Goal: Task Accomplishment & Management: Manage account settings

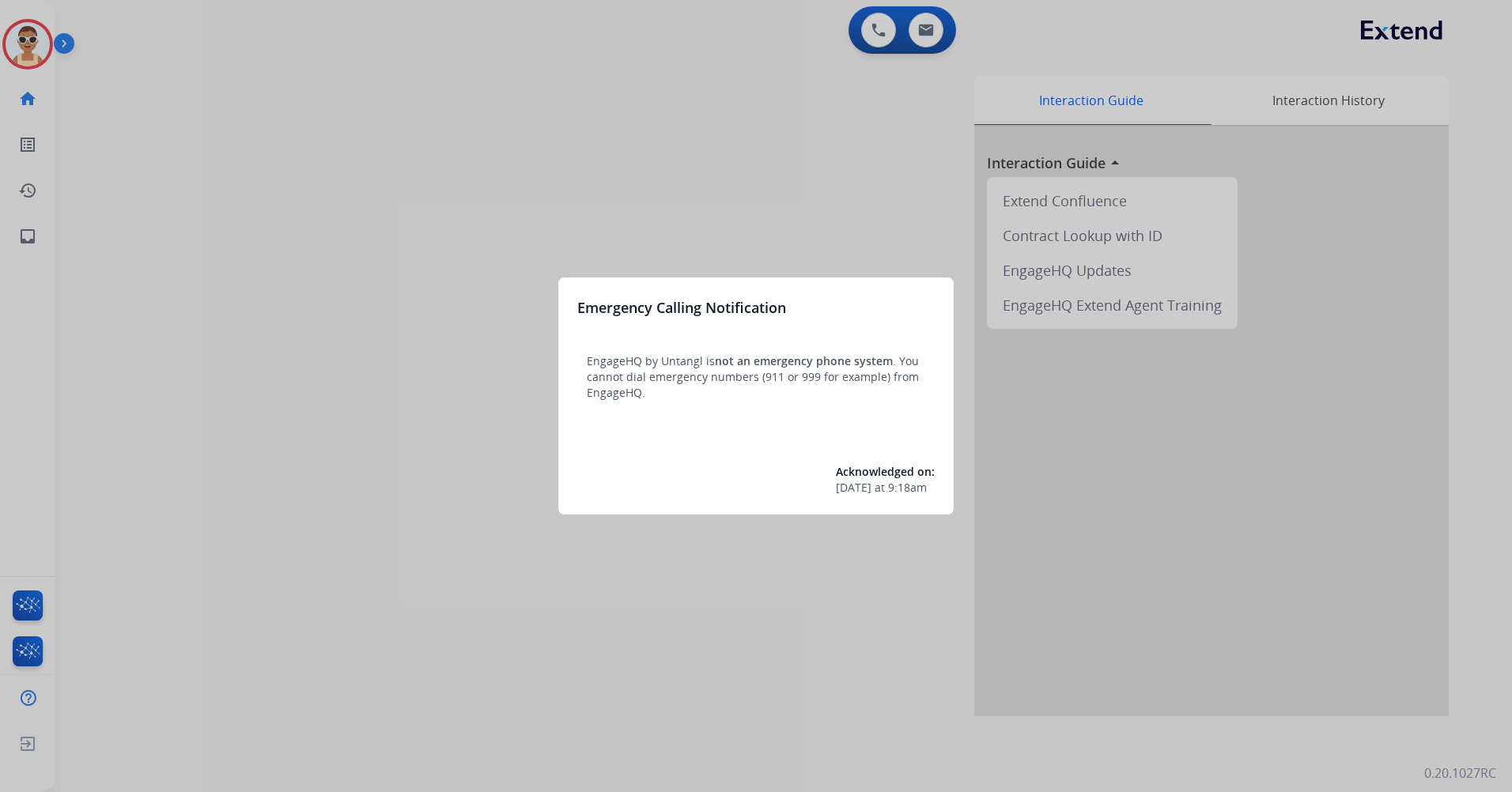
click at [504, 722] on div at bounding box center [756, 396] width 1512 height 792
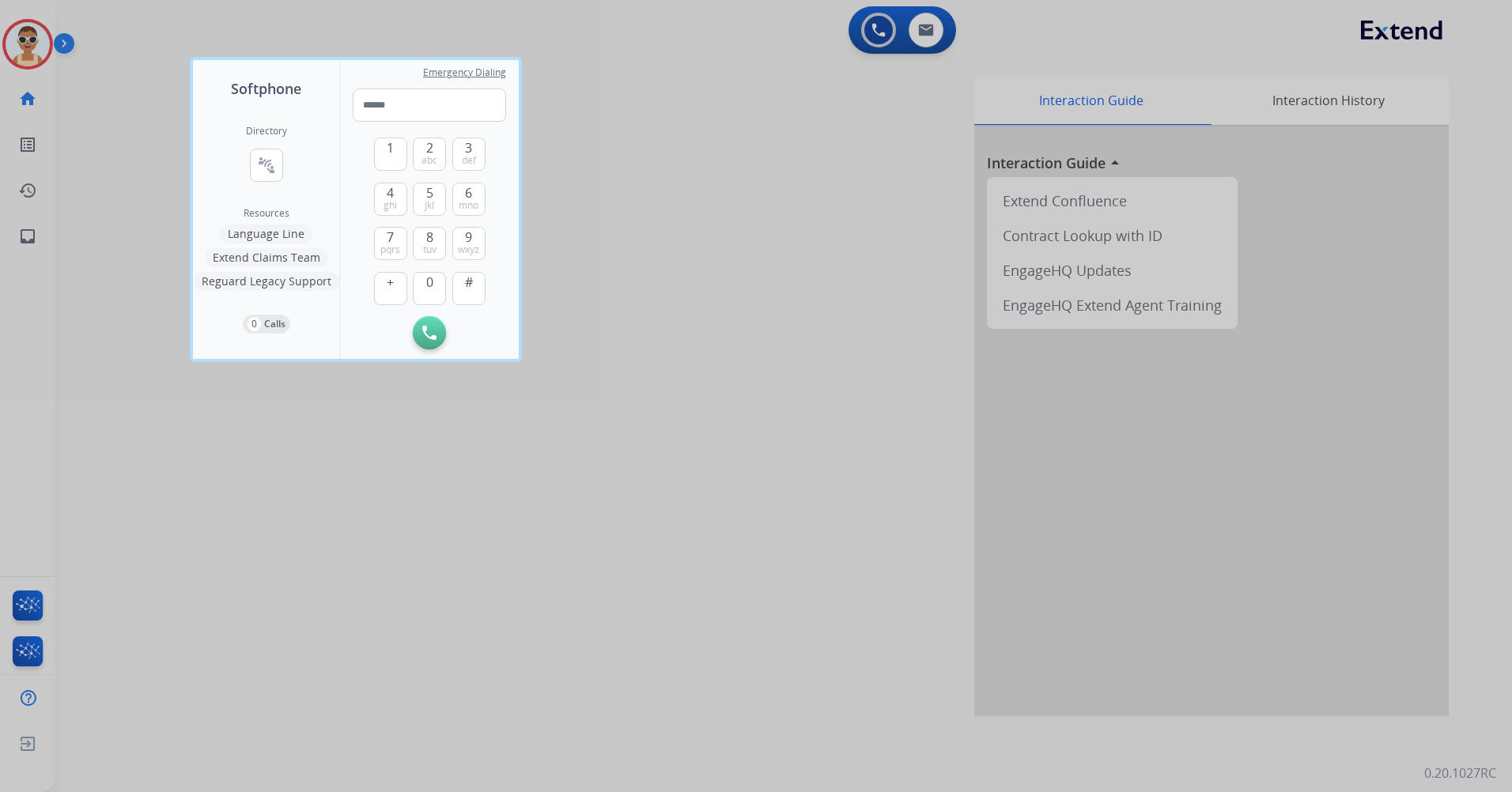
click at [572, 569] on div at bounding box center [756, 396] width 1512 height 792
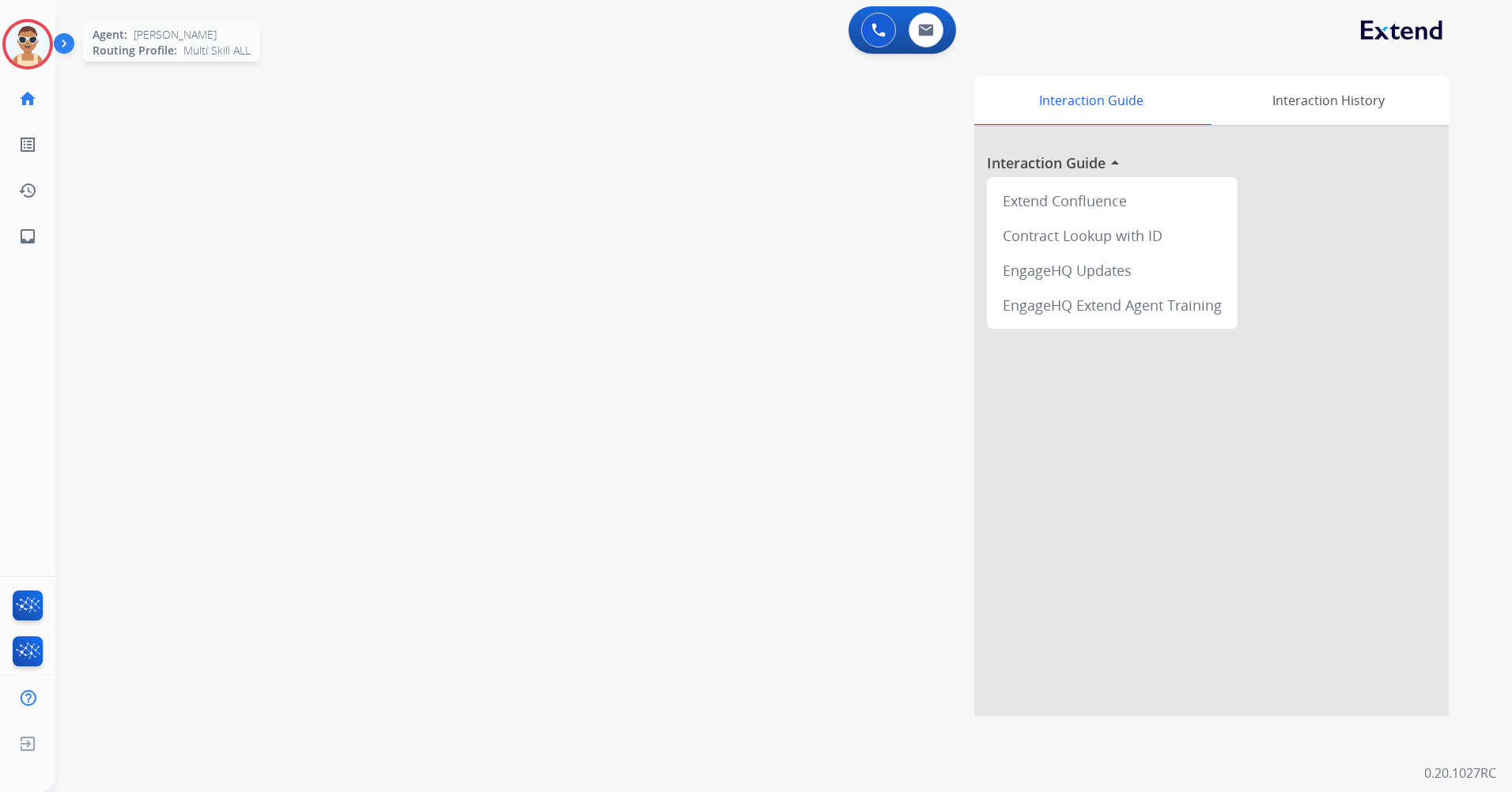
click at [34, 43] on img at bounding box center [27, 44] width 44 height 44
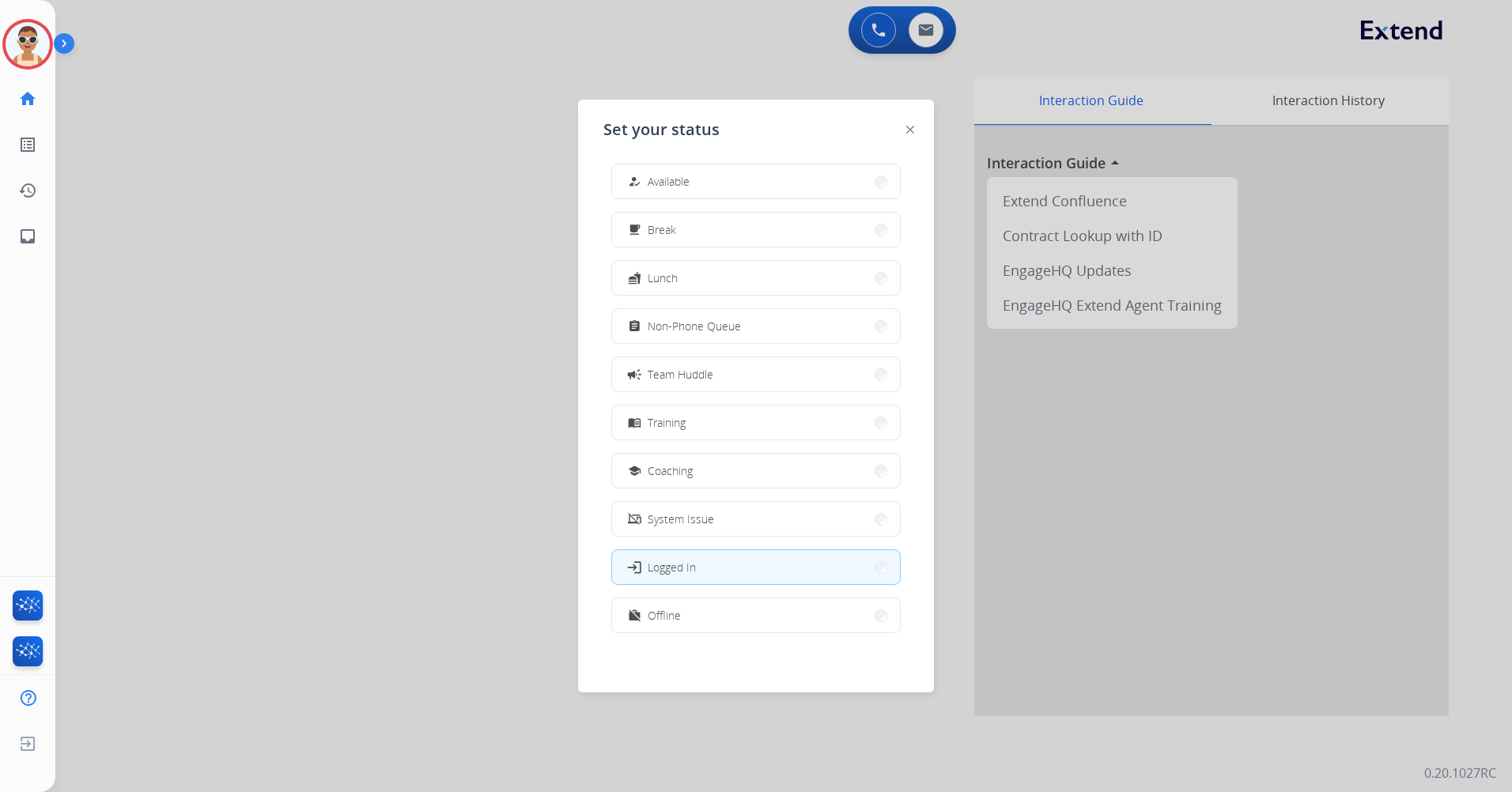
scroll to position [5, 0]
click at [735, 610] on button "work_off Offline" at bounding box center [756, 614] width 288 height 34
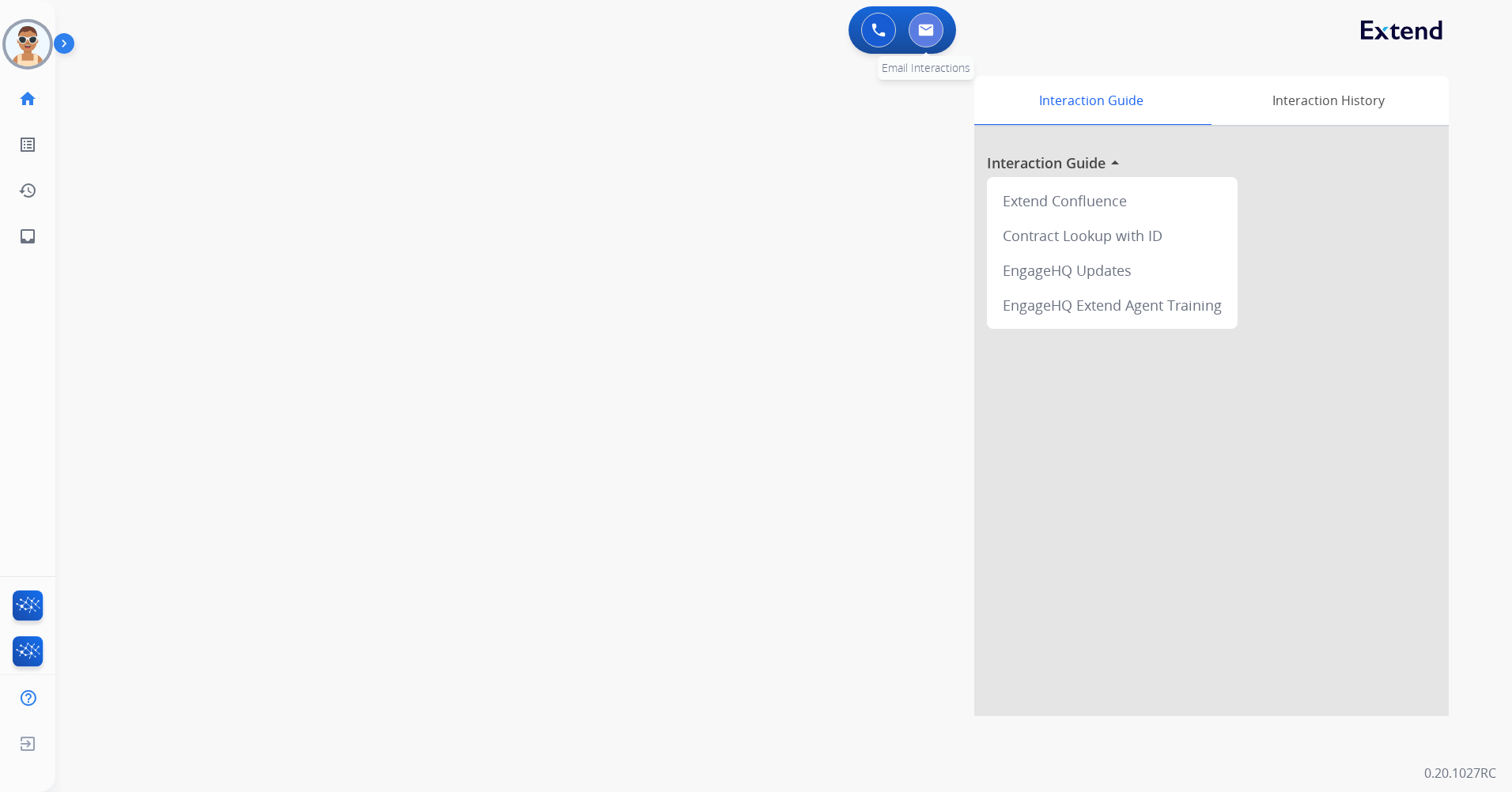
click at [929, 30] on img at bounding box center [926, 30] width 16 height 13
select select "**********"
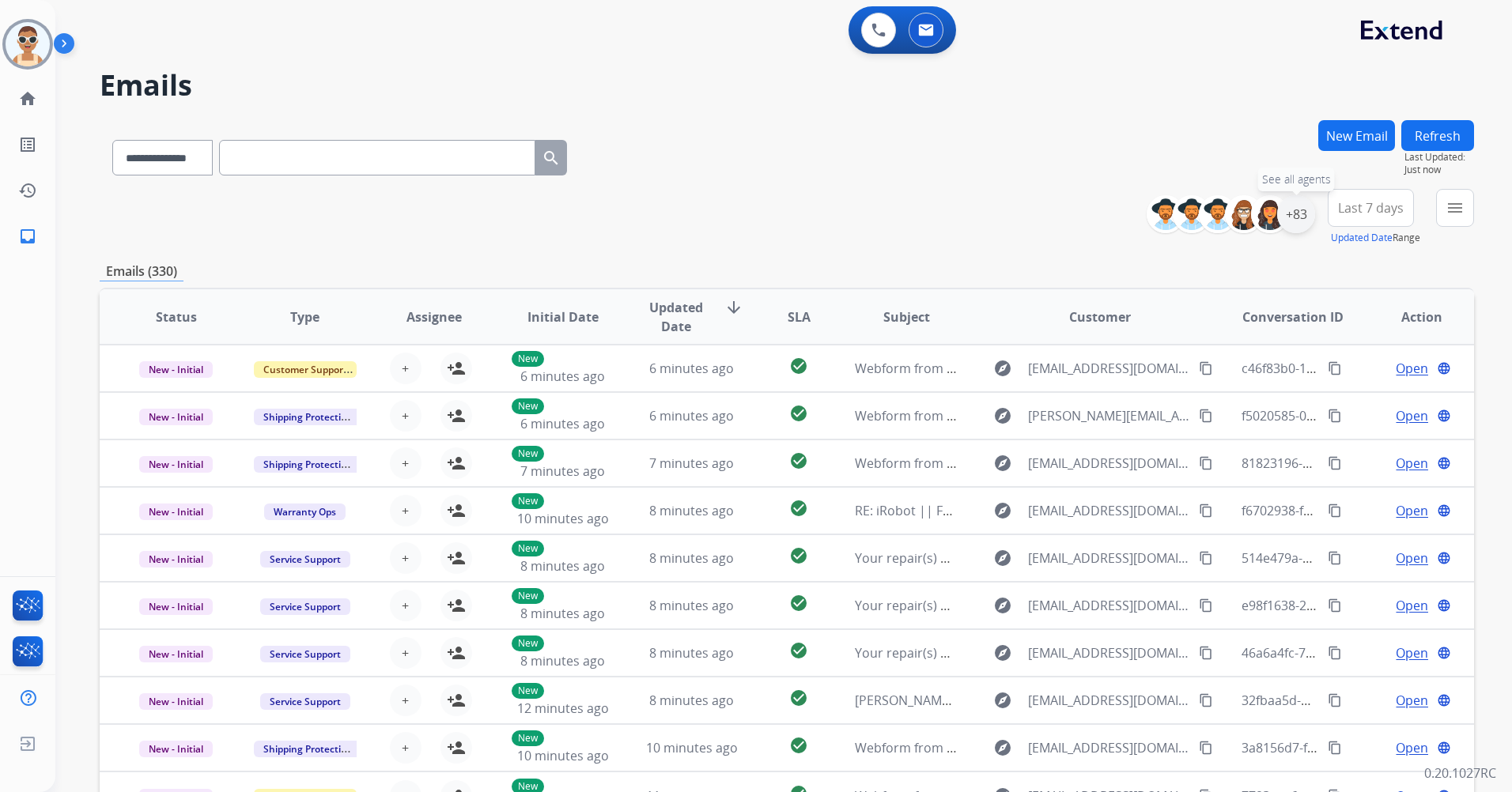
click at [1300, 202] on div "+83" at bounding box center [1296, 214] width 38 height 38
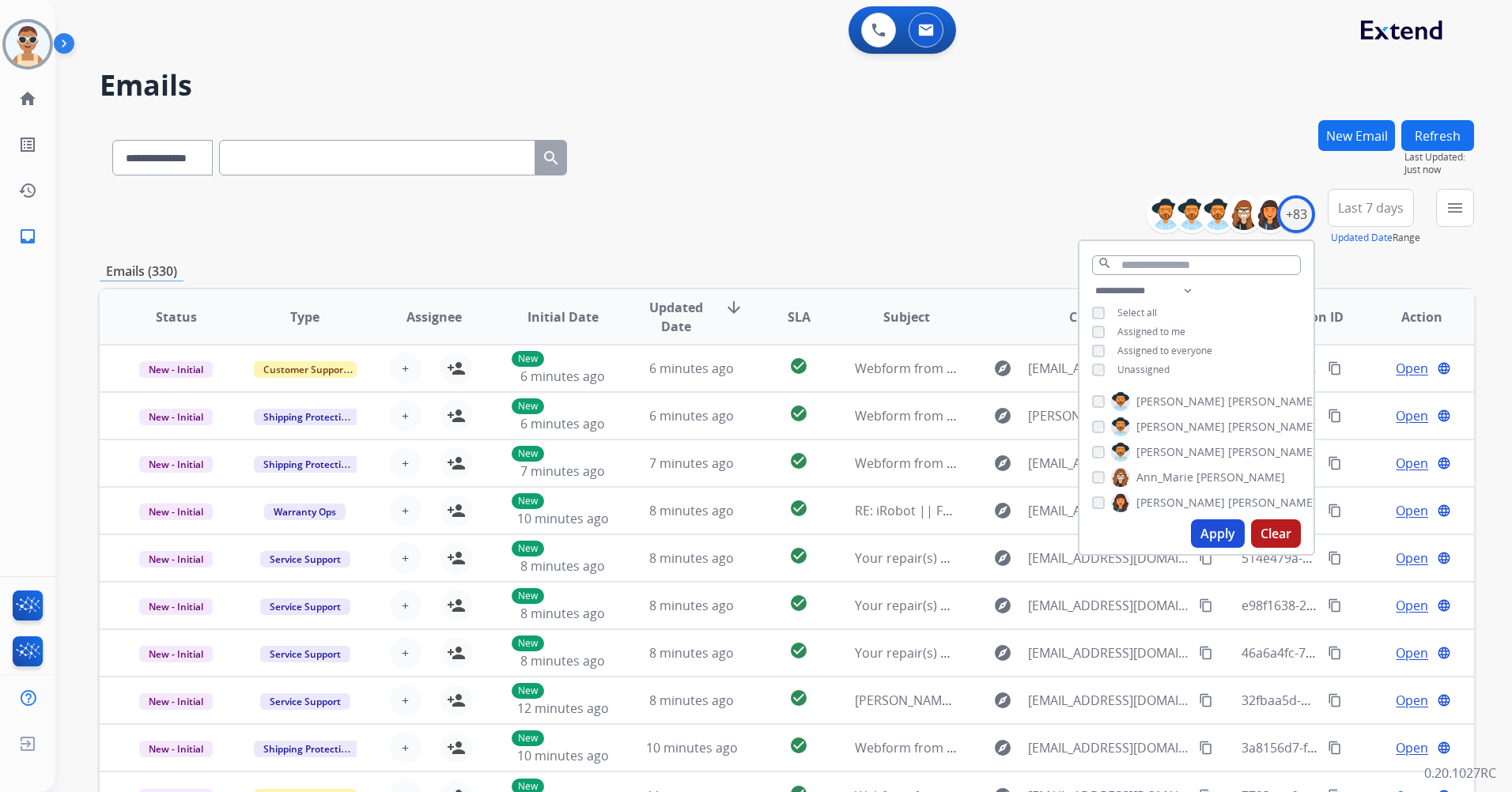
click at [1151, 372] on span "Unassigned" at bounding box center [1143, 369] width 52 height 14
click at [1146, 332] on span "Assigned to me" at bounding box center [1151, 332] width 68 height 14
click at [1186, 291] on select "**********" at bounding box center [1147, 291] width 109 height 19
select select "**********"
click at [1092, 281] on select "**********" at bounding box center [1147, 291] width 109 height 19
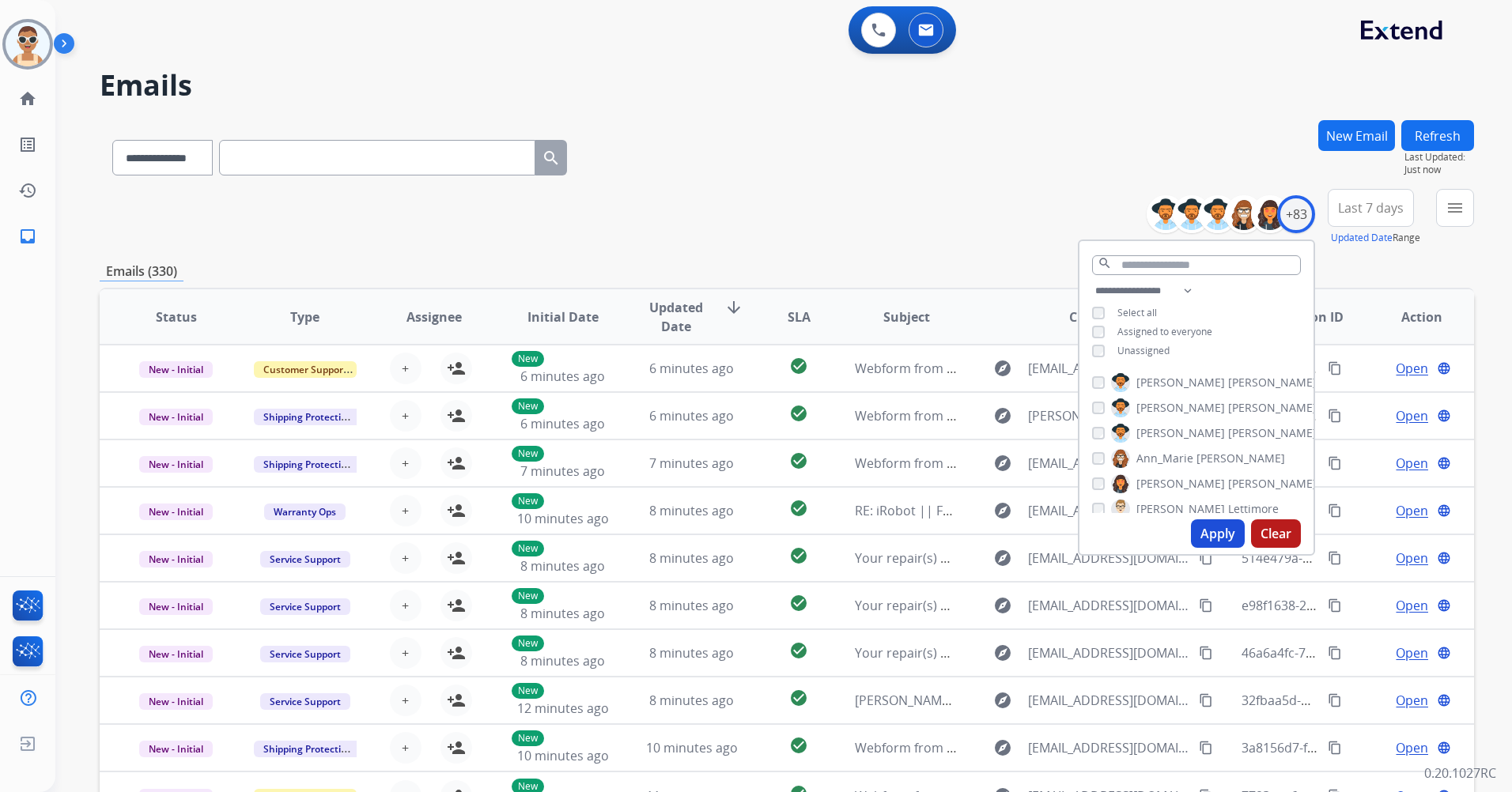
click at [1188, 327] on span "Assigned to everyone" at bounding box center [1165, 332] width 95 height 14
click at [1211, 531] on button "Apply" at bounding box center [1218, 534] width 54 height 29
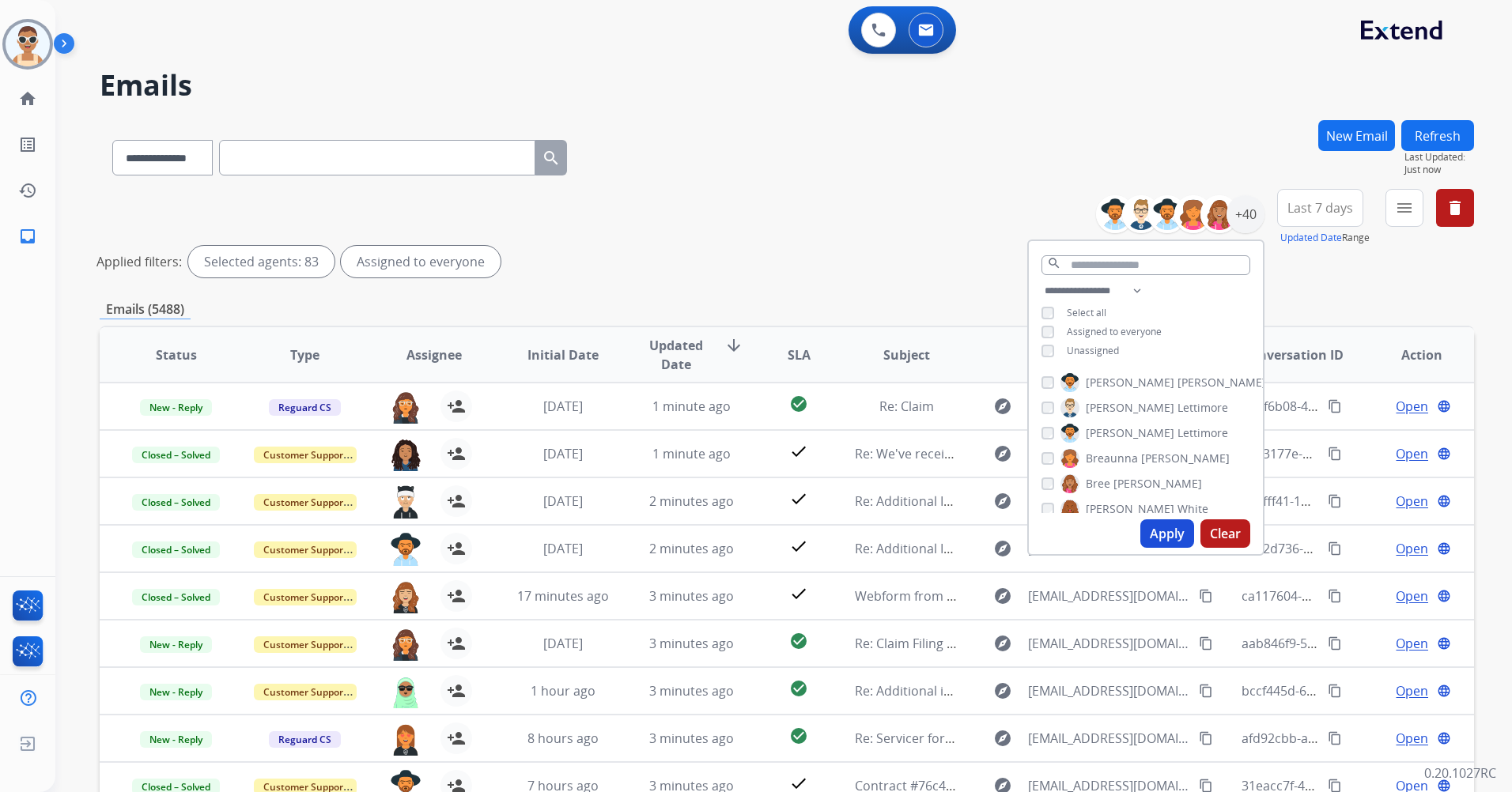
click at [1156, 539] on button "Apply" at bounding box center [1167, 534] width 54 height 29
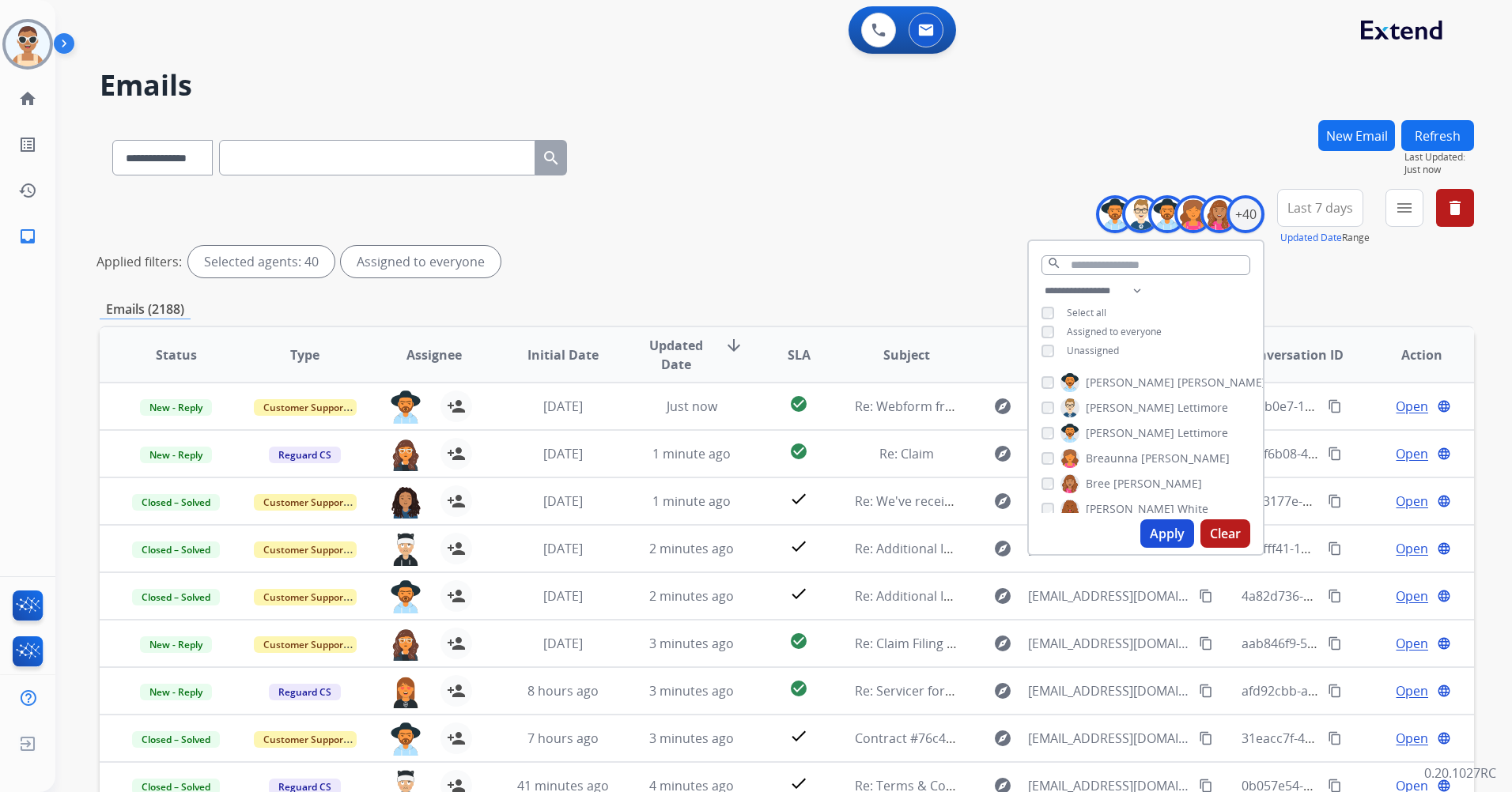
click at [1180, 541] on button "Apply" at bounding box center [1167, 534] width 54 height 29
click at [1312, 216] on button "Last 7 days" at bounding box center [1320, 207] width 87 height 38
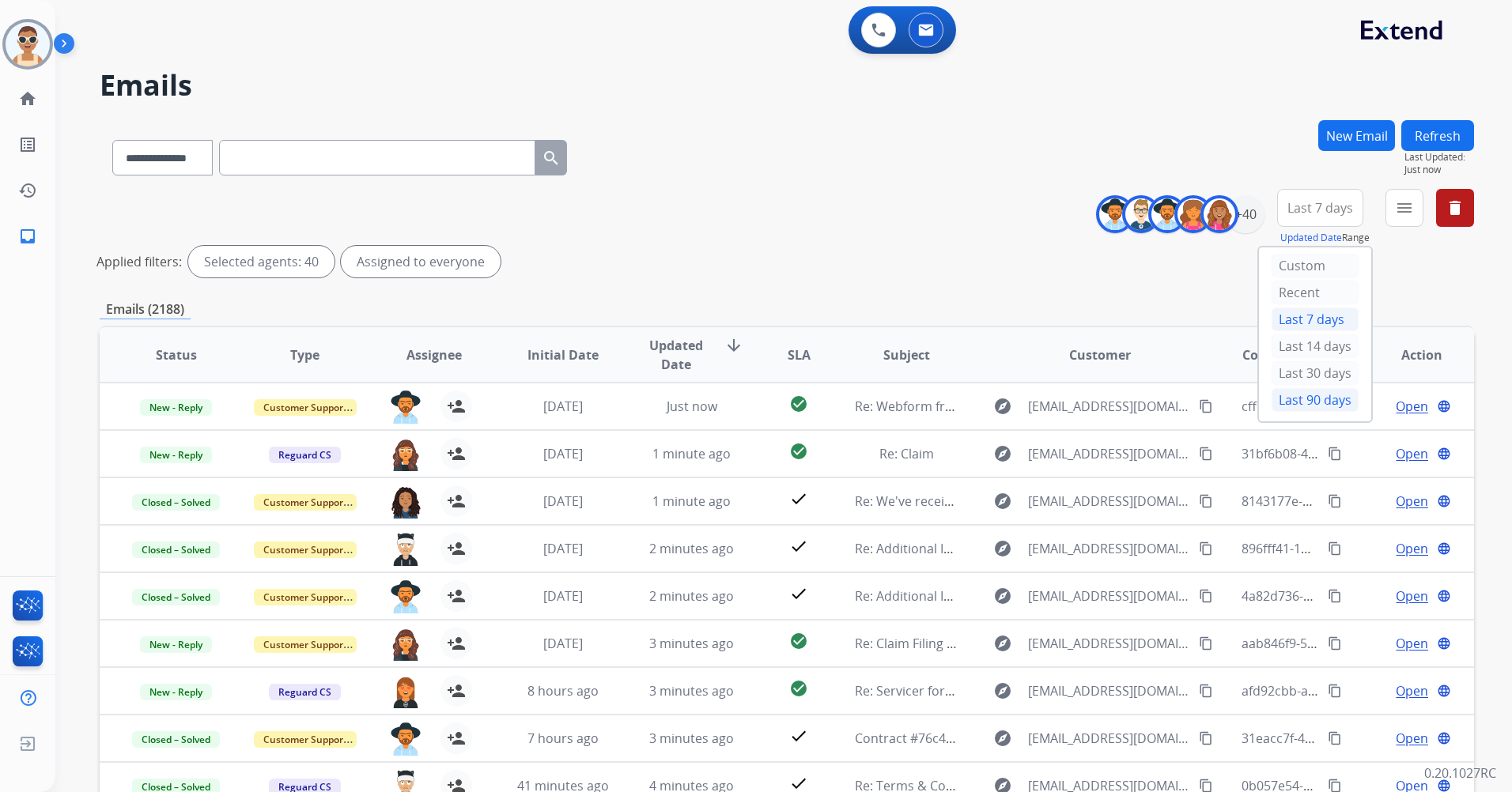
click at [1300, 397] on div "Last 90 days" at bounding box center [1315, 400] width 87 height 24
click at [1403, 205] on mat-icon "menu" at bounding box center [1405, 208] width 19 height 19
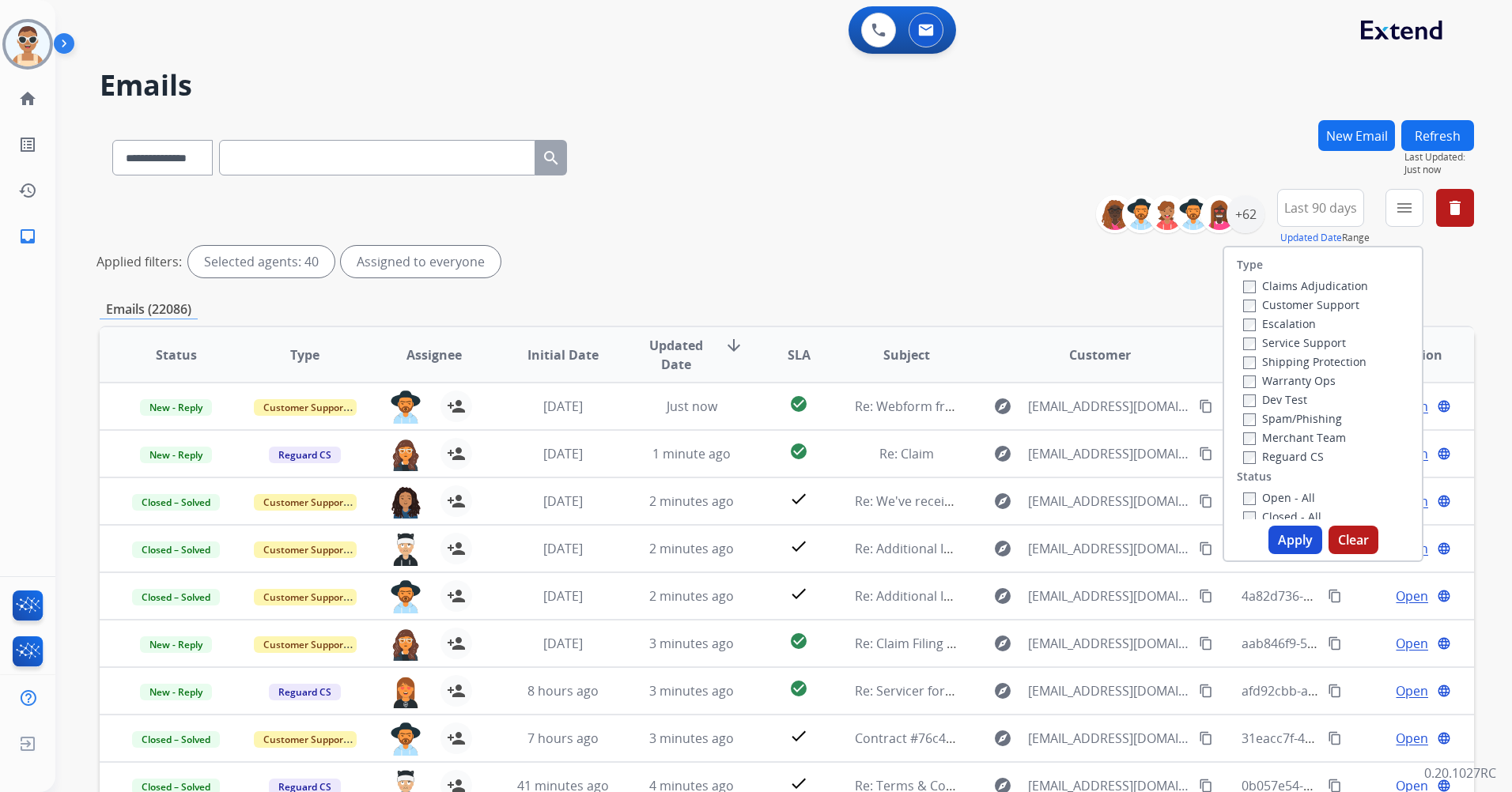
click at [1303, 305] on label "Customer Support" at bounding box center [1301, 304] width 116 height 15
click at [1328, 363] on label "Shipping Protection" at bounding box center [1305, 361] width 123 height 15
click at [1266, 454] on label "Reguard CS" at bounding box center [1284, 456] width 81 height 15
click at [1297, 475] on label "New - Reply" at bounding box center [1284, 475] width 83 height 15
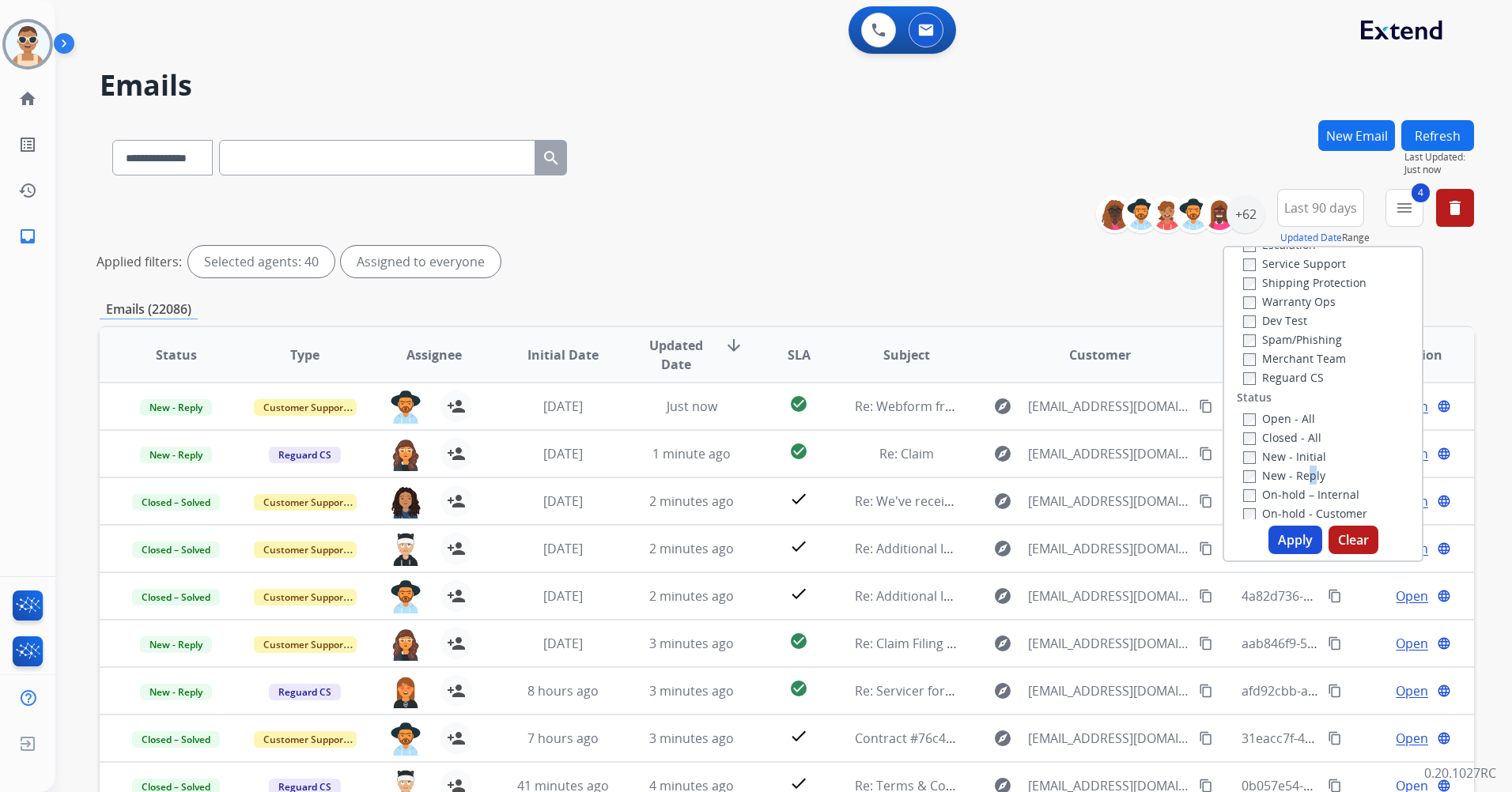
click at [1278, 539] on button "Apply" at bounding box center [1295, 540] width 54 height 29
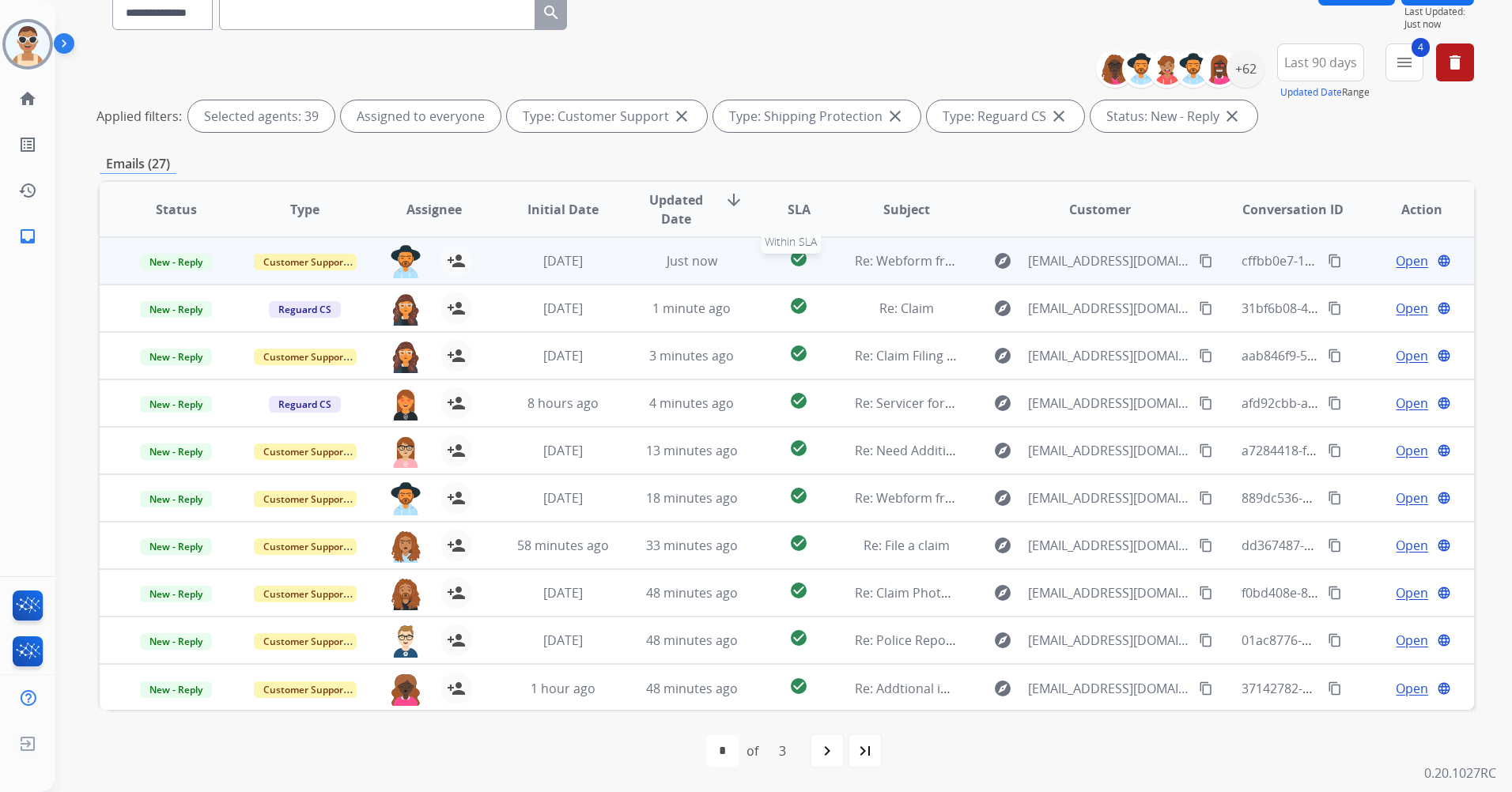
scroll to position [2, 0]
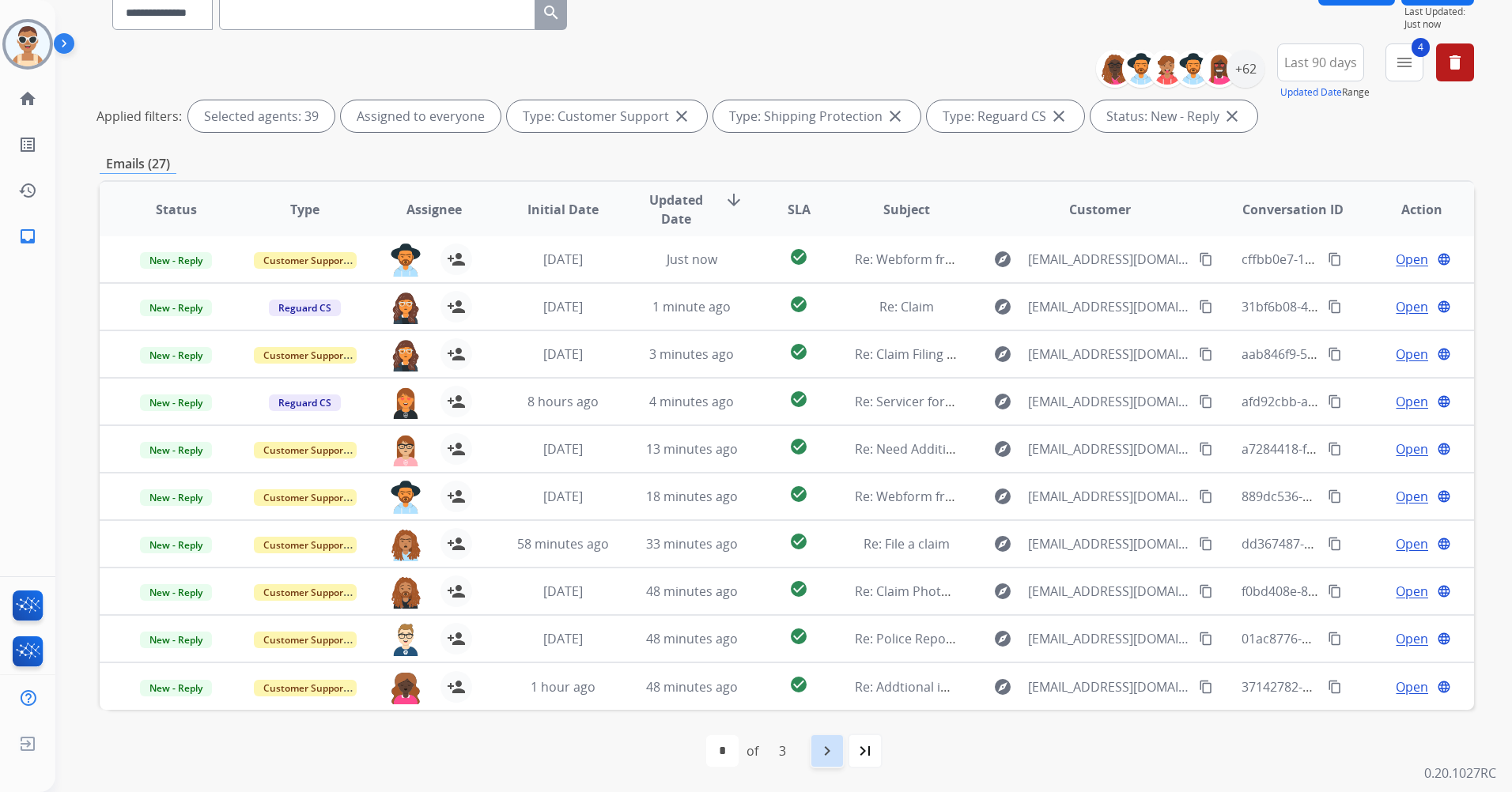
click at [833, 750] on mat-icon "navigate_next" at bounding box center [828, 751] width 19 height 19
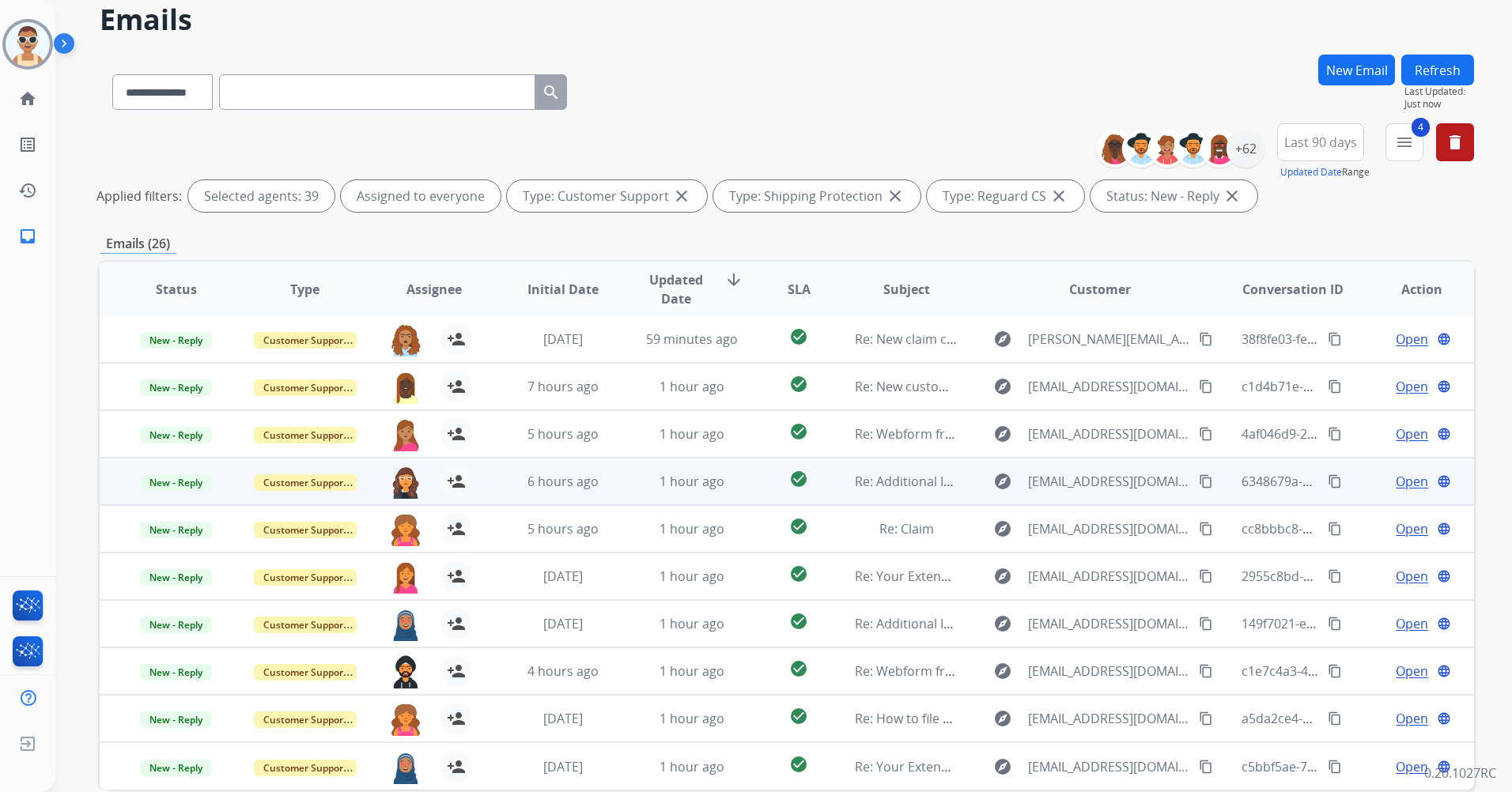
scroll to position [146, 0]
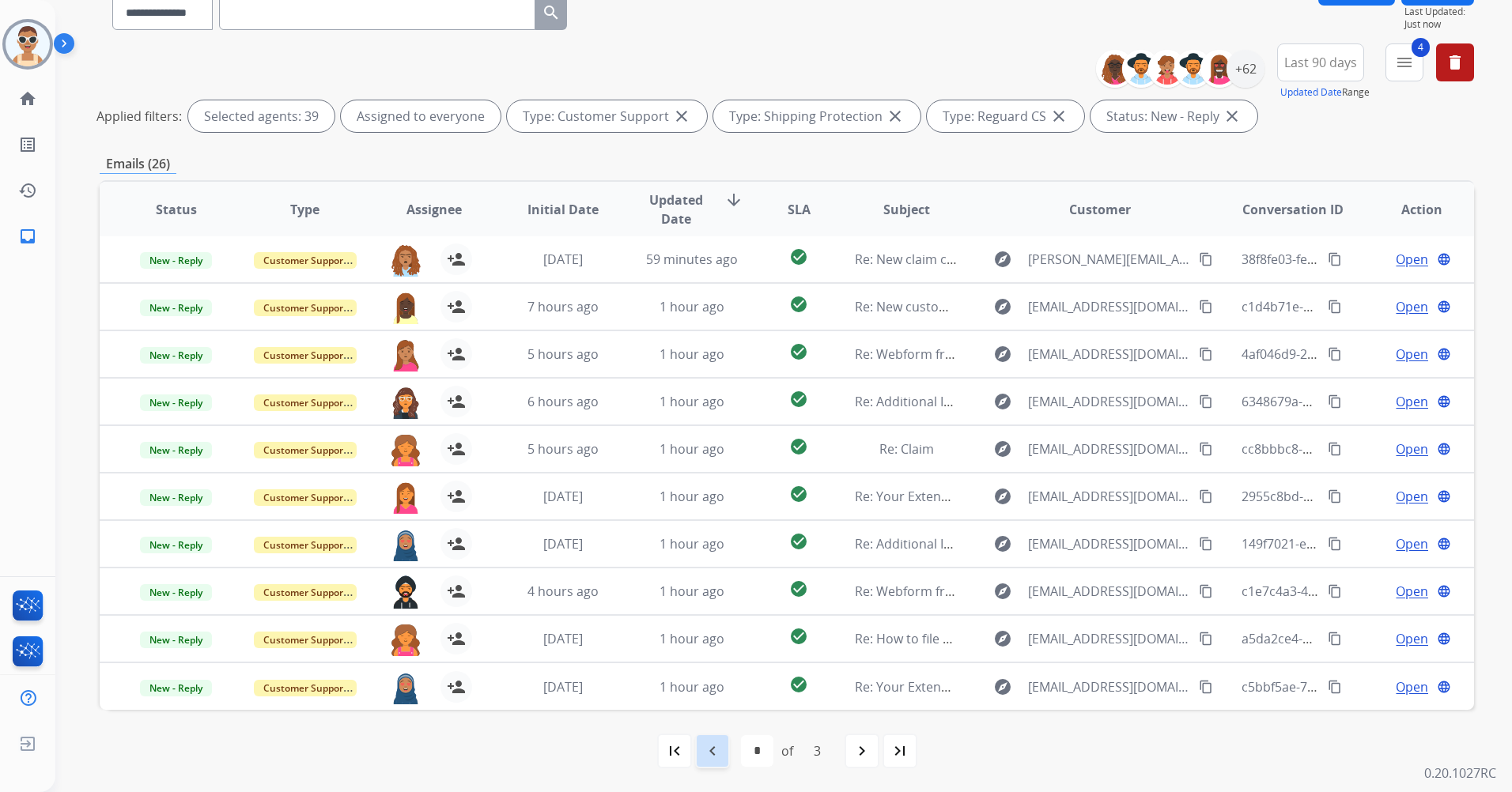
click at [711, 745] on mat-icon "navigate_before" at bounding box center [713, 751] width 19 height 19
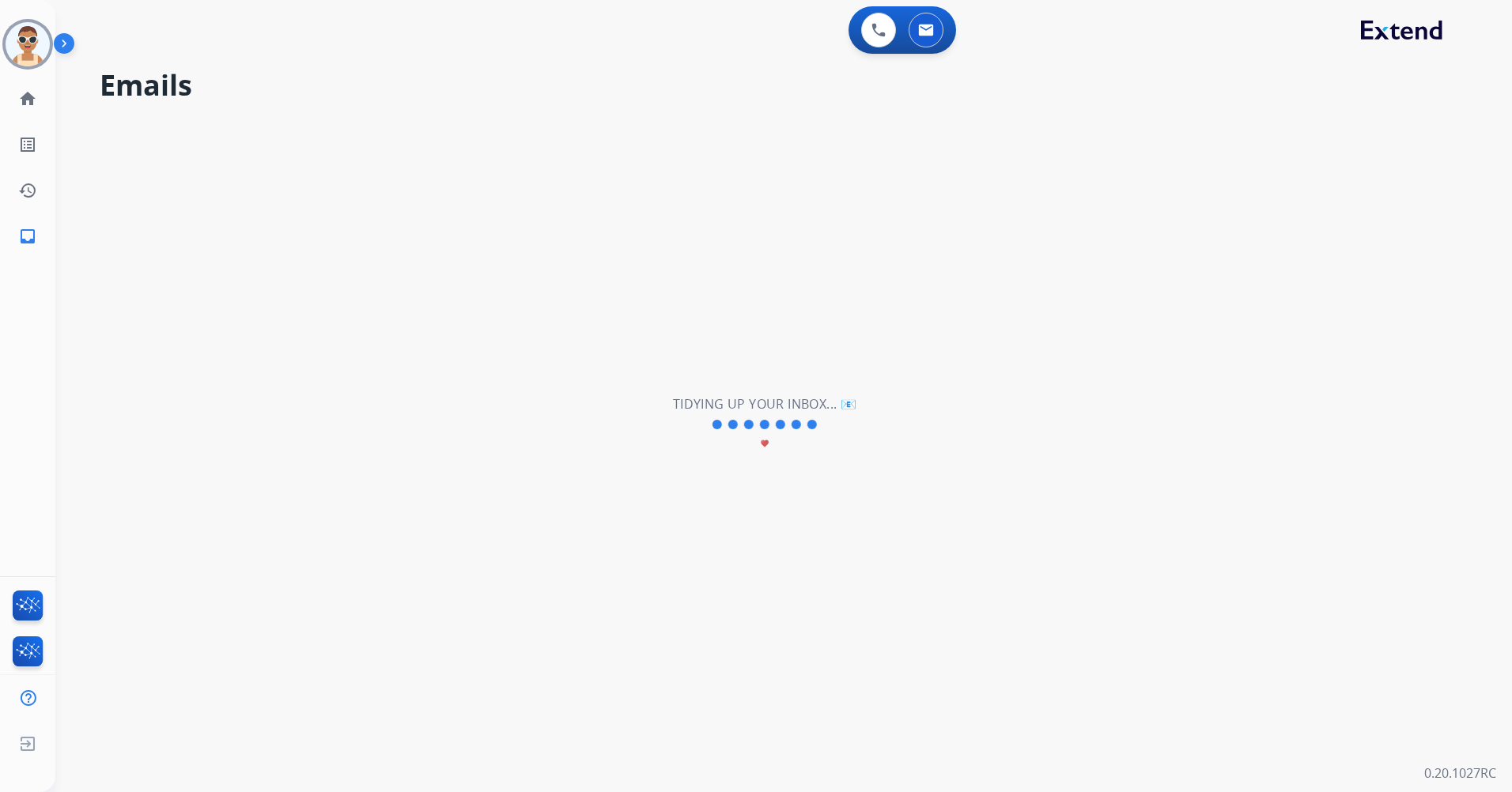
select select "*"
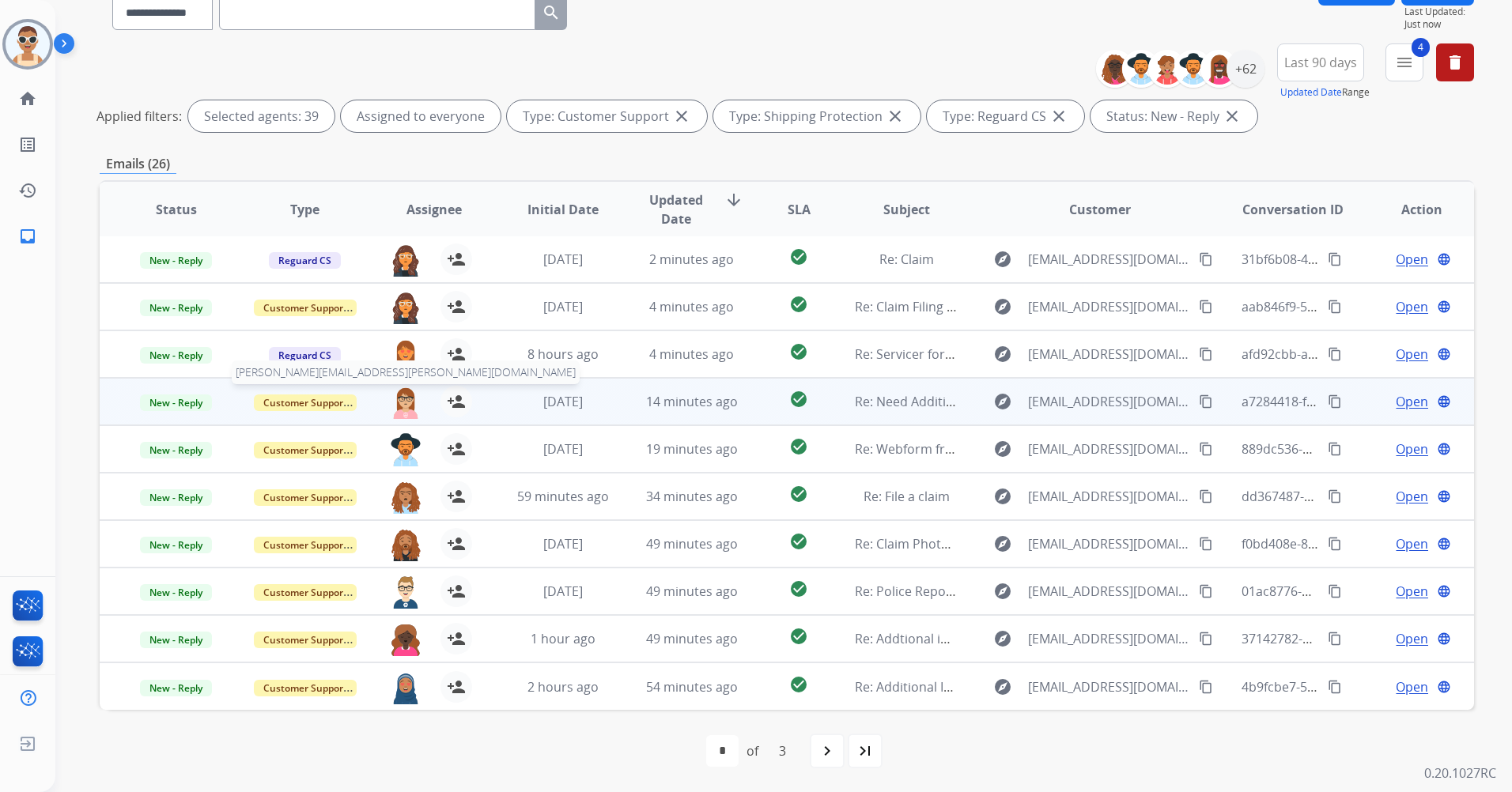
click at [408, 400] on img at bounding box center [405, 402] width 31 height 33
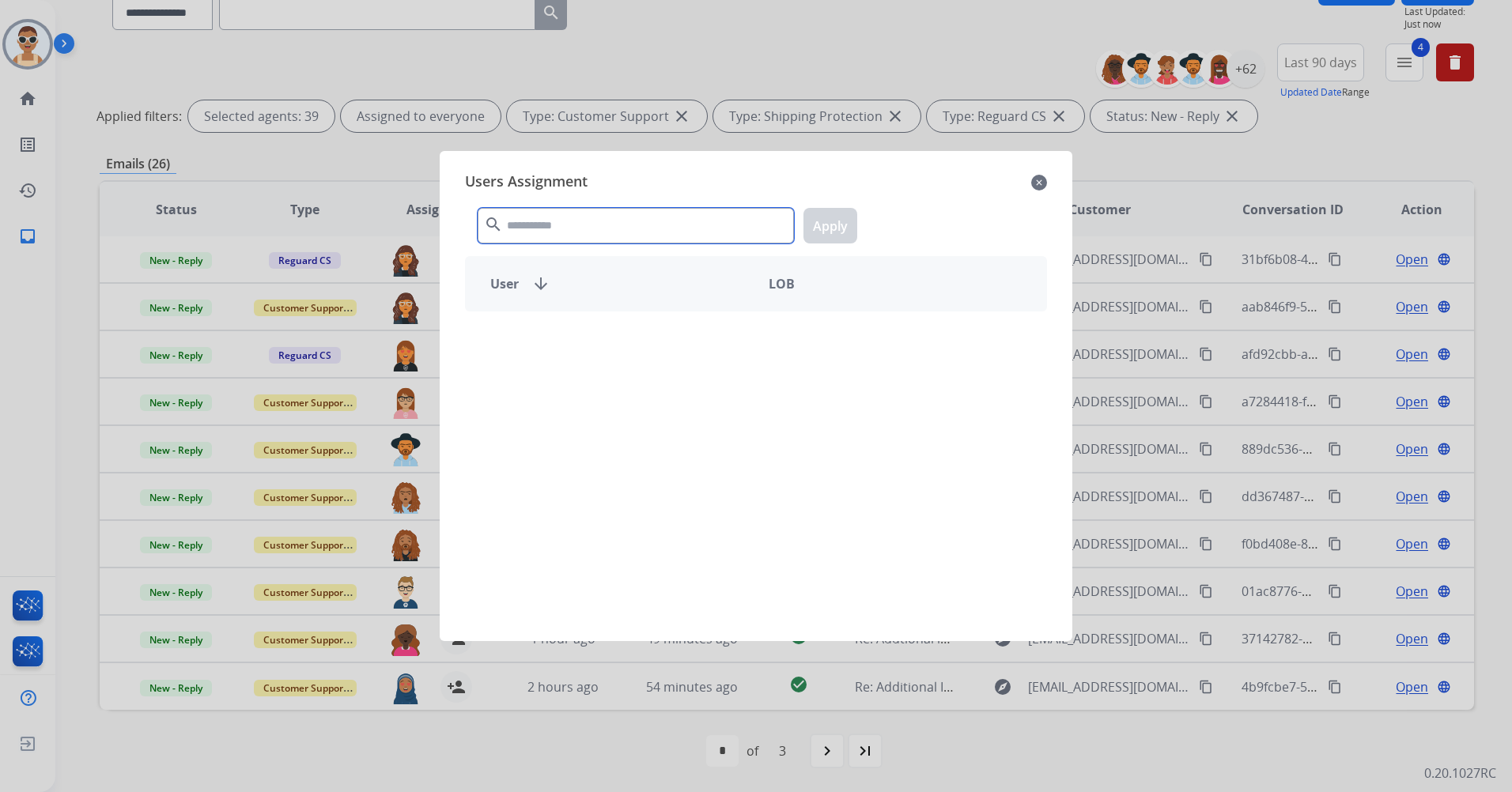
click at [518, 221] on input "text" at bounding box center [635, 226] width 317 height 35
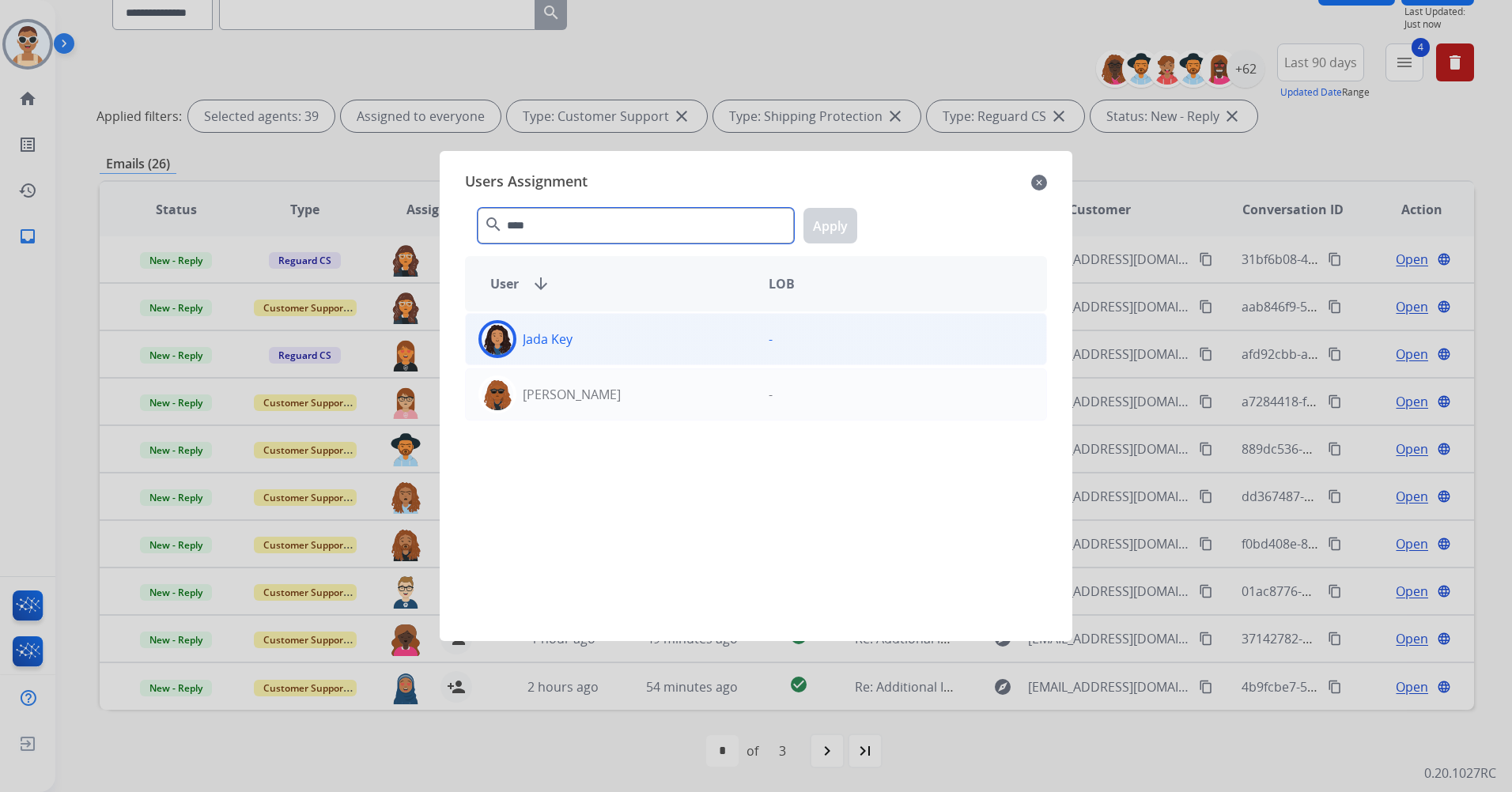
type input "****"
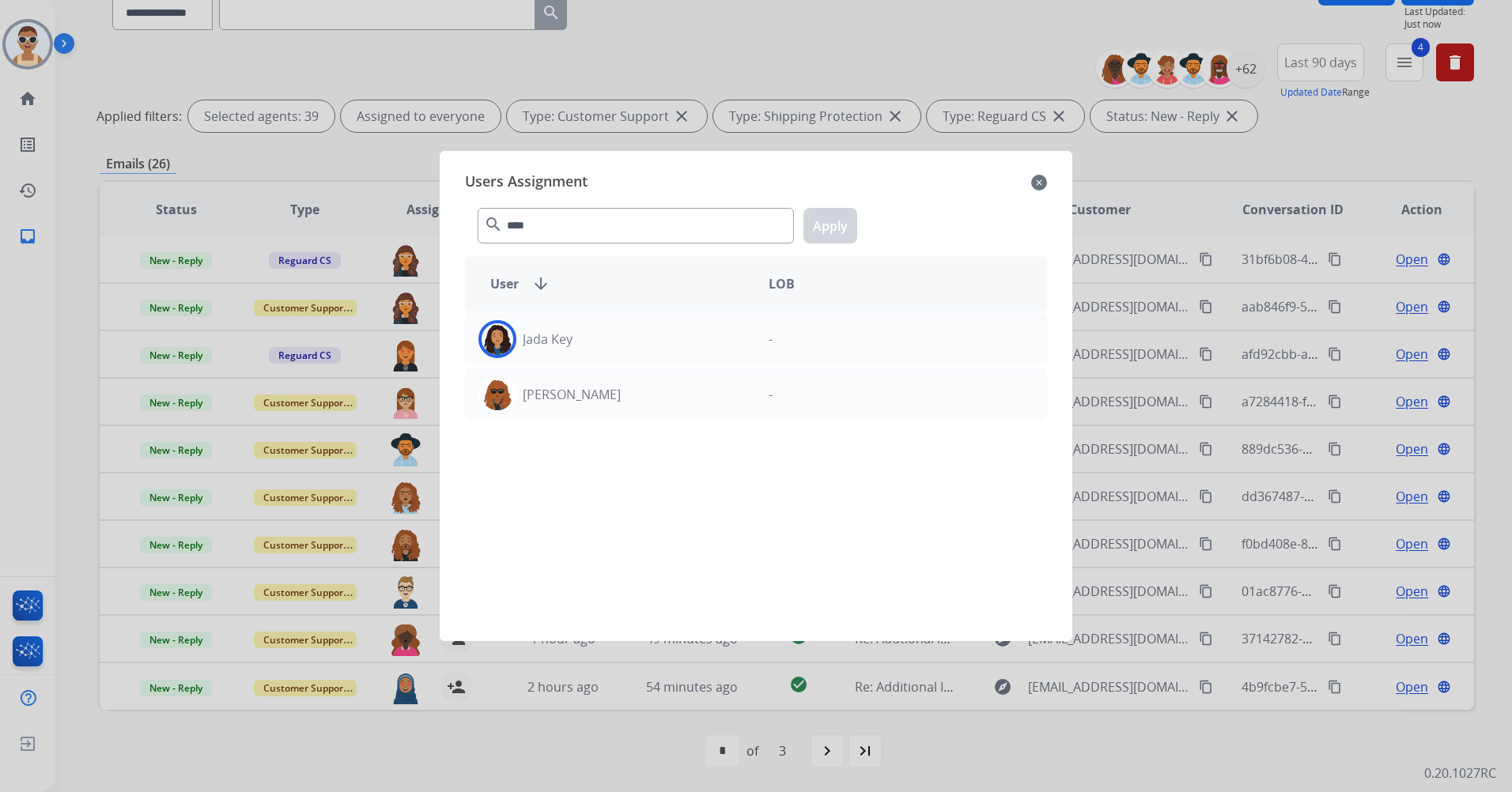
drag, startPoint x: 614, startPoint y: 331, endPoint x: 729, endPoint y: 306, distance: 117.7
click at [616, 332] on div "Jada Key" at bounding box center [611, 339] width 290 height 38
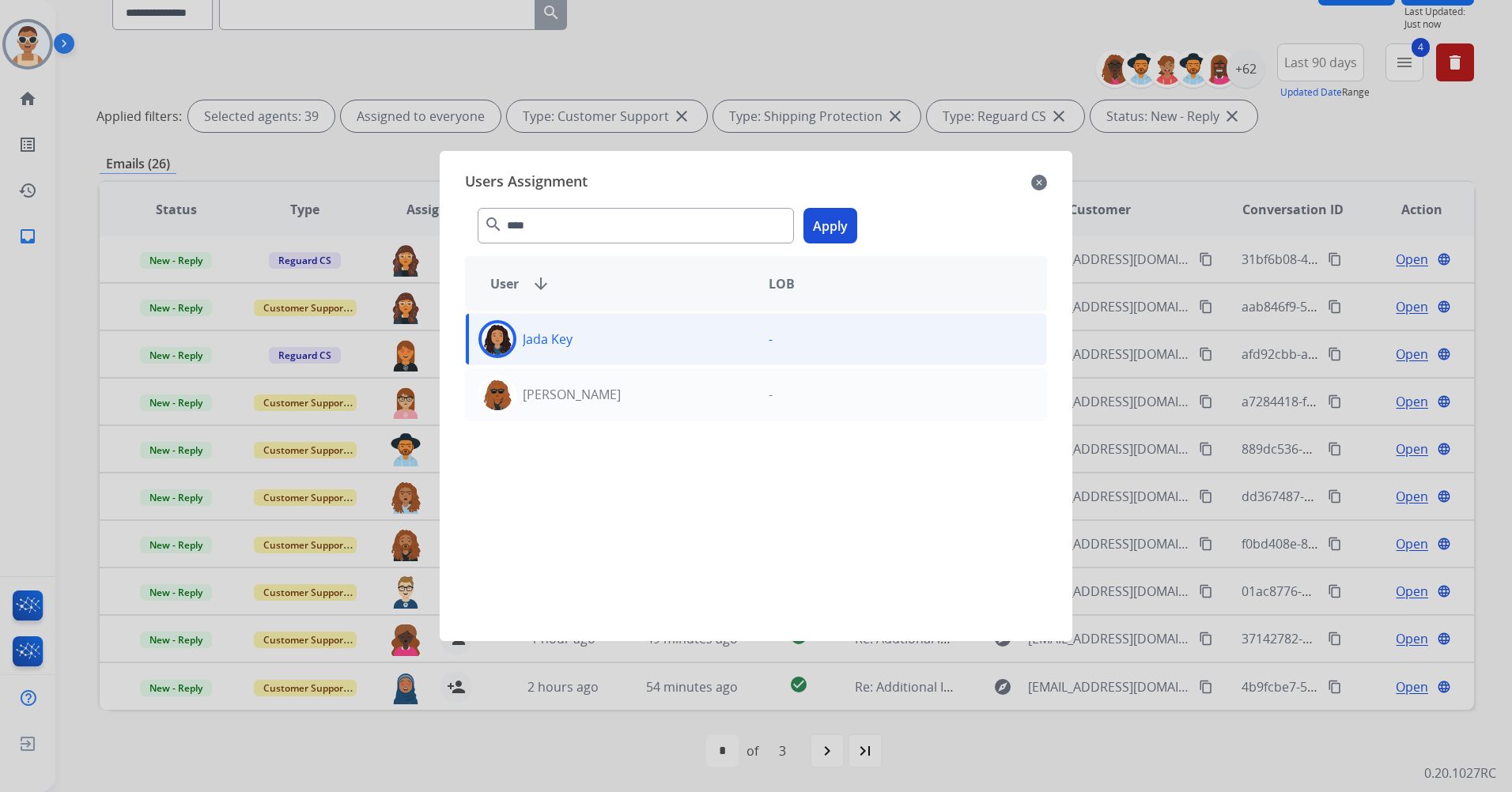
click at [833, 223] on button "Apply" at bounding box center [830, 226] width 54 height 35
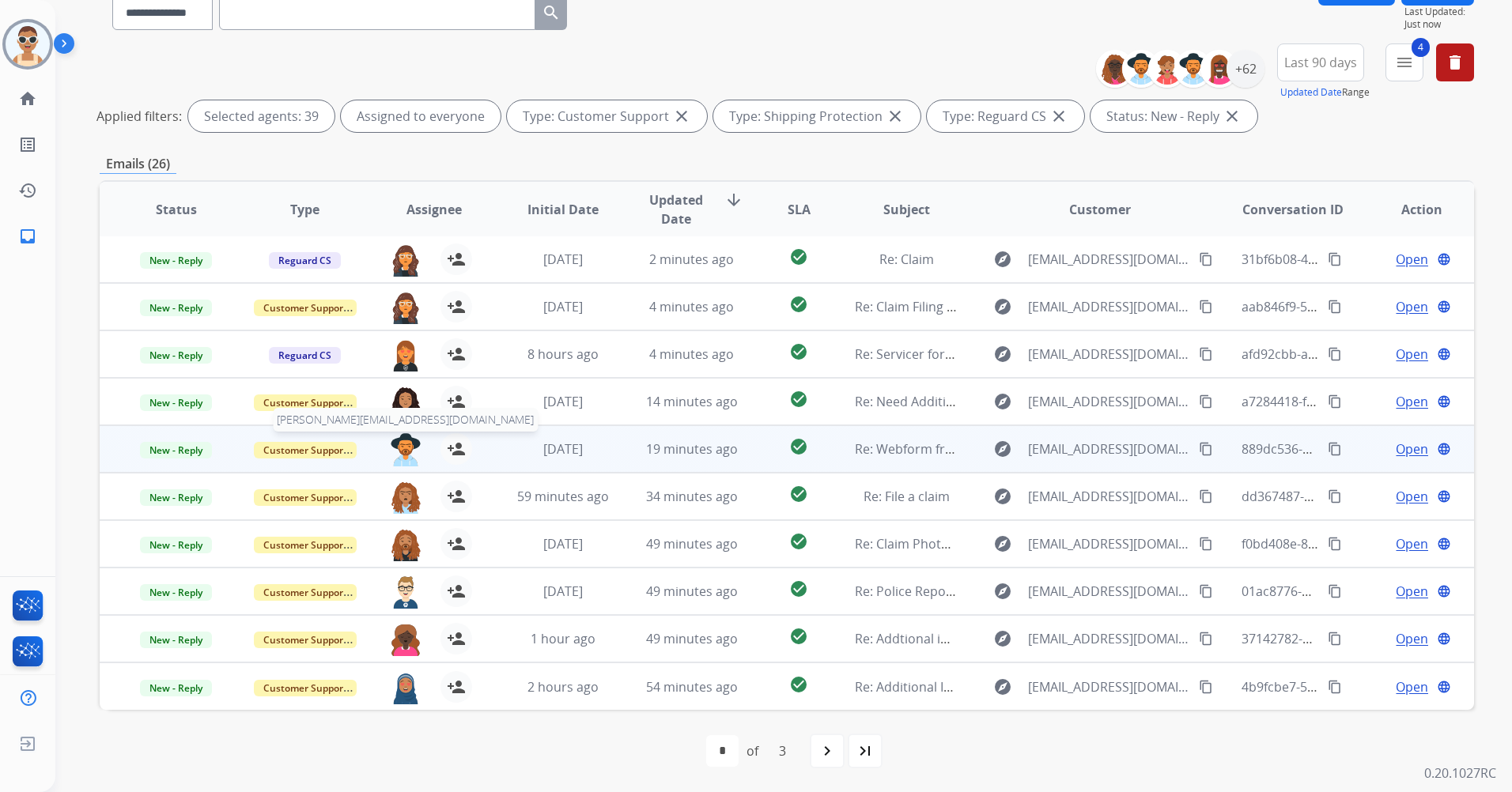
click at [402, 444] on img at bounding box center [405, 449] width 31 height 33
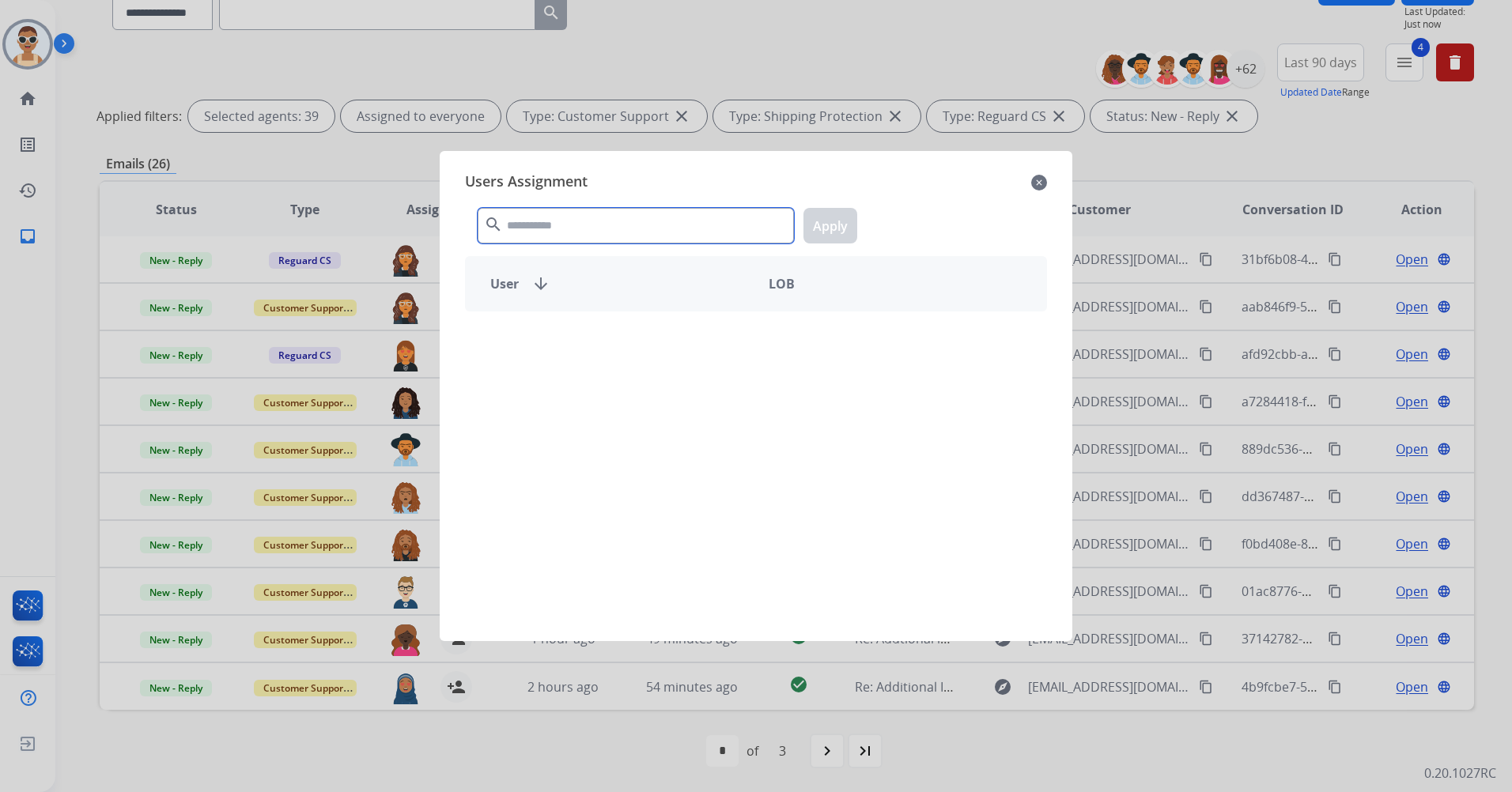
click at [530, 220] on input "text" at bounding box center [635, 226] width 317 height 35
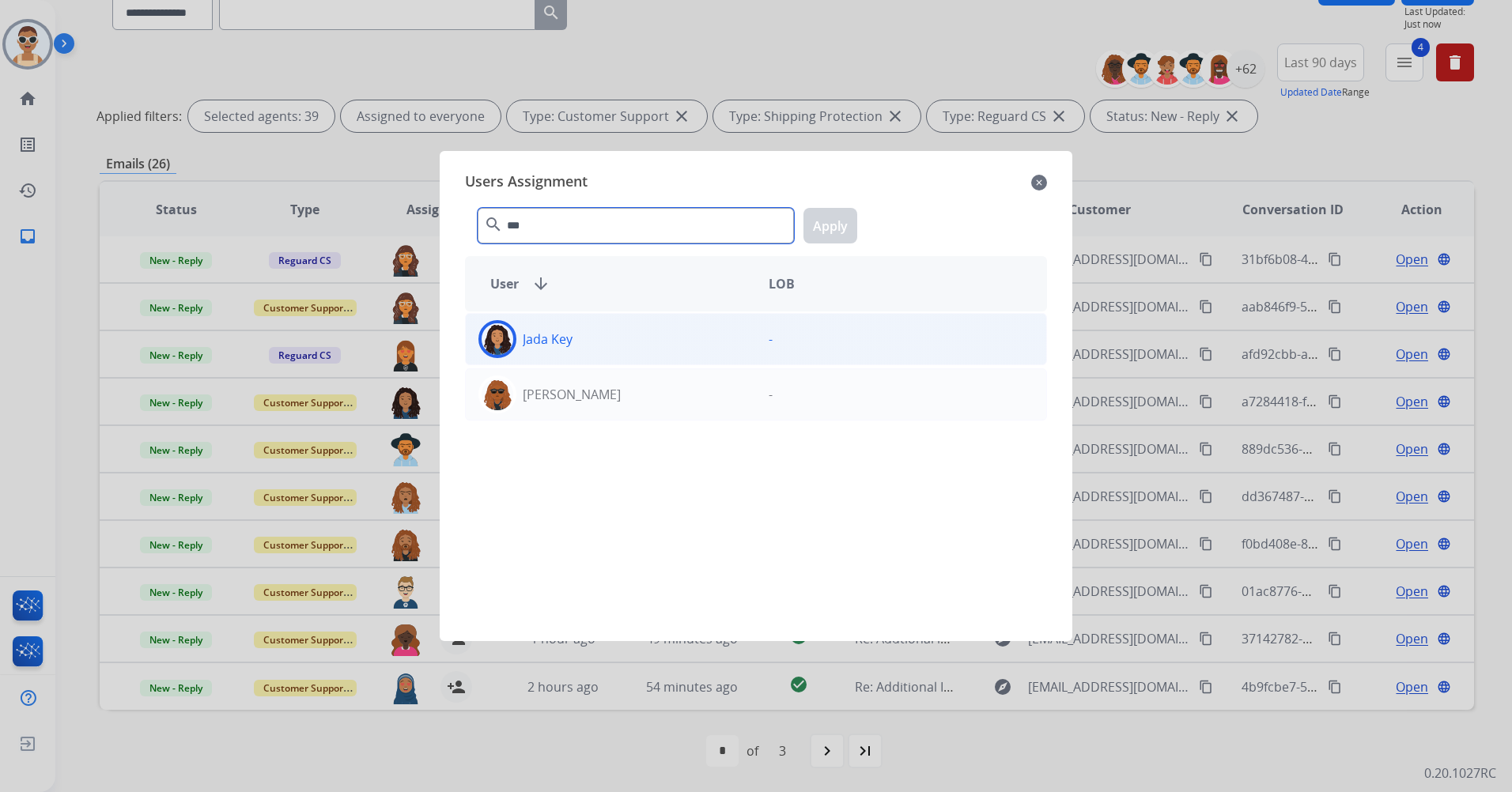
type input "***"
drag, startPoint x: 609, startPoint y: 338, endPoint x: 646, endPoint y: 322, distance: 40.3
click at [609, 337] on div "Jada Key" at bounding box center [611, 339] width 290 height 38
click at [815, 226] on button "Apply" at bounding box center [830, 226] width 54 height 35
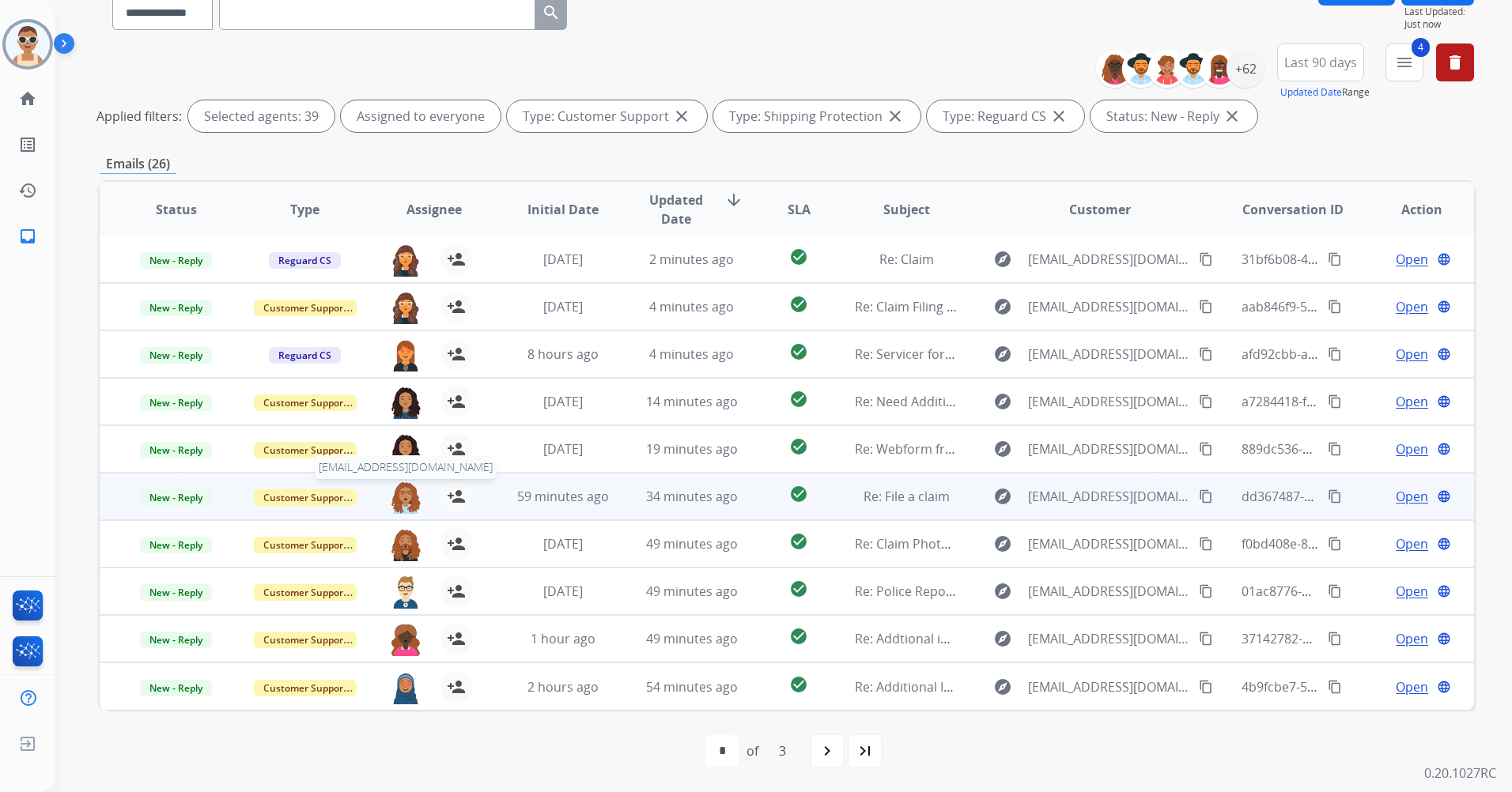
click at [406, 488] on img at bounding box center [405, 497] width 31 height 33
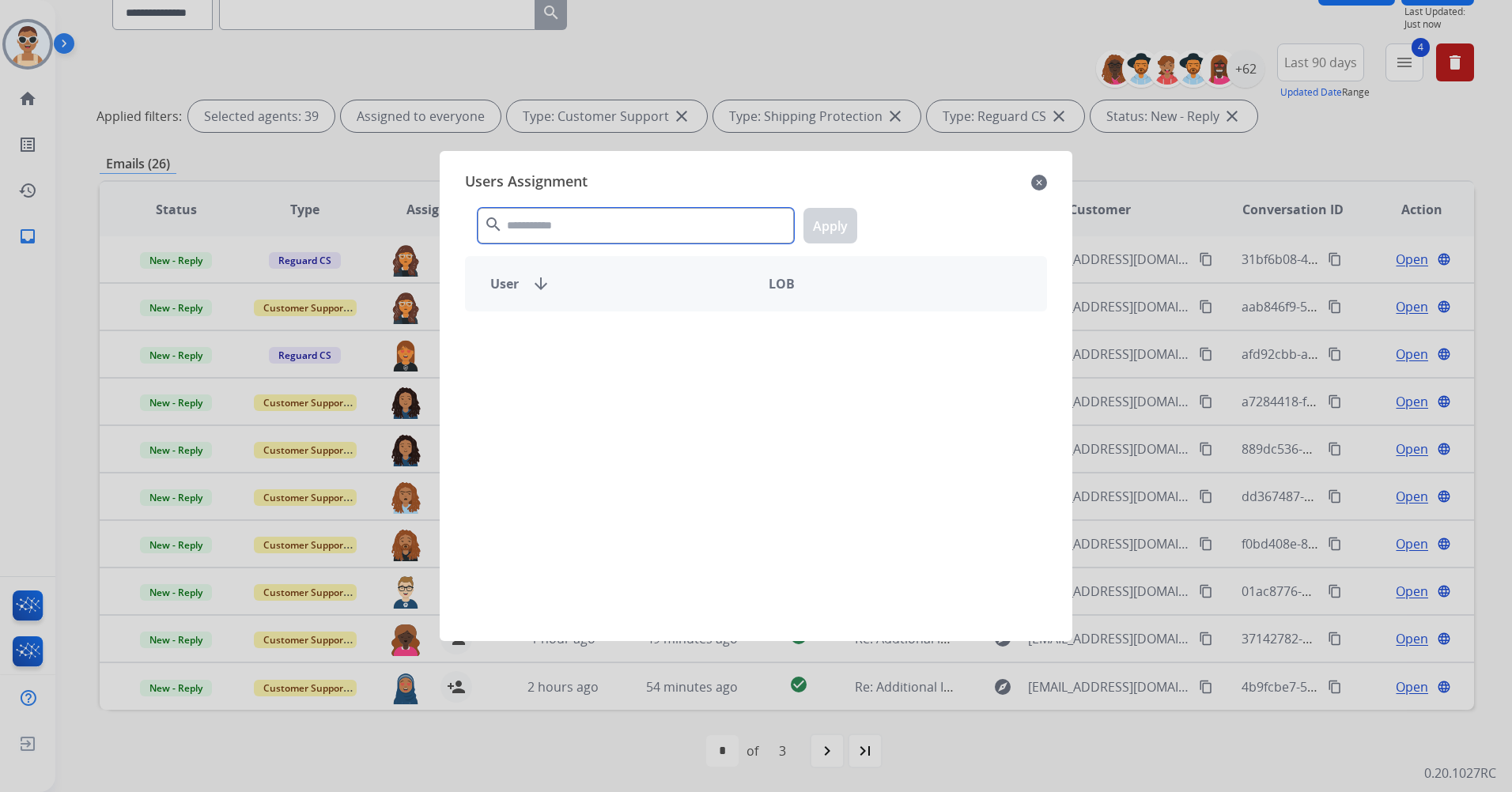
click at [595, 215] on input "text" at bounding box center [635, 226] width 317 height 35
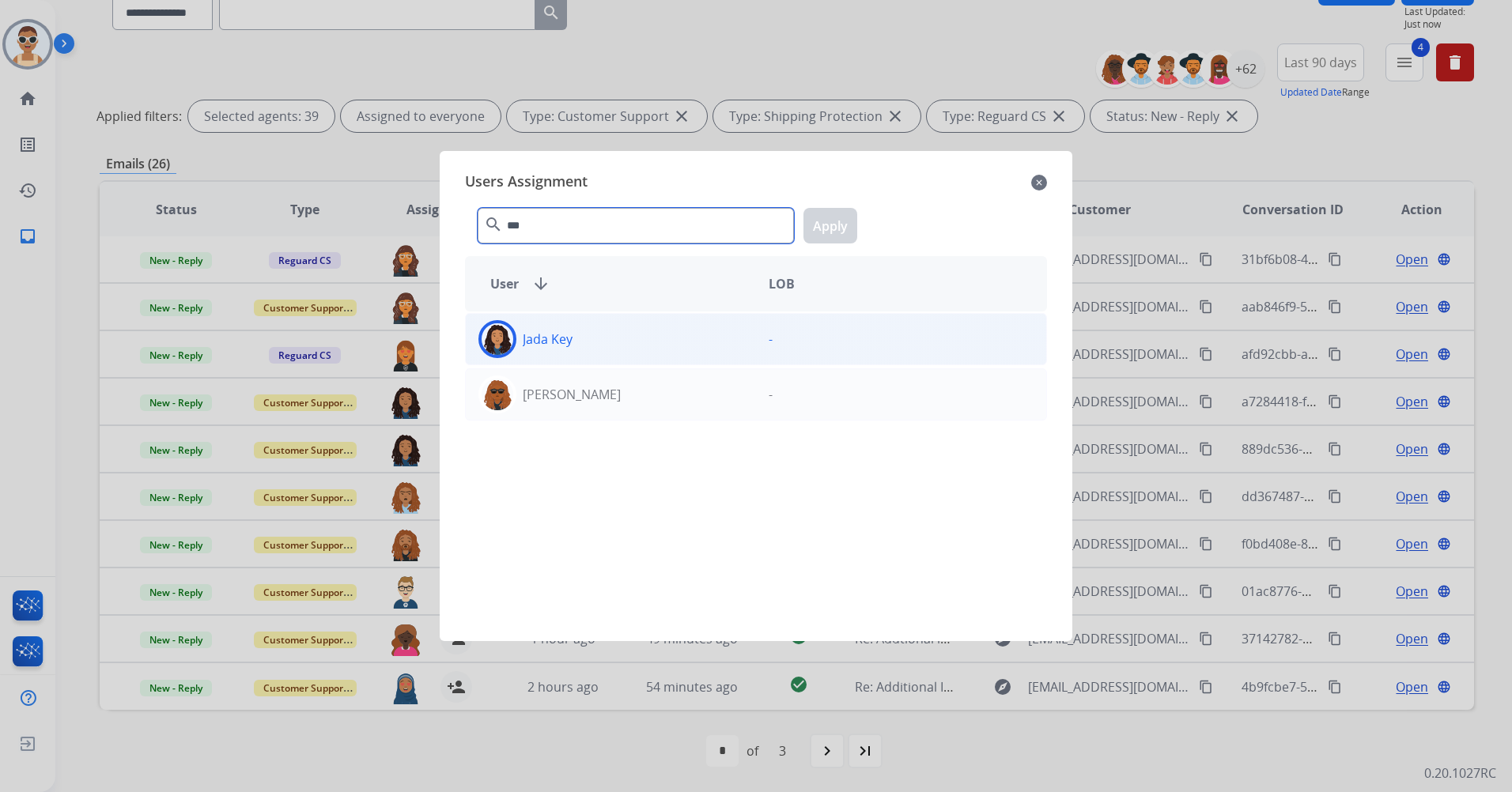
type input "***"
click at [642, 346] on div "Jada Key" at bounding box center [611, 339] width 290 height 38
click at [807, 216] on button "Apply" at bounding box center [830, 226] width 54 height 35
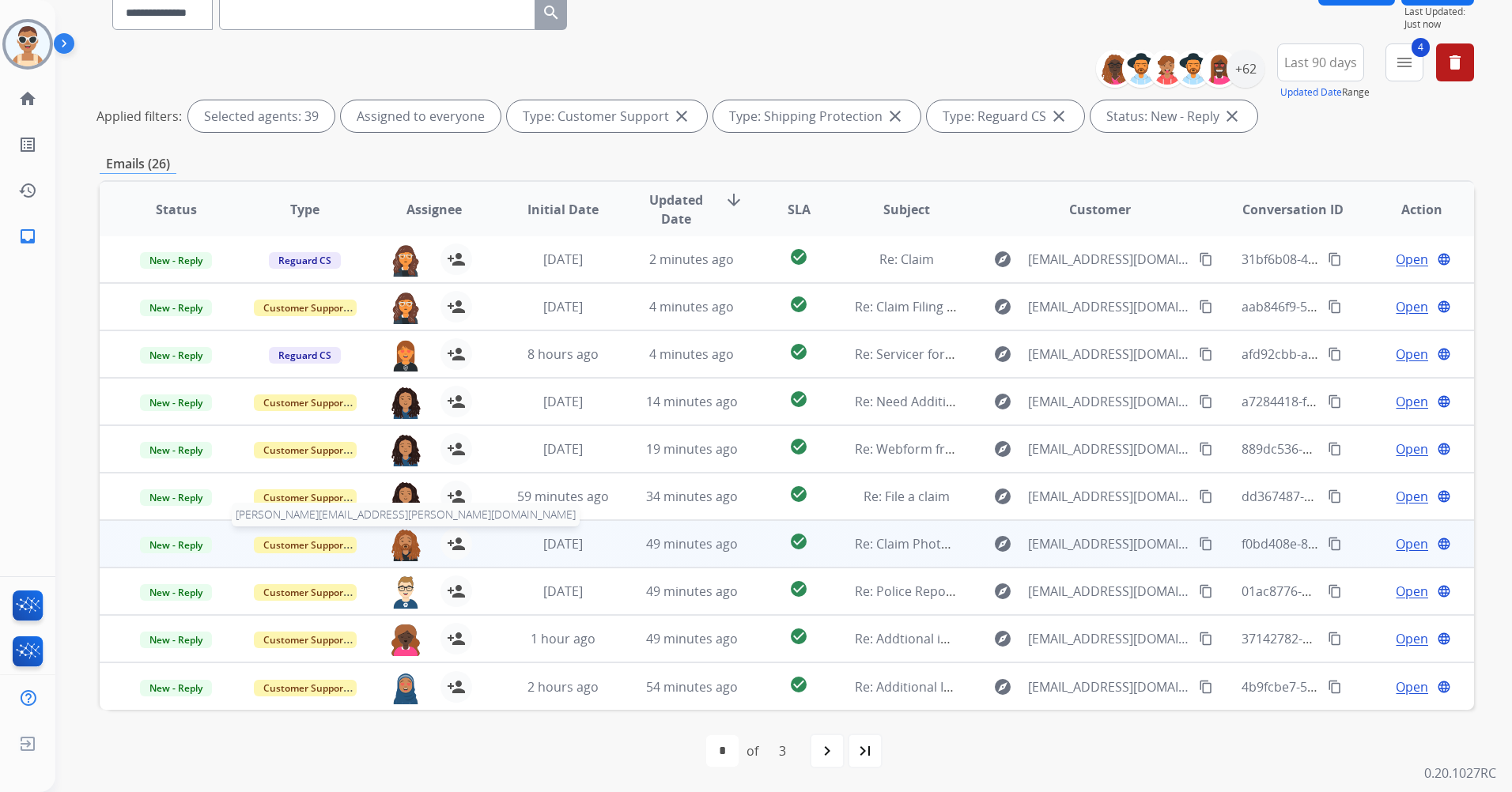
click at [401, 539] on img at bounding box center [405, 544] width 31 height 33
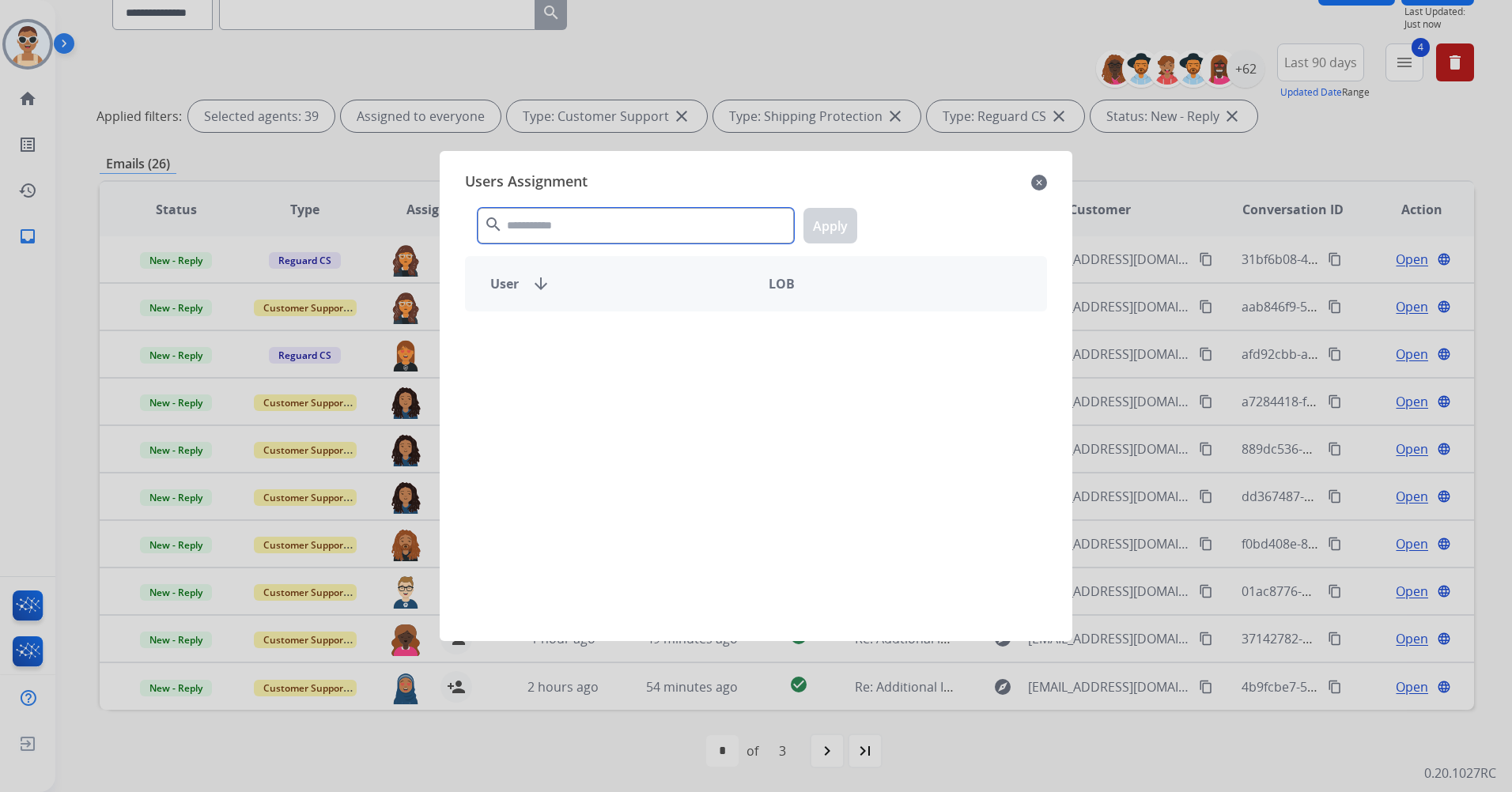
click at [552, 222] on input "text" at bounding box center [635, 226] width 317 height 35
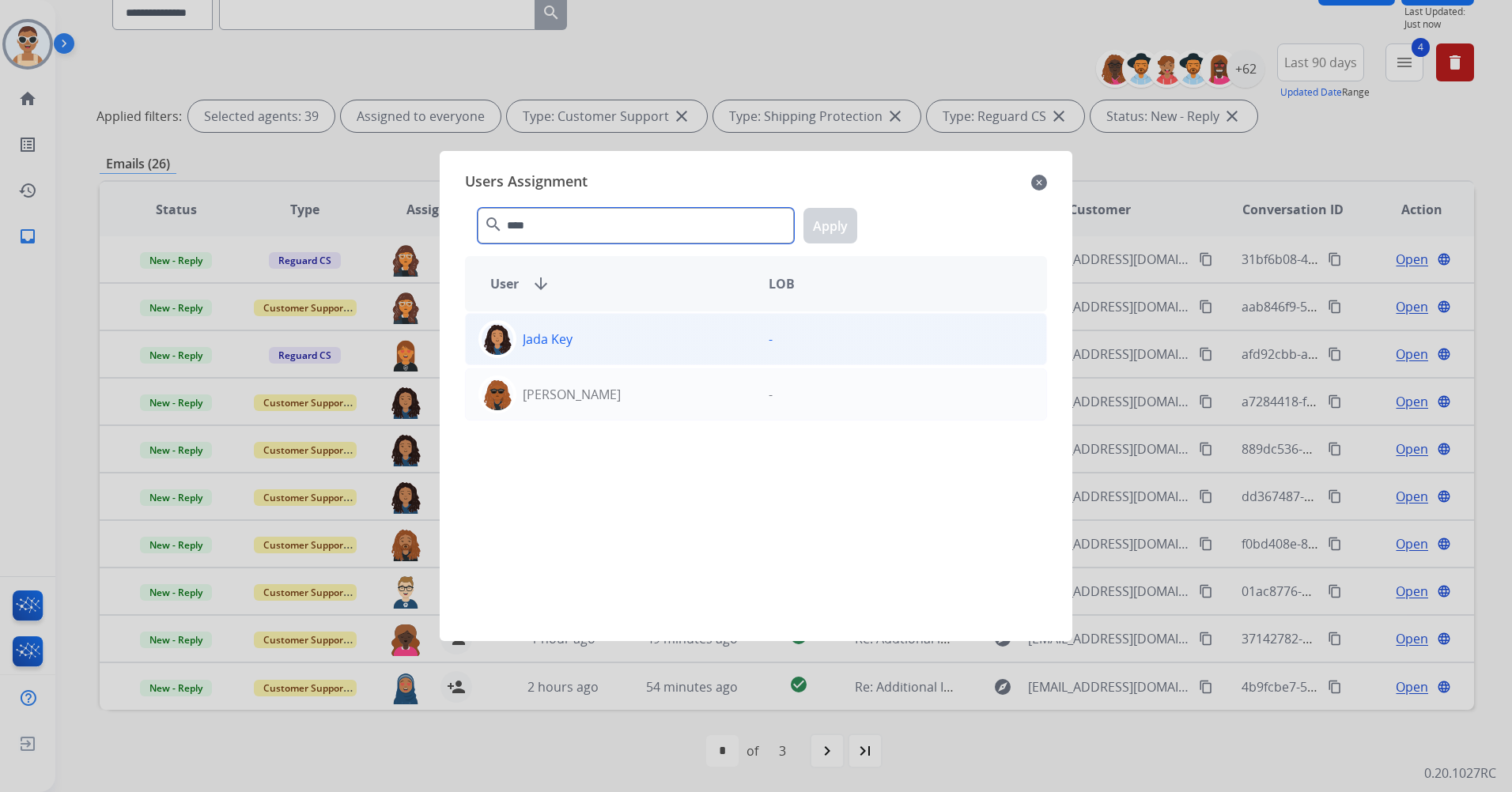
type input "****"
click at [688, 354] on div "Jada Key" at bounding box center [611, 339] width 290 height 38
click at [808, 239] on button "Apply" at bounding box center [830, 226] width 54 height 35
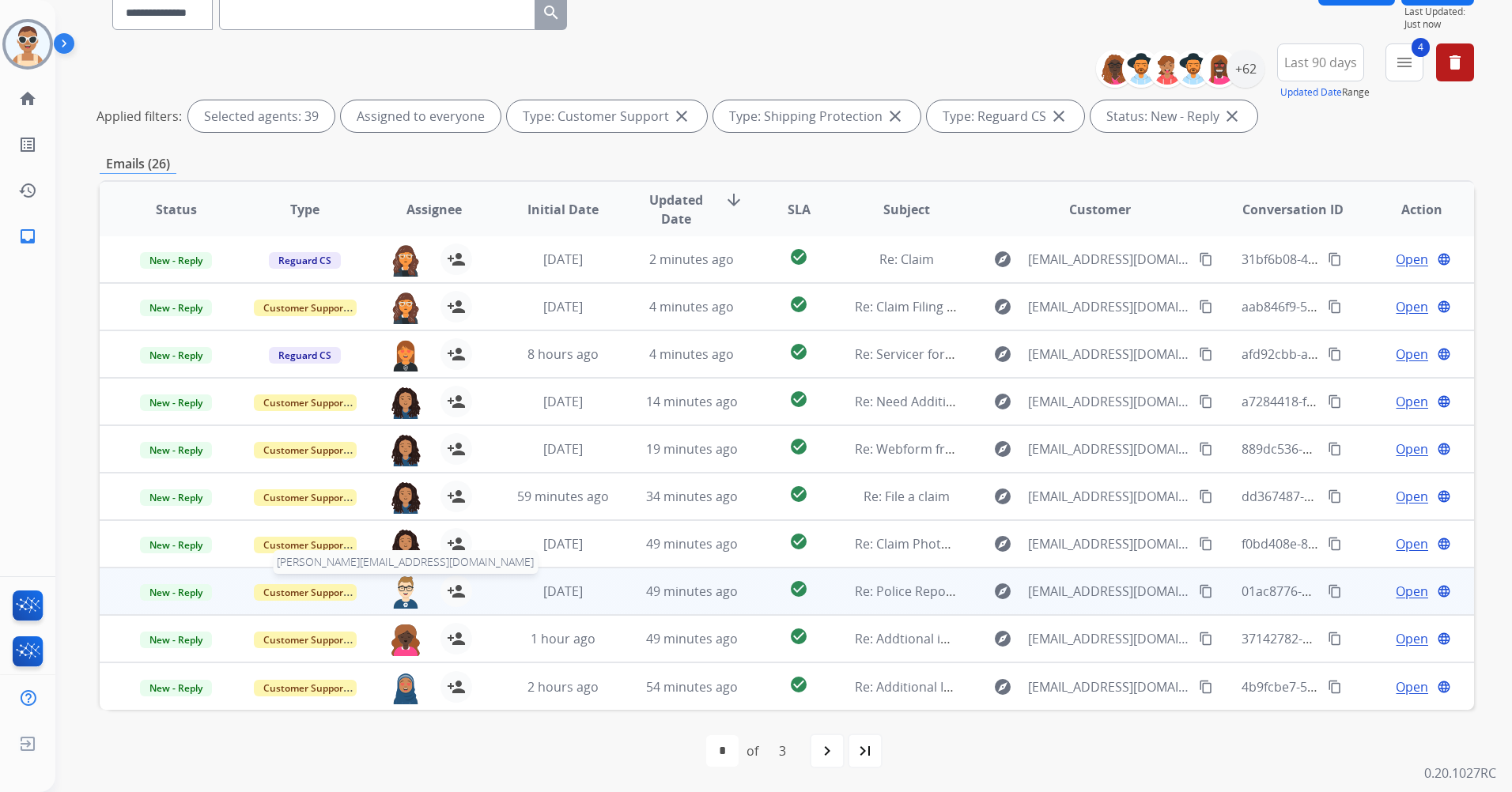
click at [390, 579] on img at bounding box center [405, 592] width 31 height 33
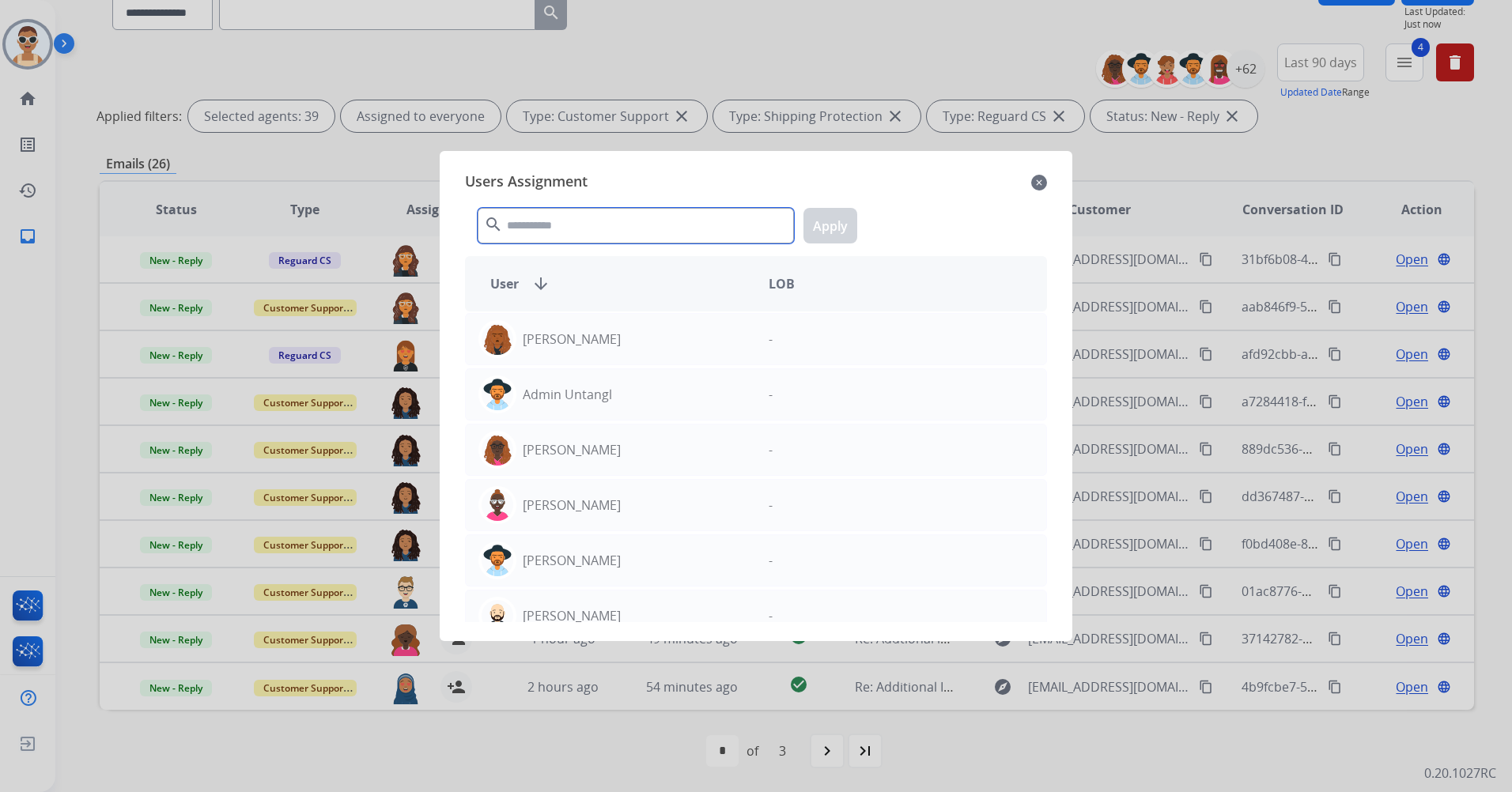
click at [548, 235] on input "text" at bounding box center [635, 226] width 317 height 35
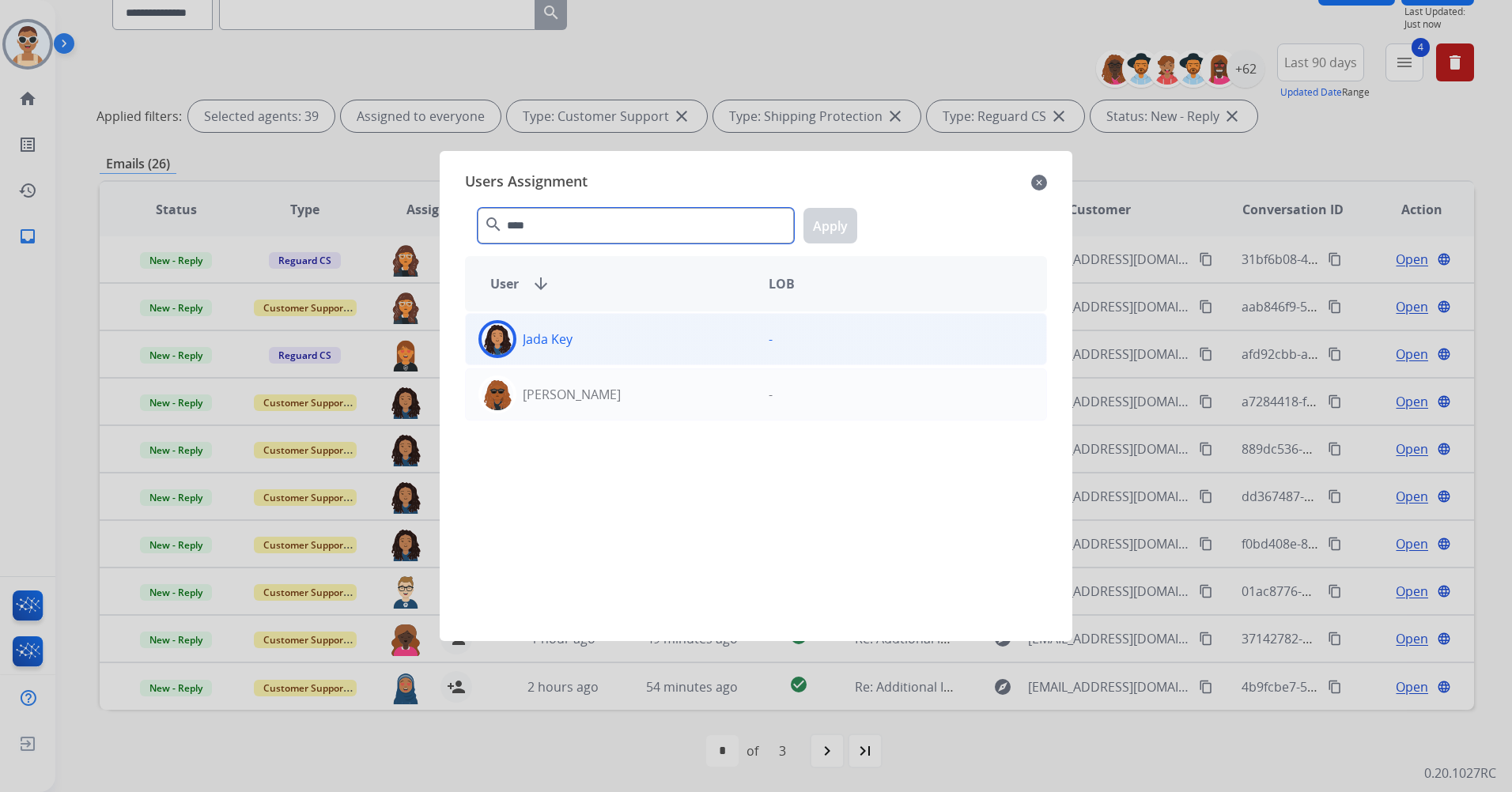
type input "****"
drag, startPoint x: 601, startPoint y: 336, endPoint x: 641, endPoint y: 332, distance: 40.2
click at [601, 337] on div "Jada Key" at bounding box center [611, 339] width 290 height 38
click at [850, 219] on button "Apply" at bounding box center [830, 226] width 54 height 35
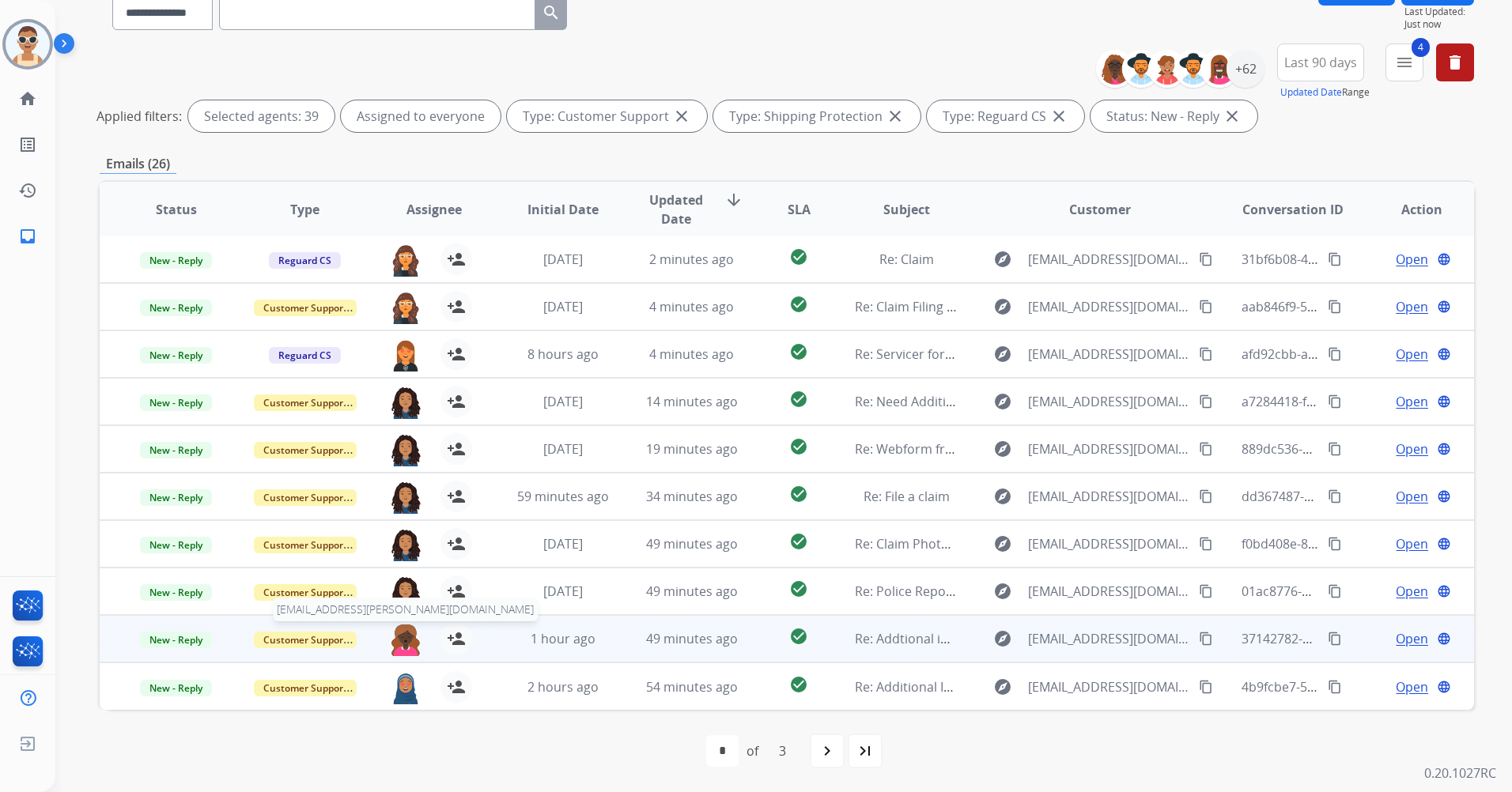
click at [407, 630] on img at bounding box center [405, 639] width 31 height 33
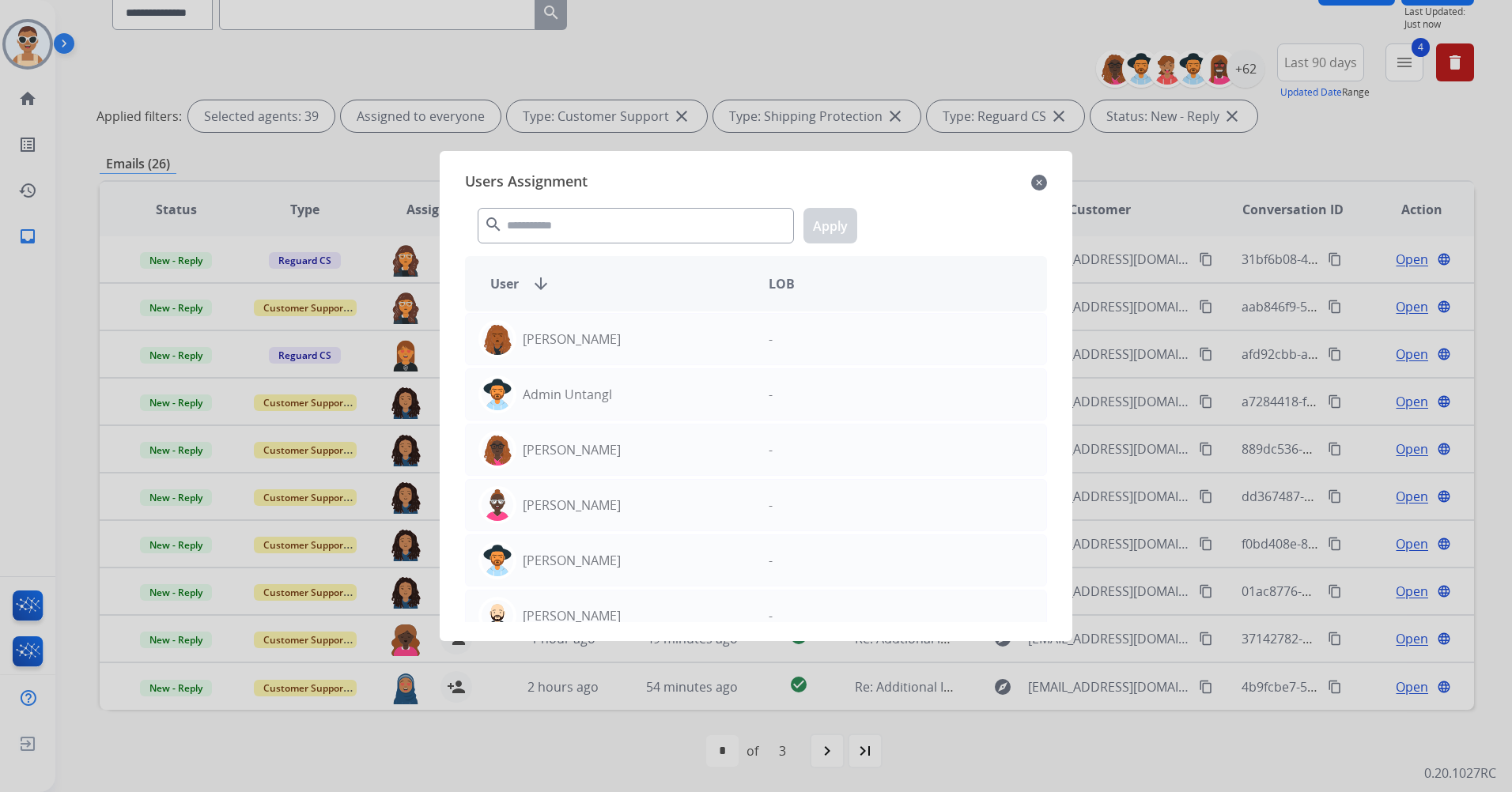
click at [544, 202] on div "search Apply" at bounding box center [756, 223] width 583 height 54
click at [544, 223] on input "text" at bounding box center [635, 226] width 317 height 35
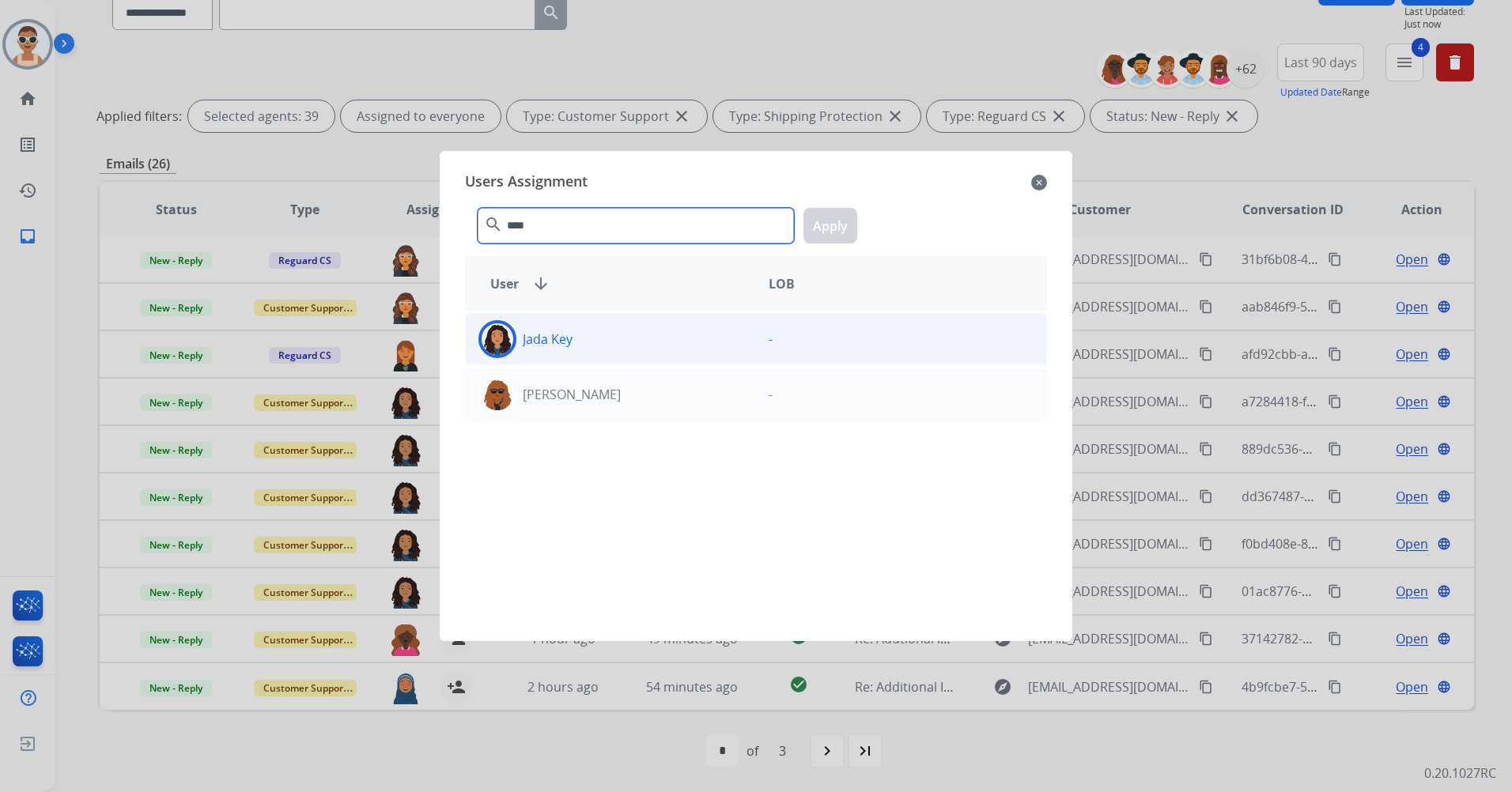
type input "****"
click at [635, 318] on div "[PERSON_NAME] -" at bounding box center [756, 339] width 583 height 52
click at [837, 222] on button "Apply" at bounding box center [830, 226] width 54 height 35
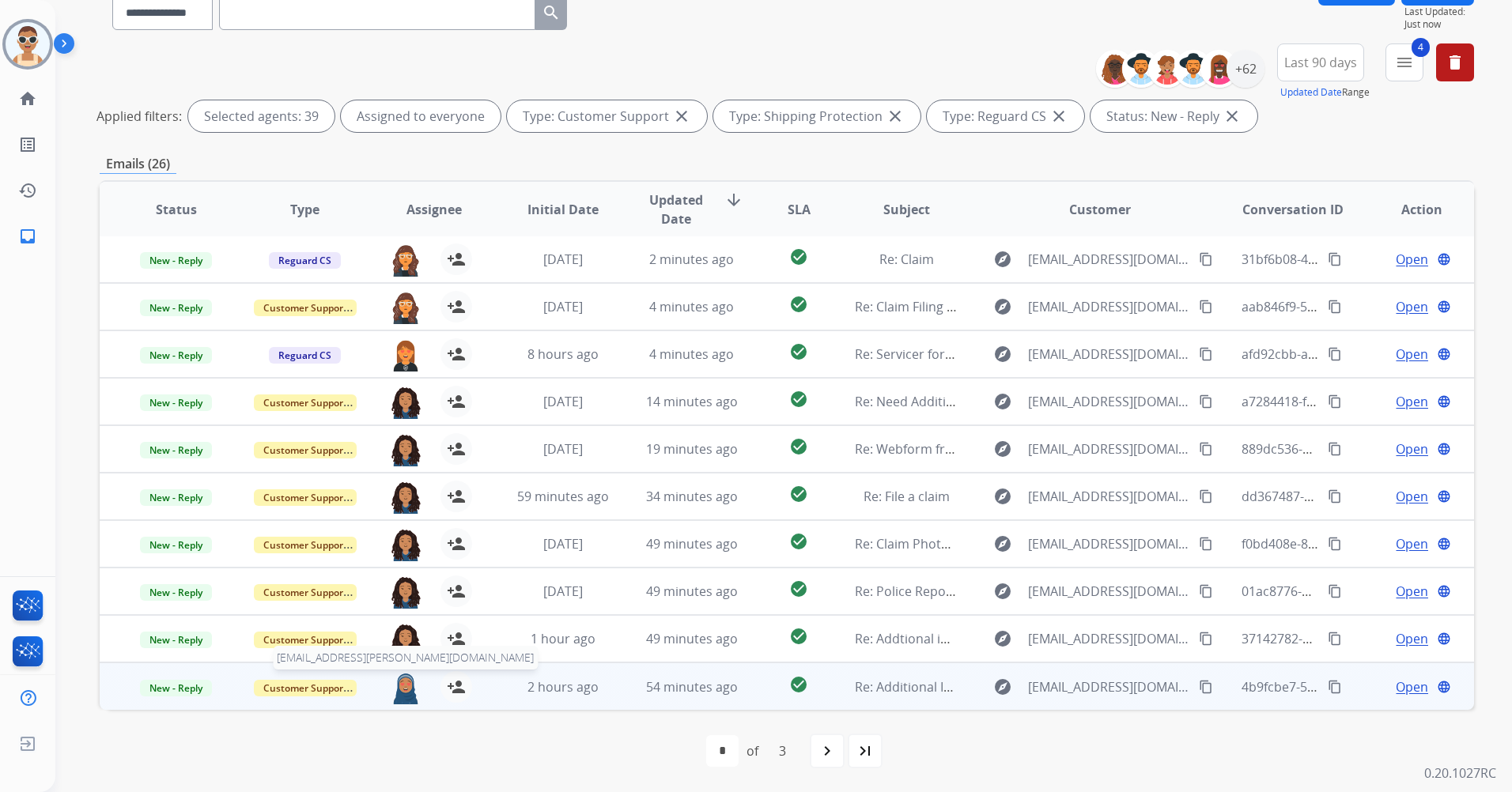
click at [412, 681] on img at bounding box center [405, 687] width 31 height 33
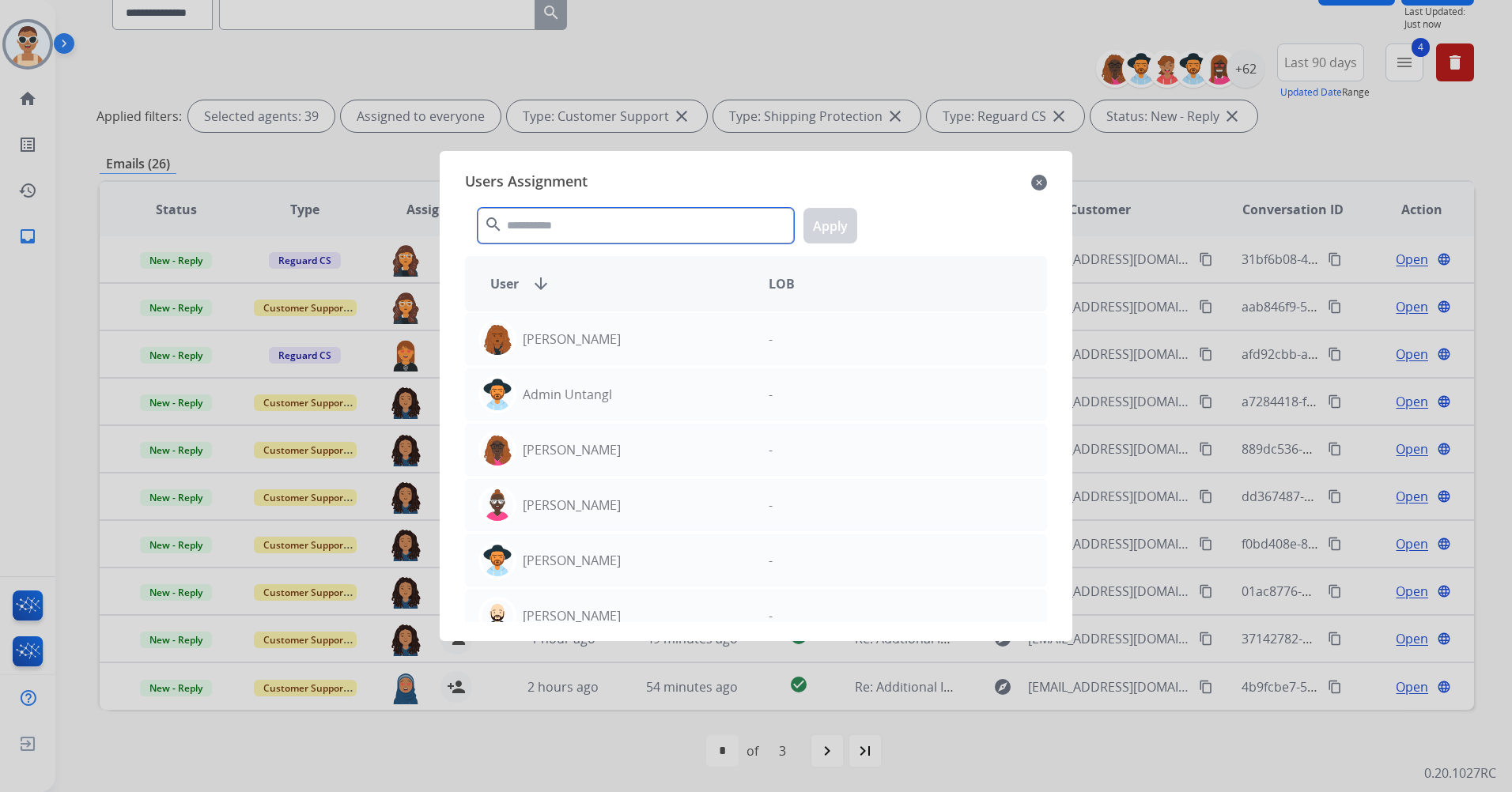
click at [589, 231] on input "text" at bounding box center [635, 226] width 317 height 35
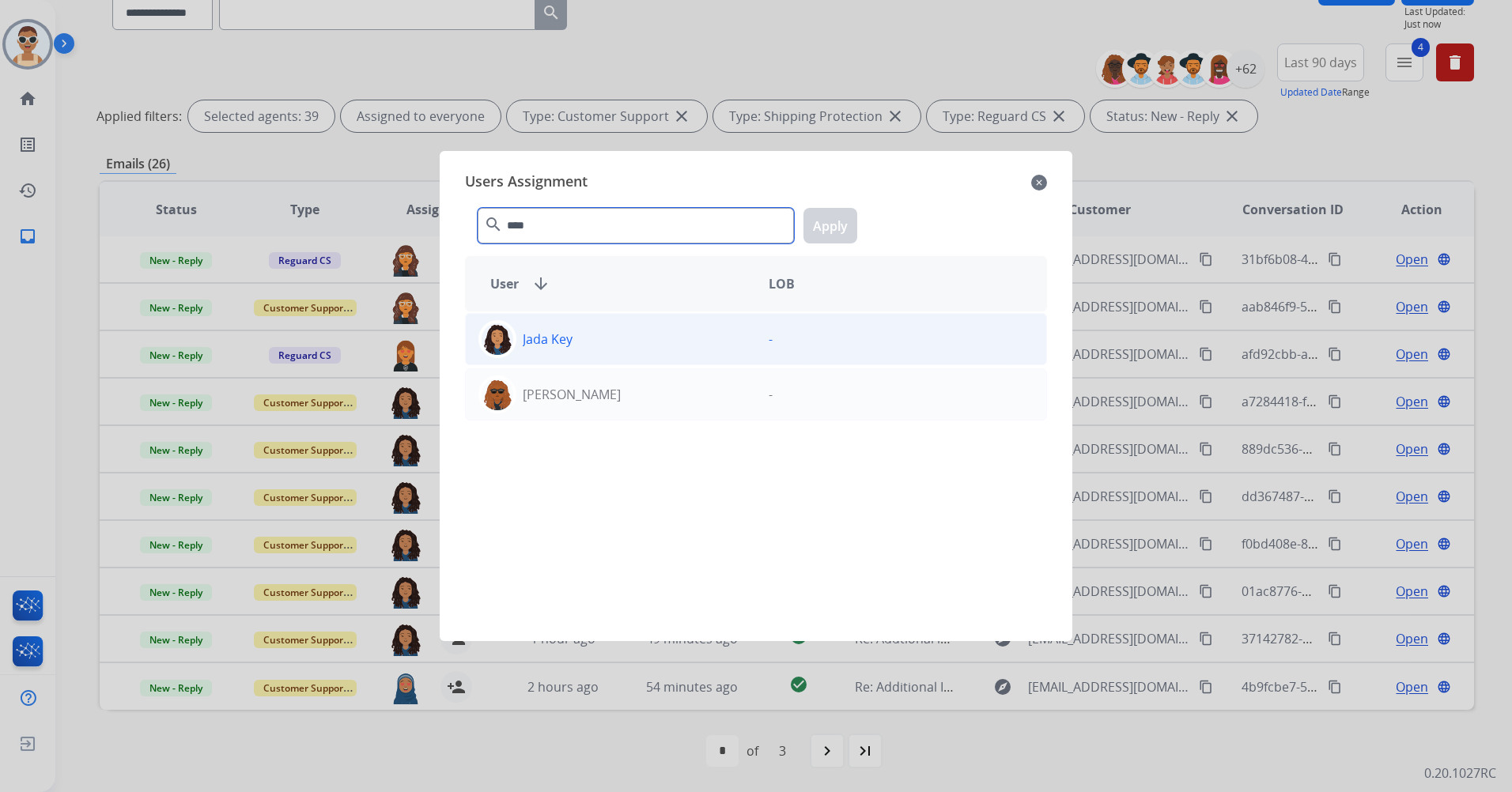
type input "****"
drag, startPoint x: 645, startPoint y: 334, endPoint x: 677, endPoint y: 320, distance: 34.9
click at [645, 335] on div "Jada Key" at bounding box center [611, 339] width 290 height 38
click at [827, 226] on button "Apply" at bounding box center [830, 226] width 54 height 35
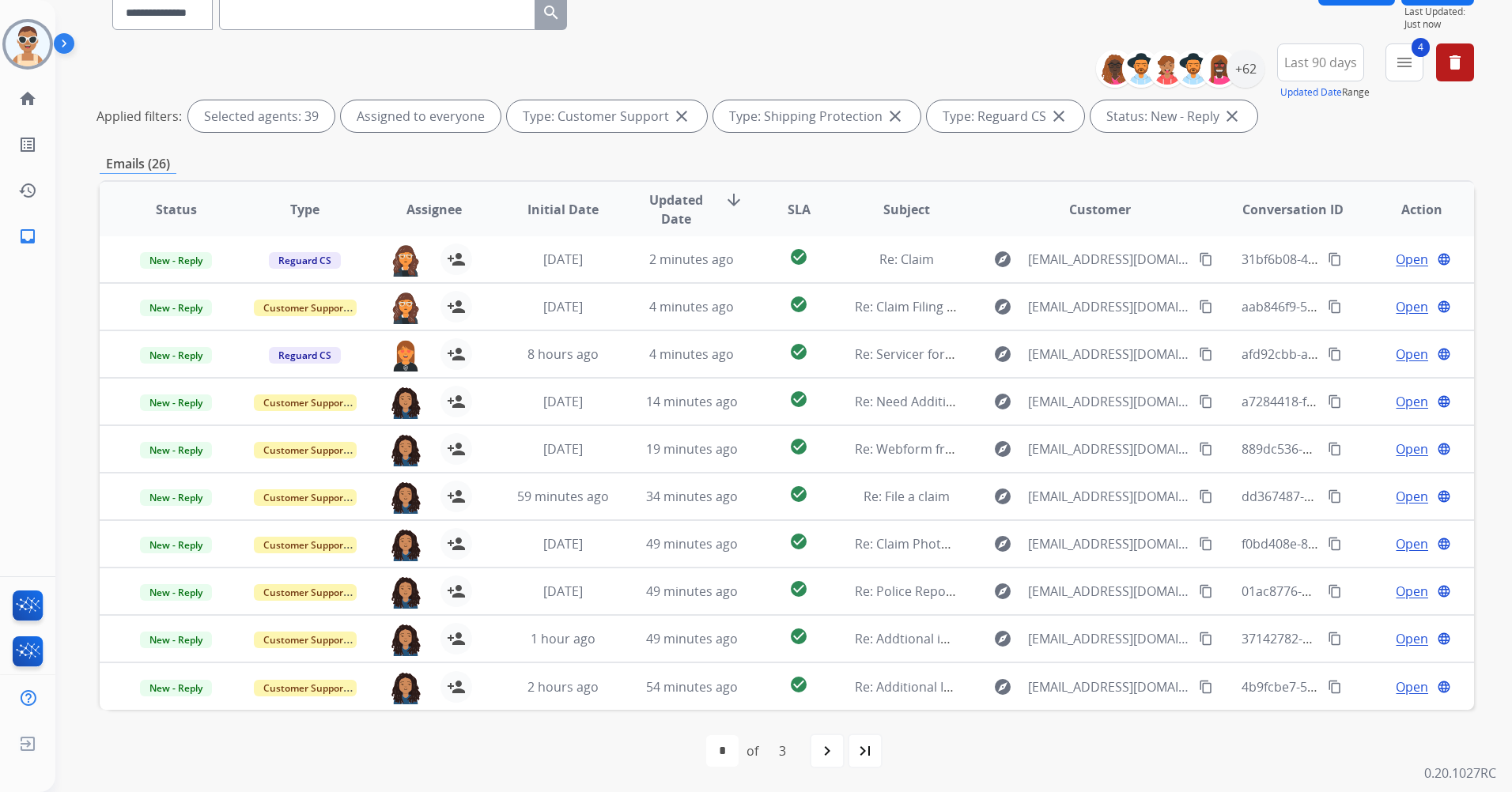
click at [833, 754] on mat-icon "navigate_next" at bounding box center [828, 751] width 19 height 19
select select "*"
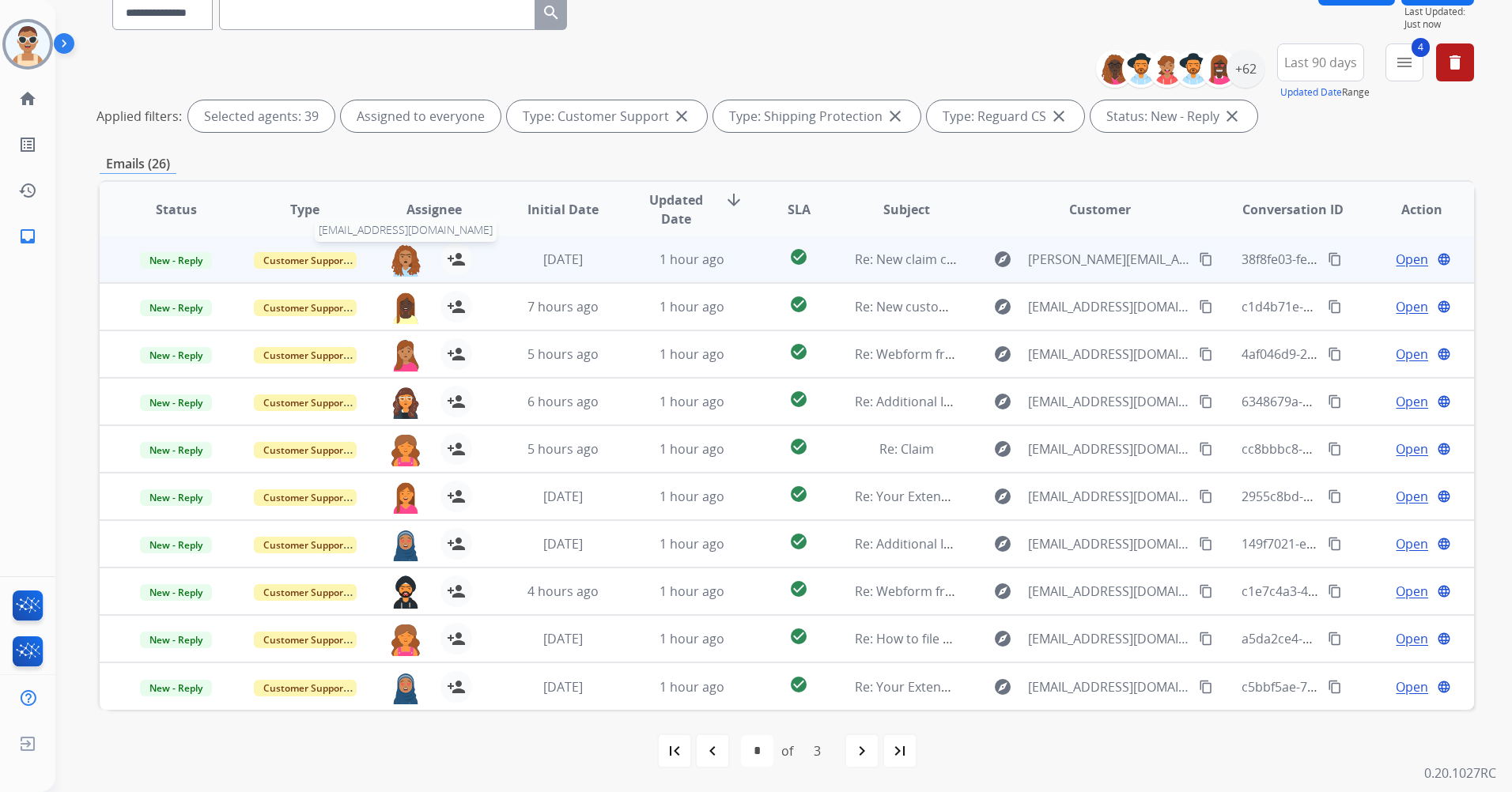
click at [395, 259] on img at bounding box center [405, 259] width 31 height 33
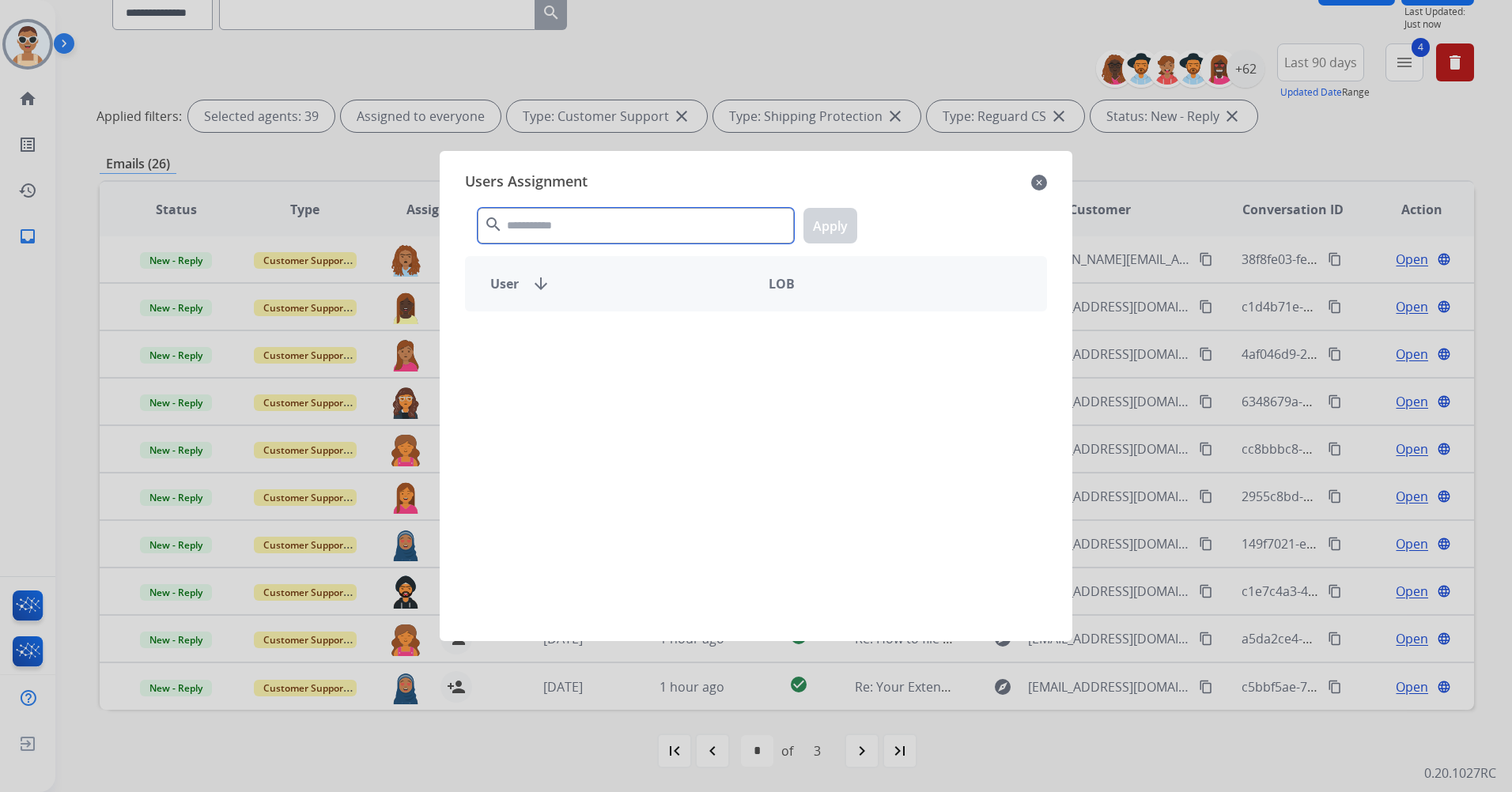
click at [578, 219] on input "text" at bounding box center [635, 226] width 317 height 35
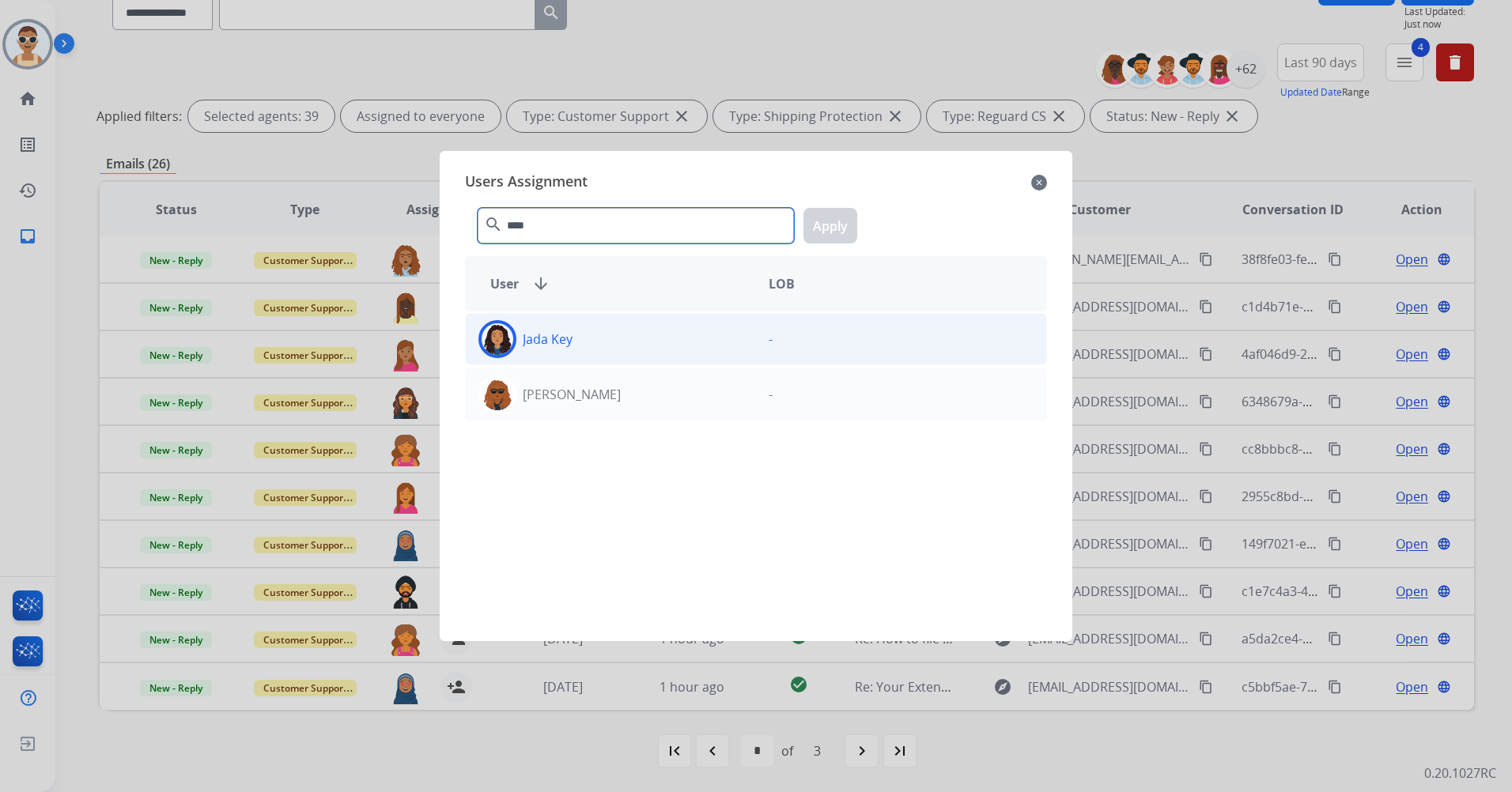
type input "****"
click at [640, 353] on div "Jada Key" at bounding box center [611, 339] width 290 height 38
click at [812, 215] on button "Apply" at bounding box center [830, 226] width 54 height 35
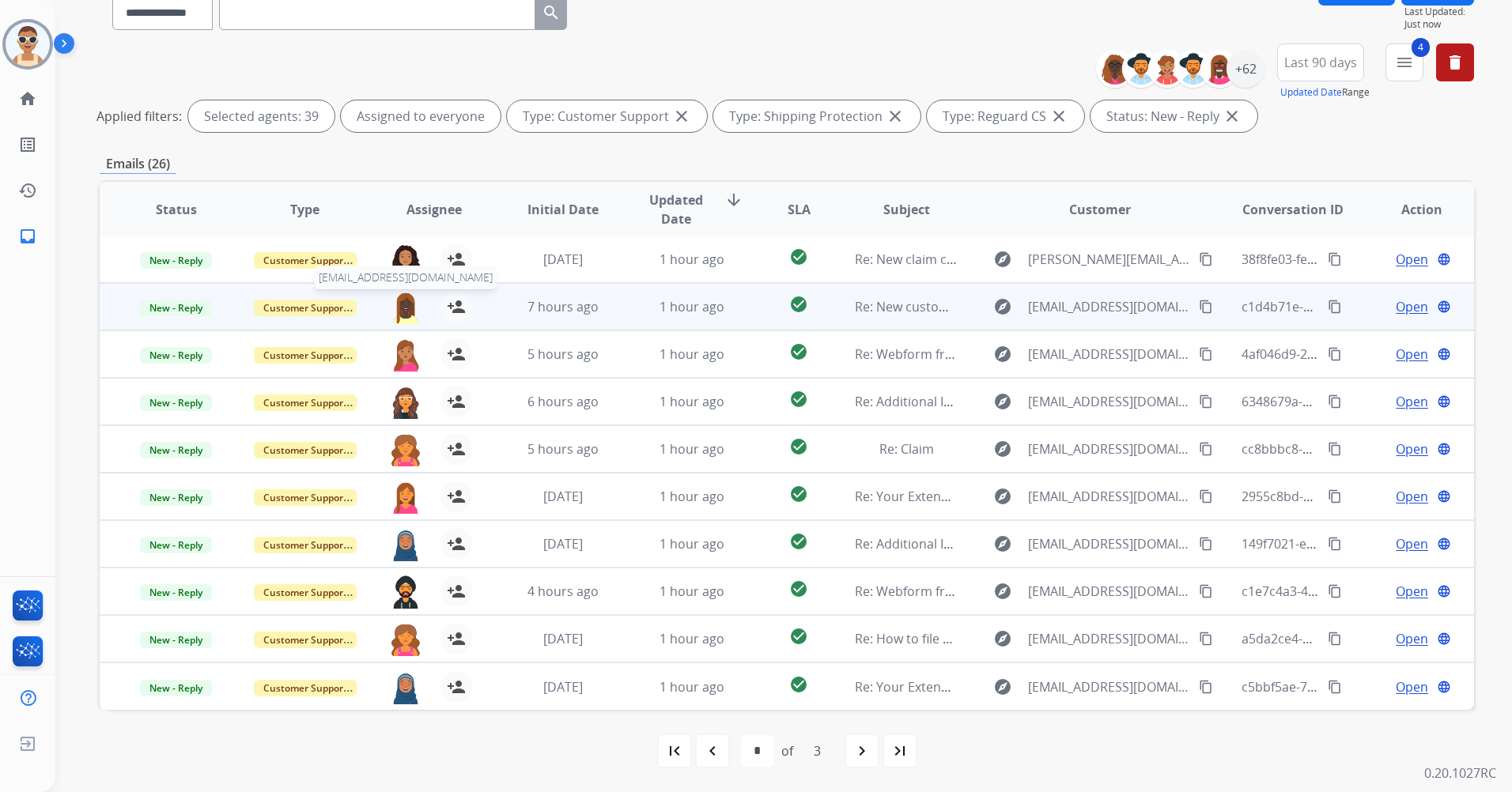
click at [409, 308] on img at bounding box center [405, 307] width 31 height 33
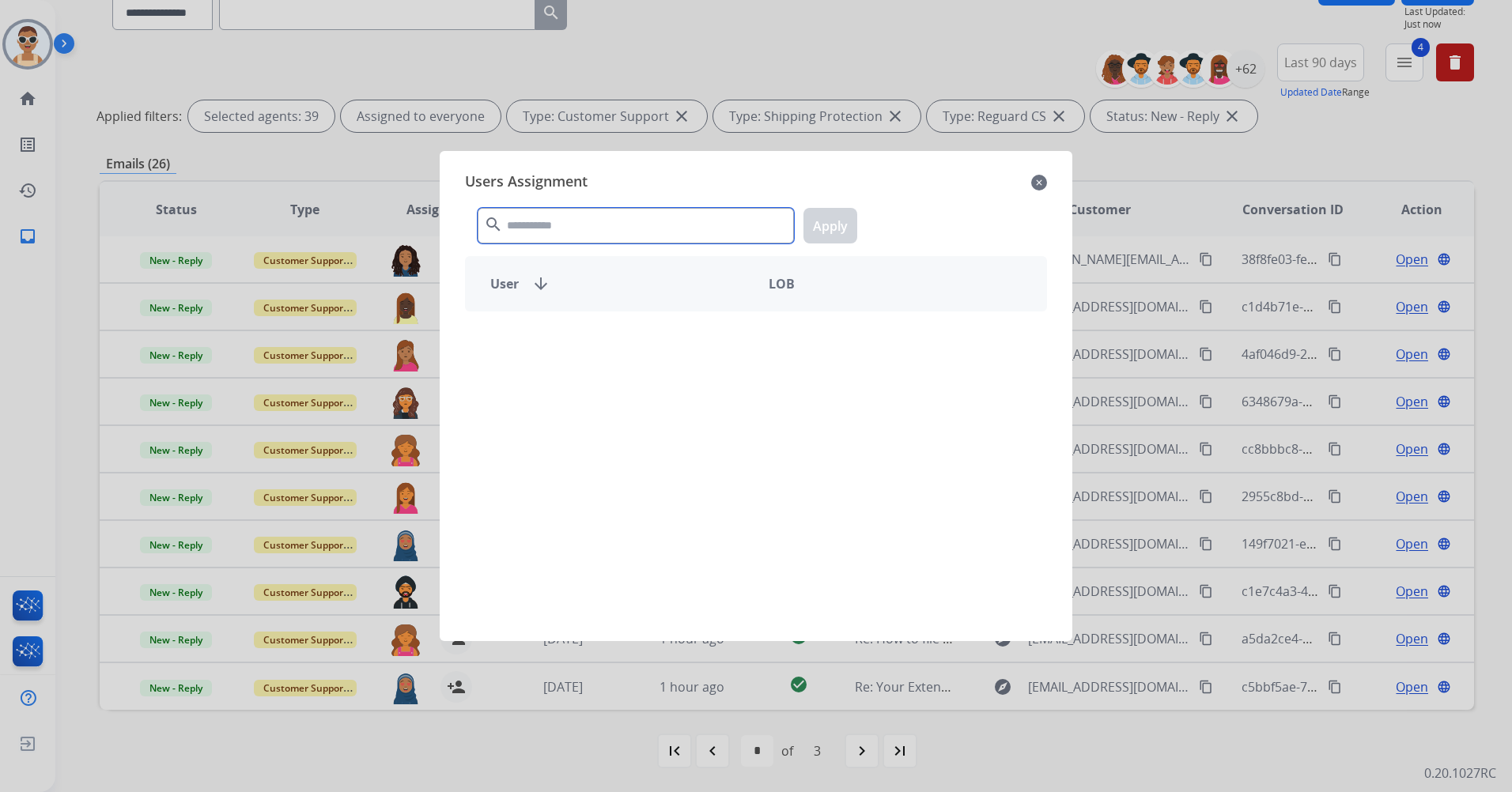
click at [630, 219] on input "text" at bounding box center [635, 226] width 317 height 35
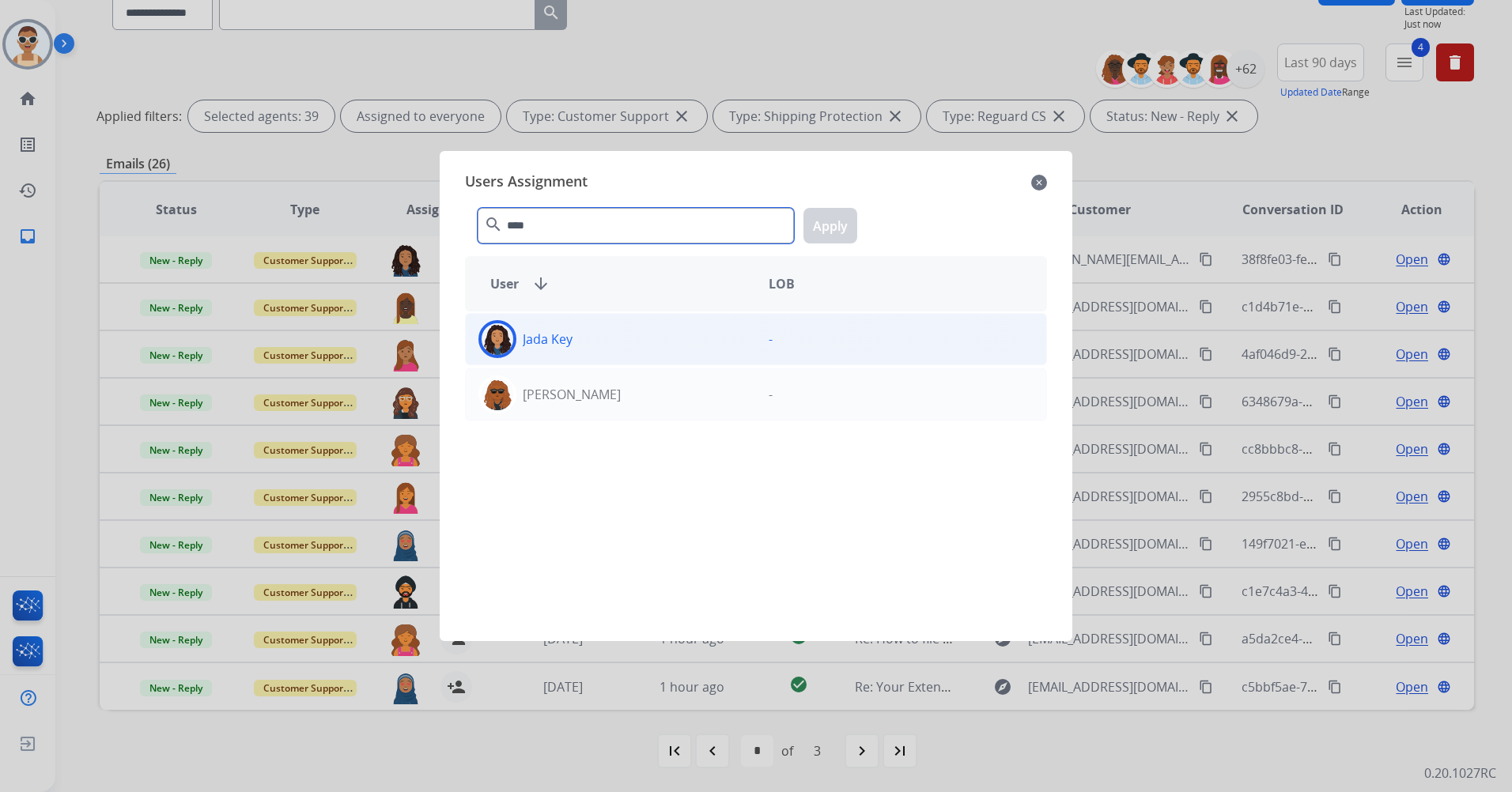
type input "****"
click at [636, 347] on div "Jada Key" at bounding box center [611, 339] width 290 height 38
click at [825, 241] on button "Apply" at bounding box center [830, 226] width 54 height 35
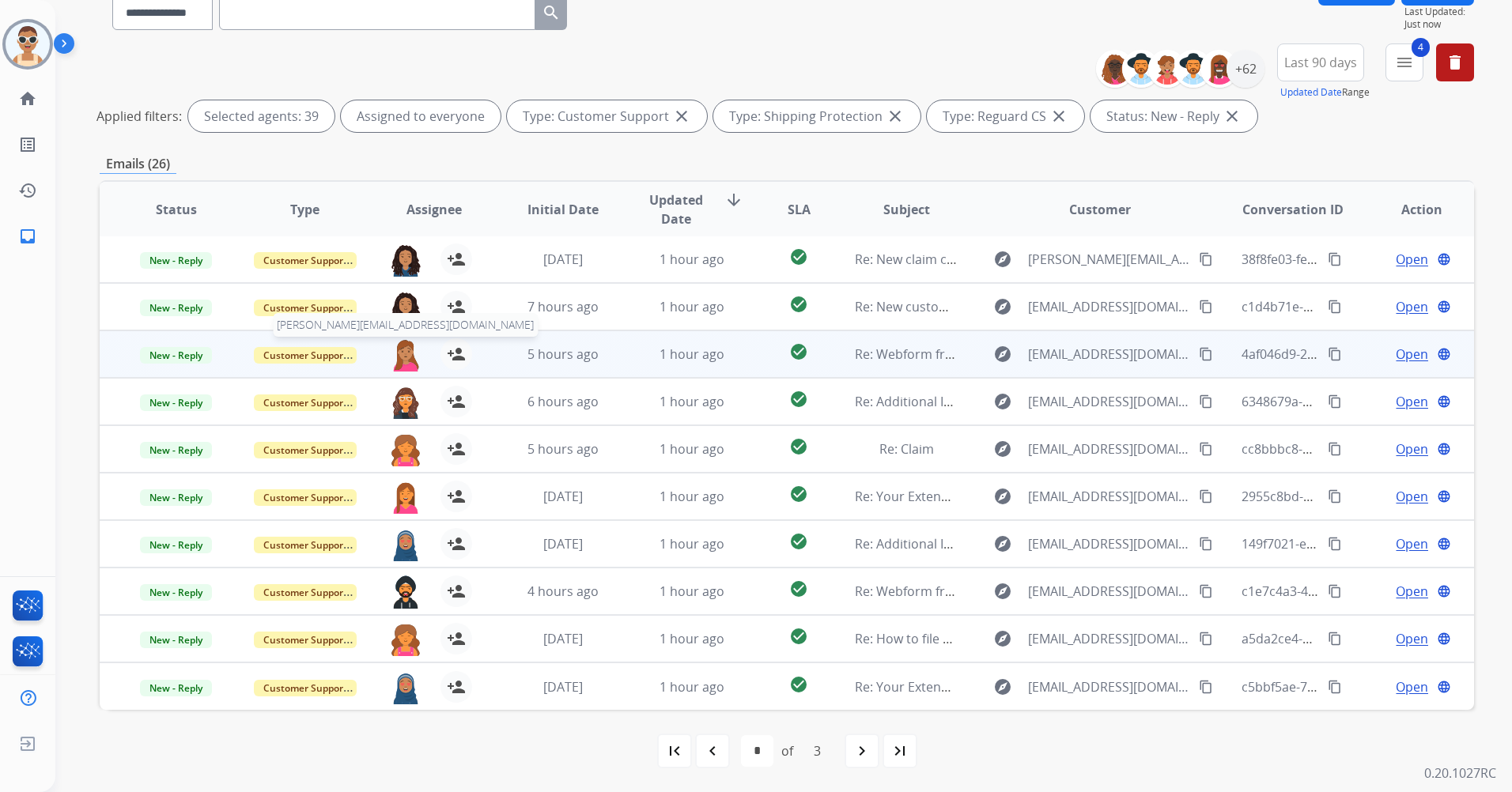
click at [400, 356] on img at bounding box center [405, 354] width 31 height 33
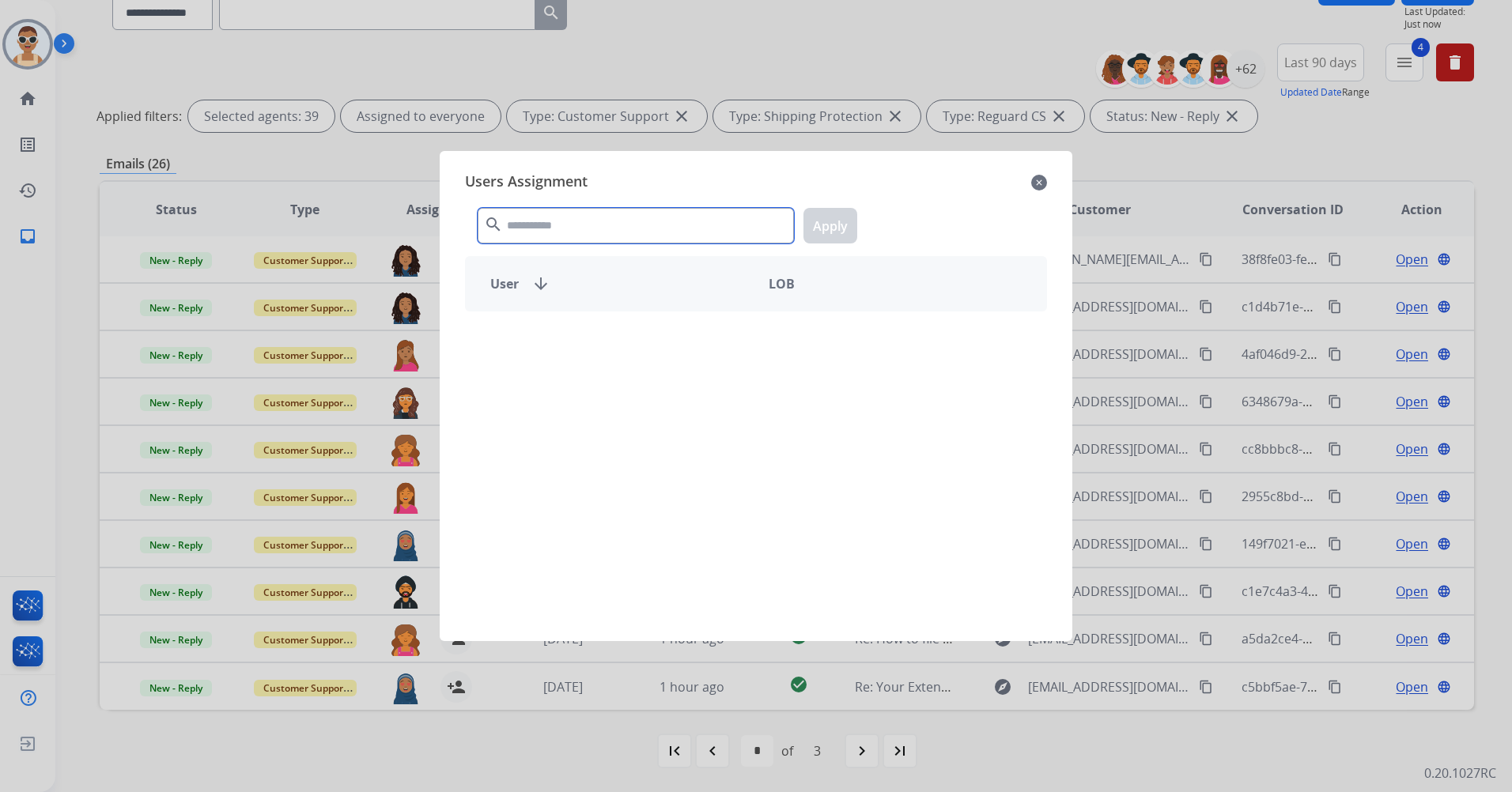
click at [638, 235] on input "text" at bounding box center [635, 226] width 317 height 35
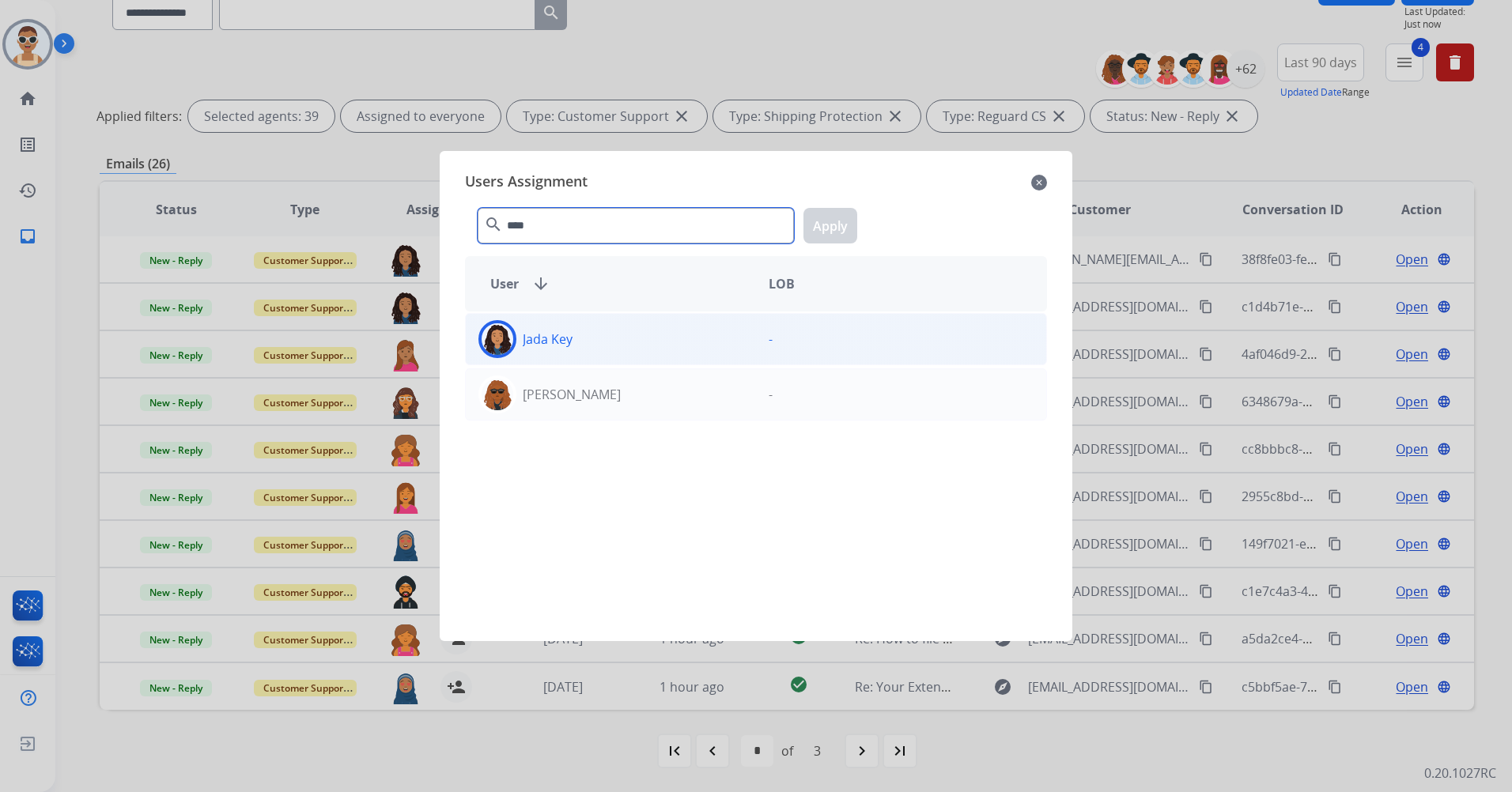
type input "****"
click at [671, 334] on div "Jada Key" at bounding box center [611, 339] width 290 height 38
drag, startPoint x: 833, startPoint y: 206, endPoint x: 830, endPoint y: 216, distance: 10.4
click at [833, 207] on div "**** search Apply" at bounding box center [756, 223] width 583 height 54
click at [827, 231] on button "Apply" at bounding box center [830, 226] width 54 height 35
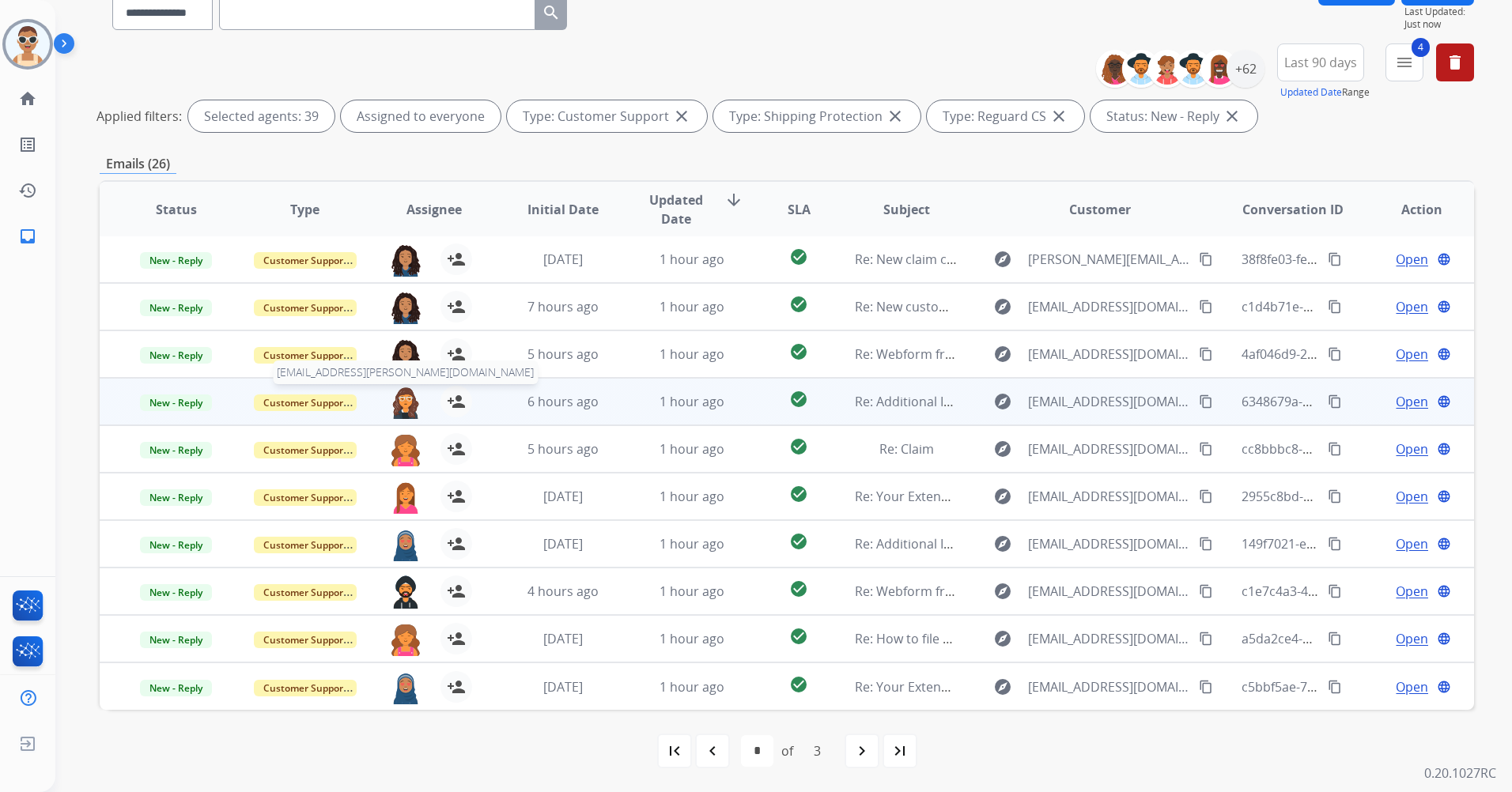
click at [405, 404] on img at bounding box center [405, 402] width 31 height 33
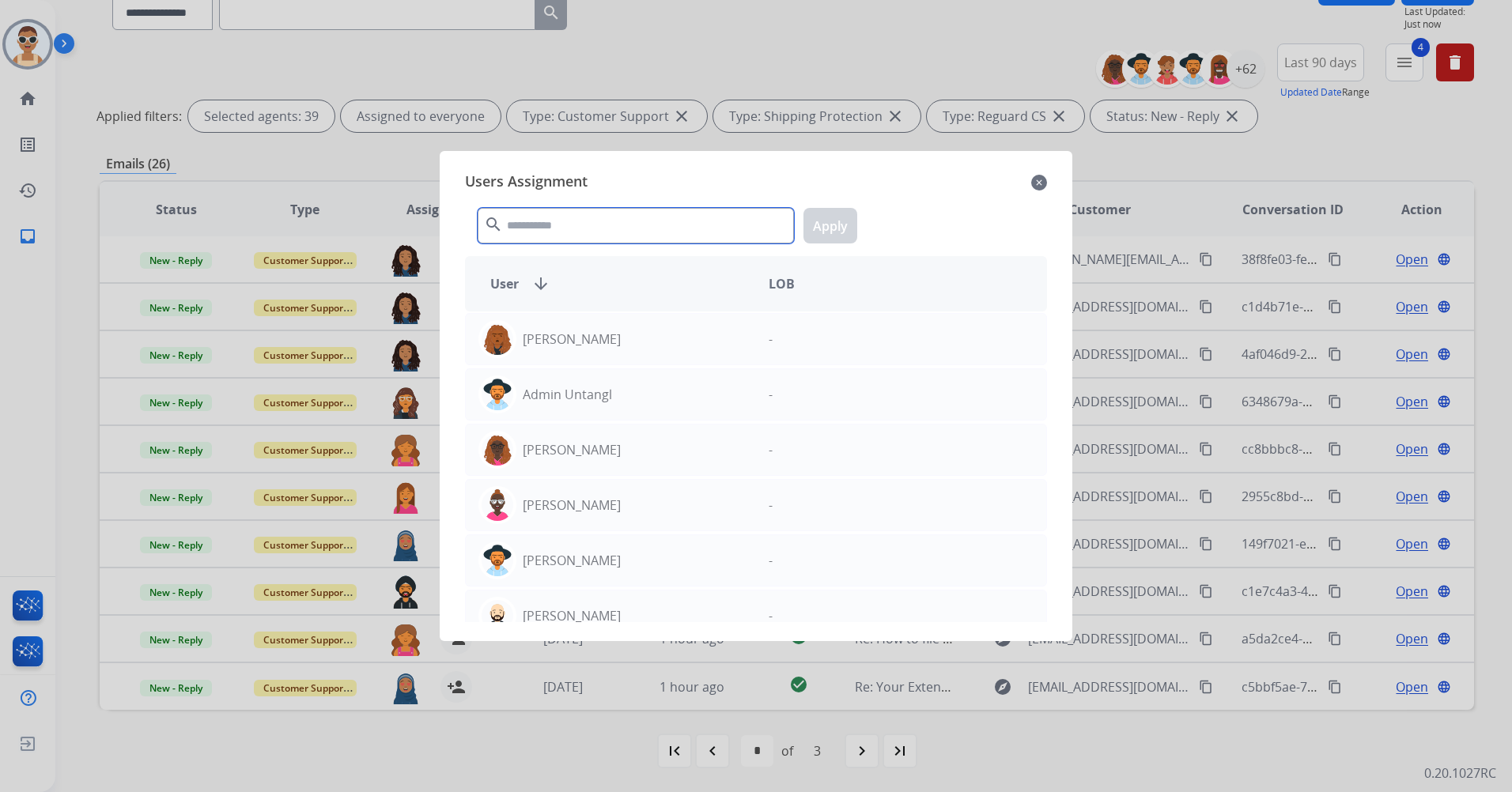
click at [568, 232] on input "text" at bounding box center [635, 226] width 317 height 35
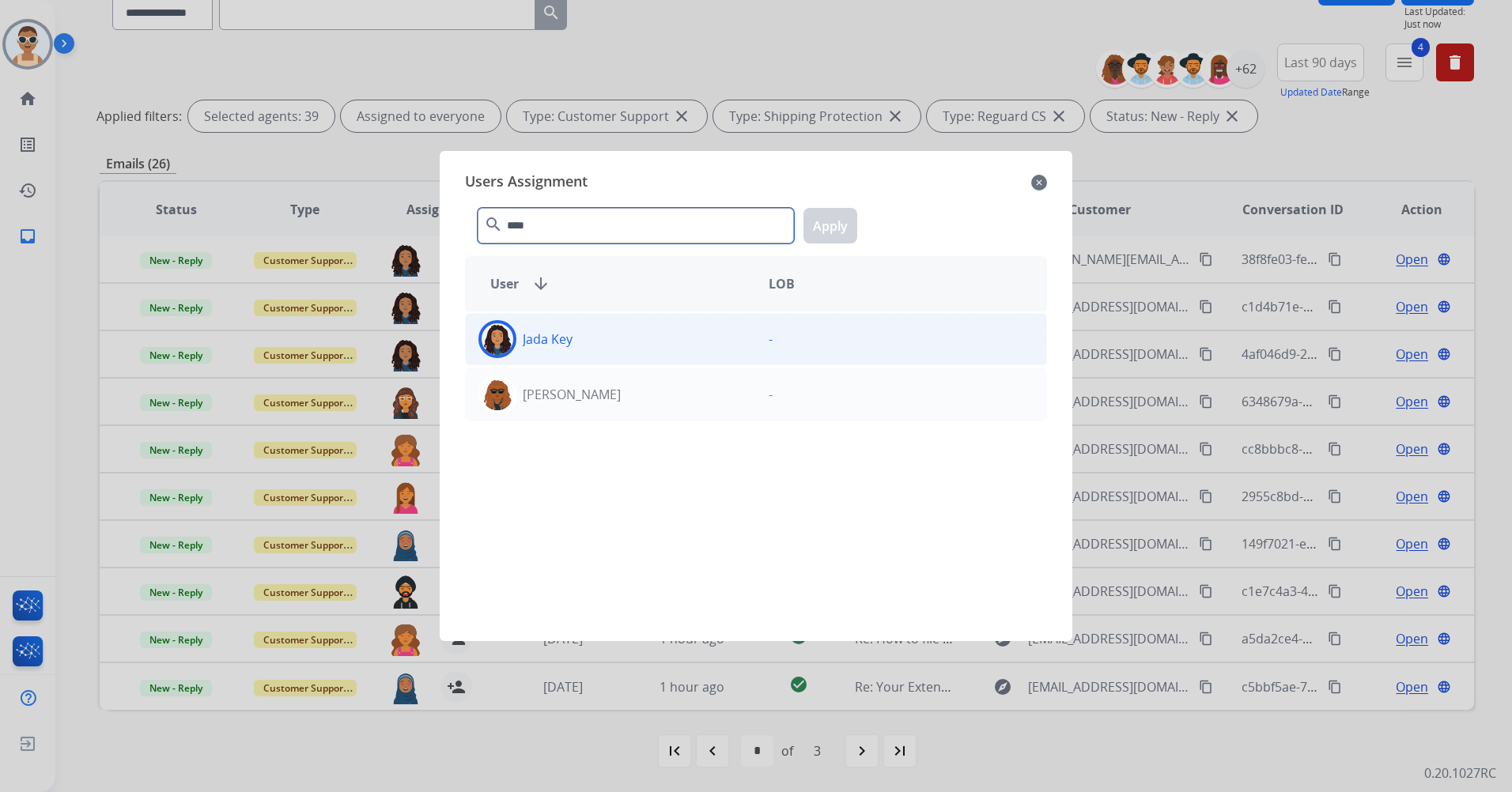
type input "****"
click at [708, 348] on div "Jada Key" at bounding box center [611, 339] width 290 height 38
click at [820, 215] on button "Apply" at bounding box center [830, 226] width 54 height 35
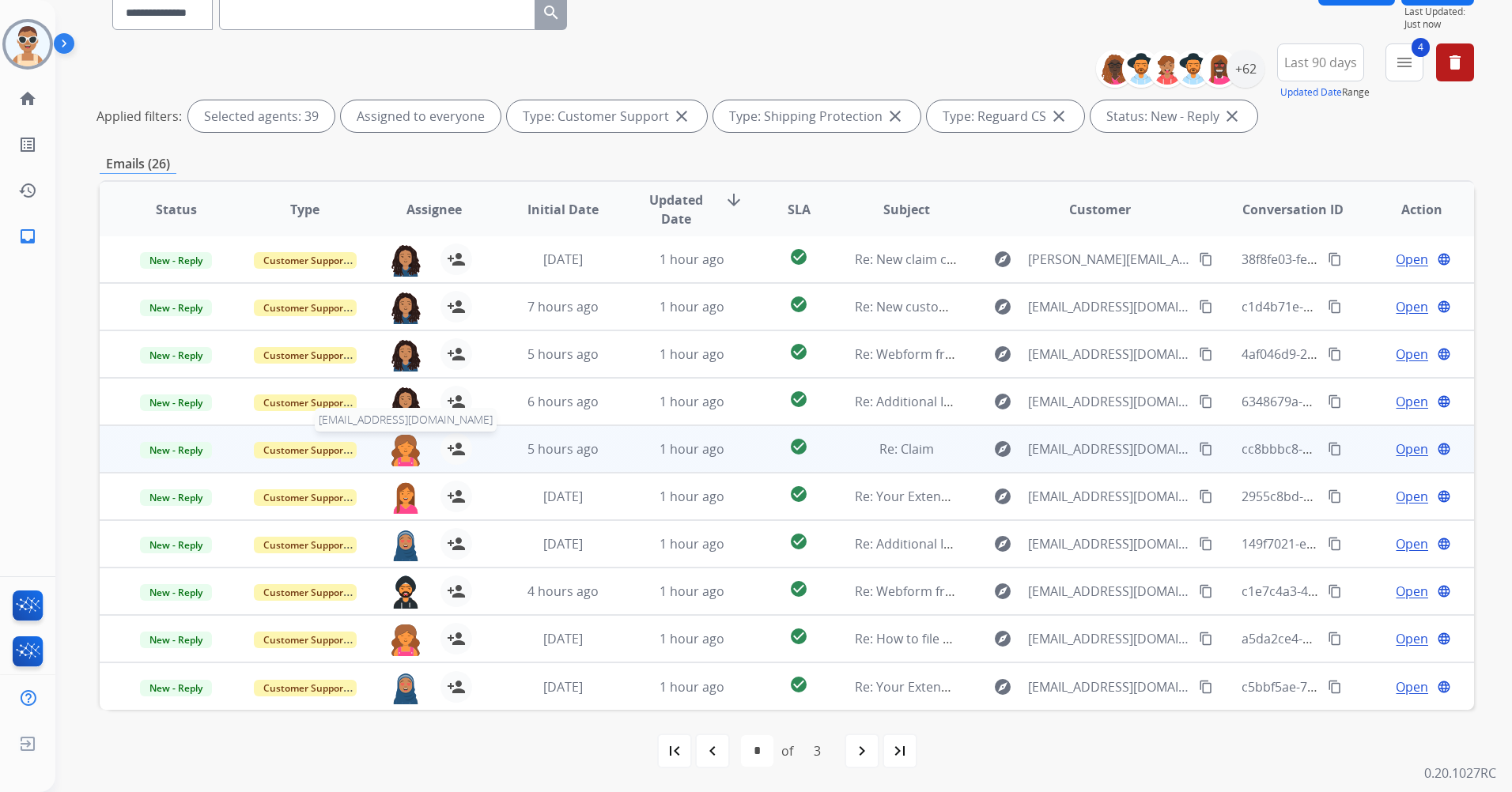
click at [402, 446] on img at bounding box center [405, 449] width 31 height 33
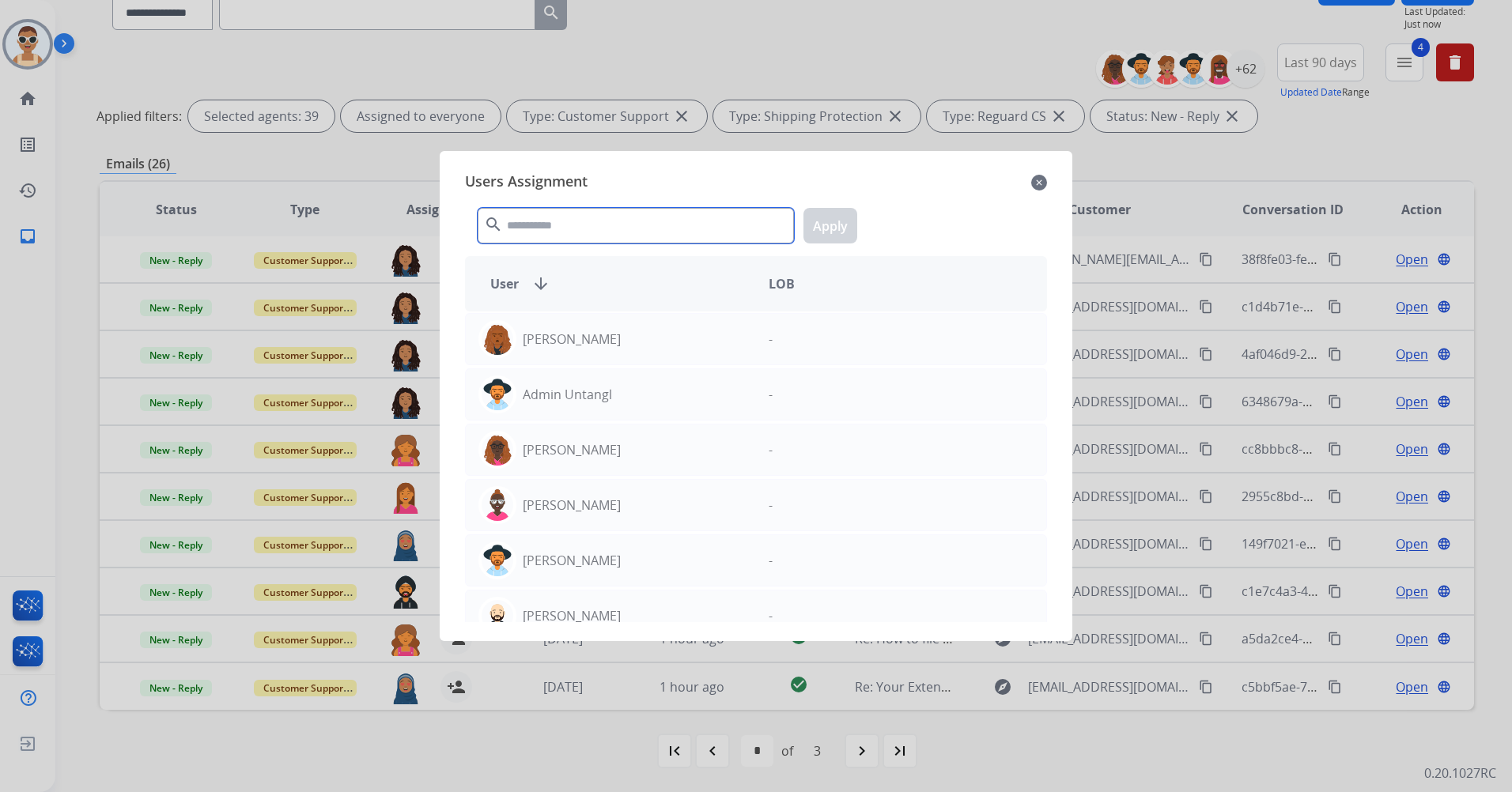
click at [575, 228] on input "text" at bounding box center [635, 226] width 317 height 35
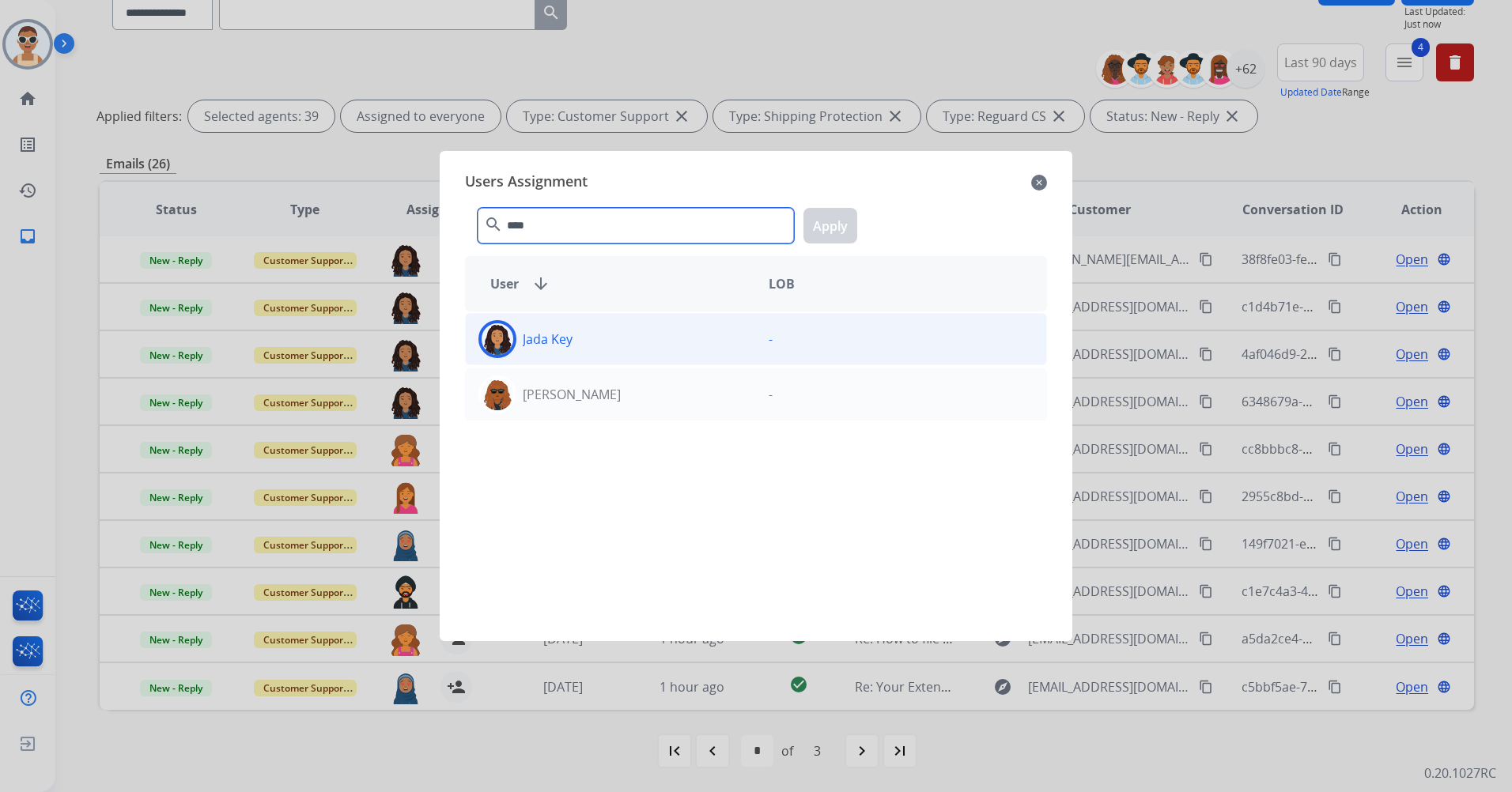
type input "****"
click at [615, 324] on div "Jada Key" at bounding box center [611, 339] width 290 height 38
click at [841, 207] on div "**** search Apply" at bounding box center [756, 223] width 583 height 54
click at [842, 215] on button "Apply" at bounding box center [830, 226] width 54 height 35
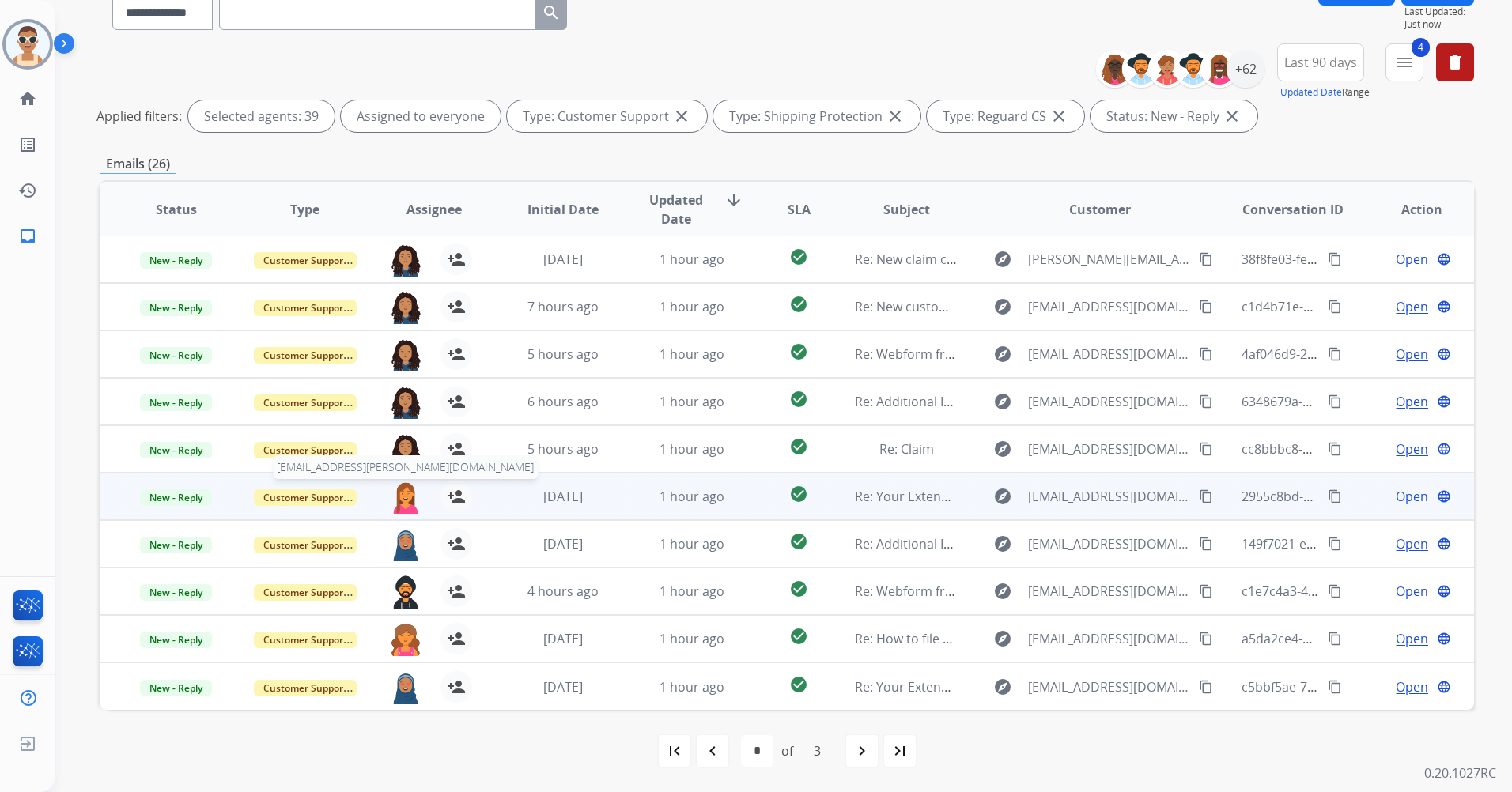
click at [404, 495] on img at bounding box center [405, 497] width 31 height 33
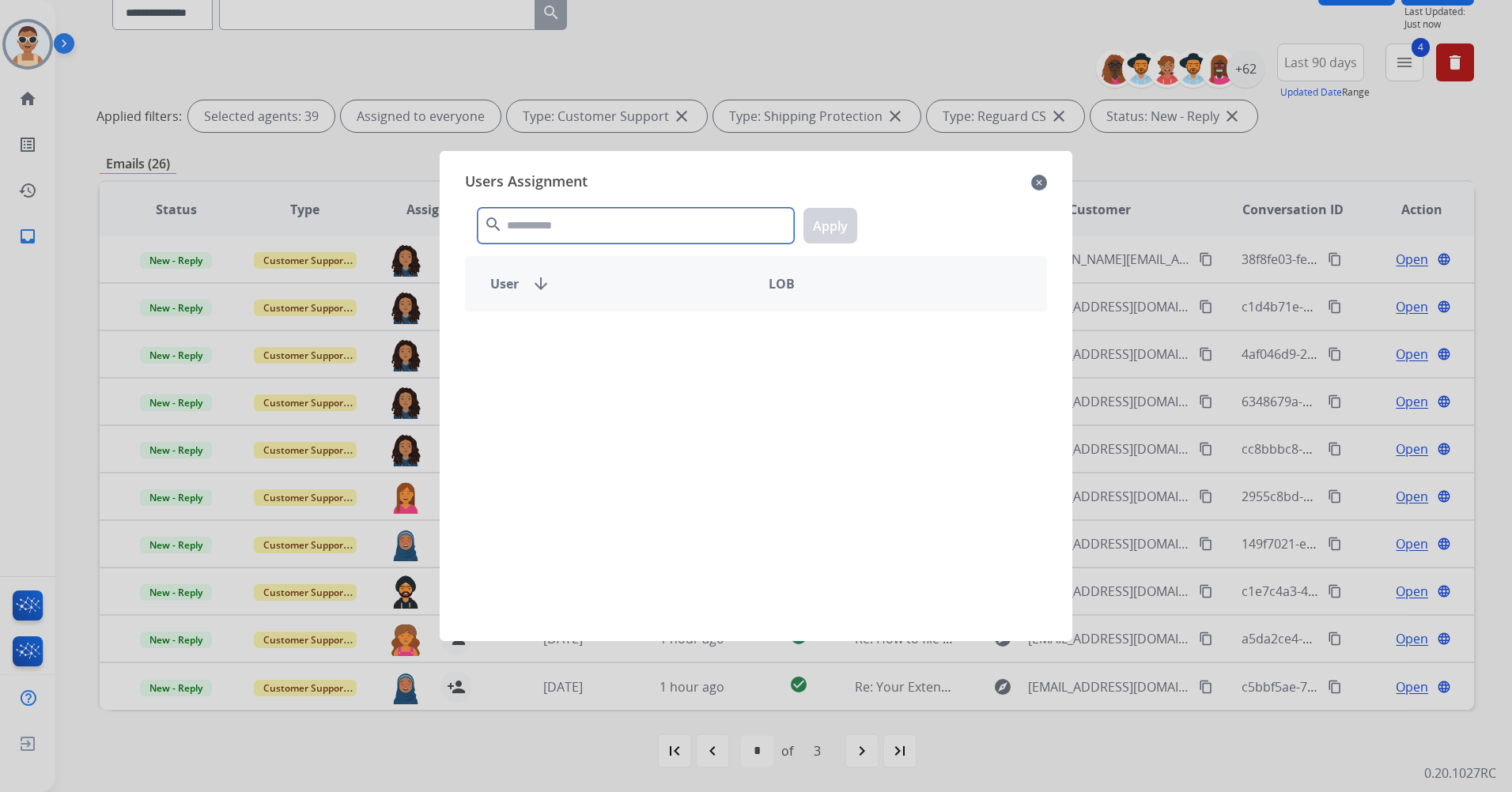
click at [554, 221] on input "text" at bounding box center [635, 226] width 317 height 35
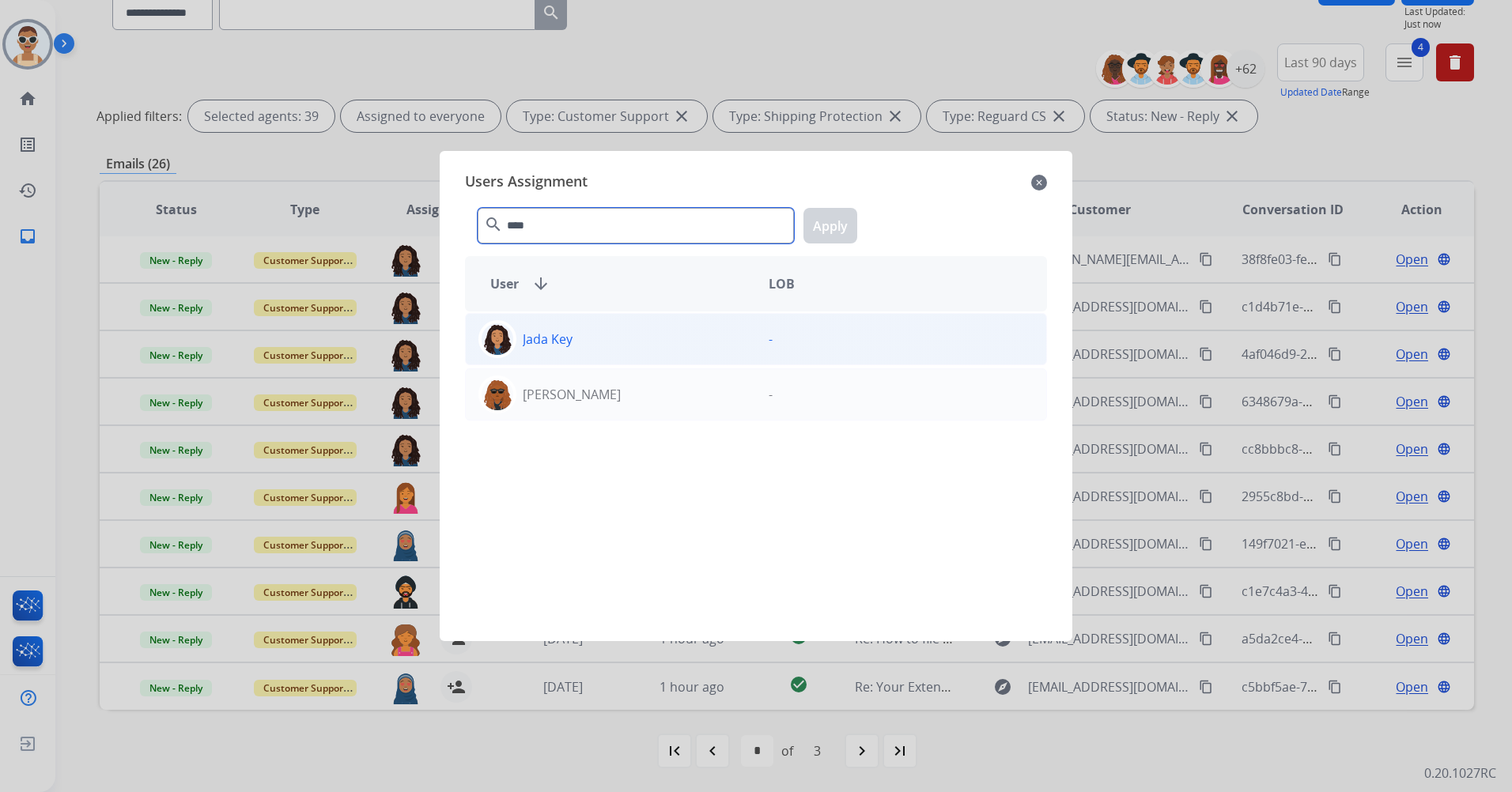
type input "****"
click at [593, 337] on div "Jada Key" at bounding box center [611, 339] width 290 height 38
click at [821, 230] on button "Apply" at bounding box center [830, 226] width 54 height 35
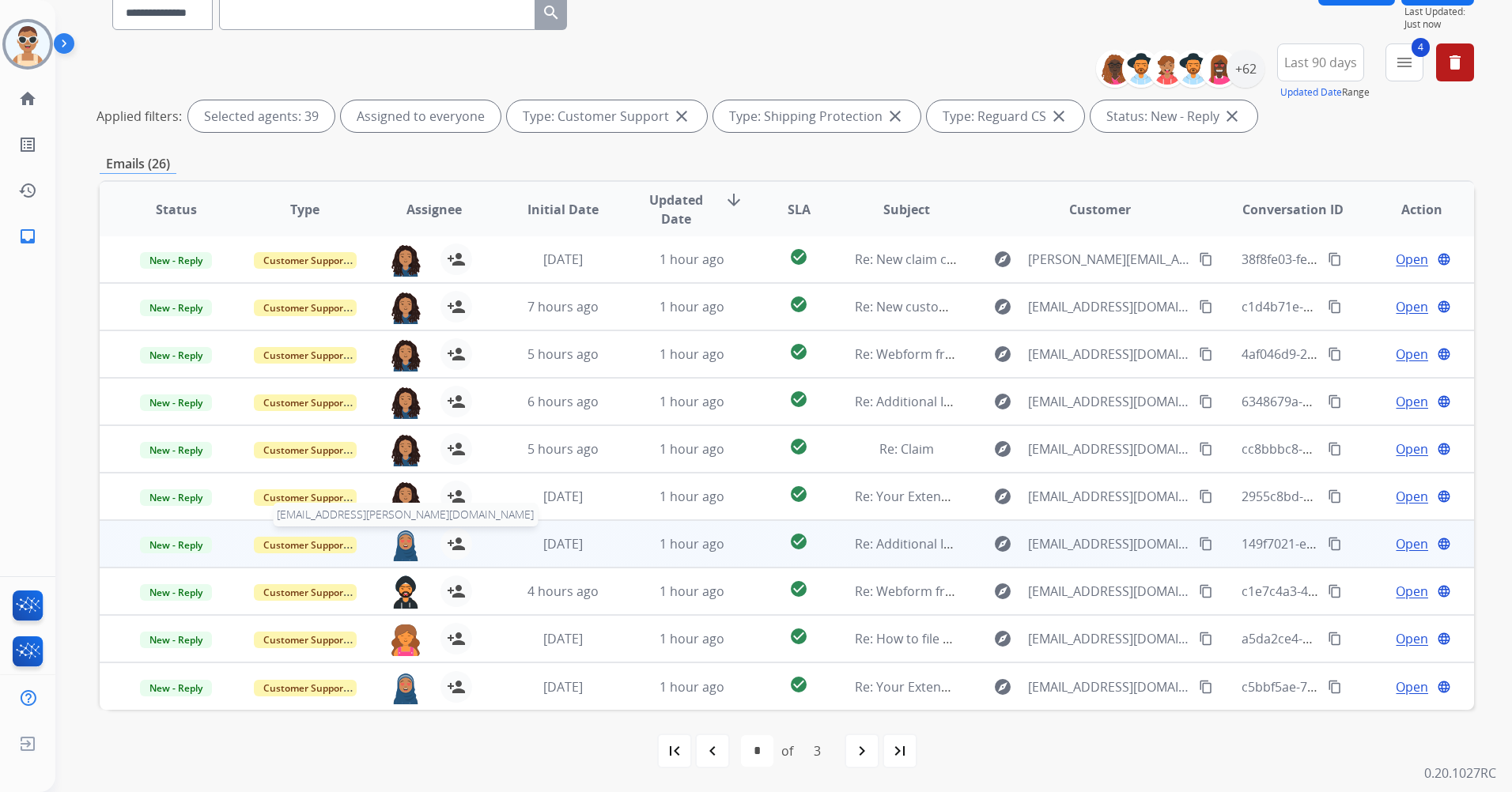
click at [401, 540] on img at bounding box center [405, 544] width 31 height 33
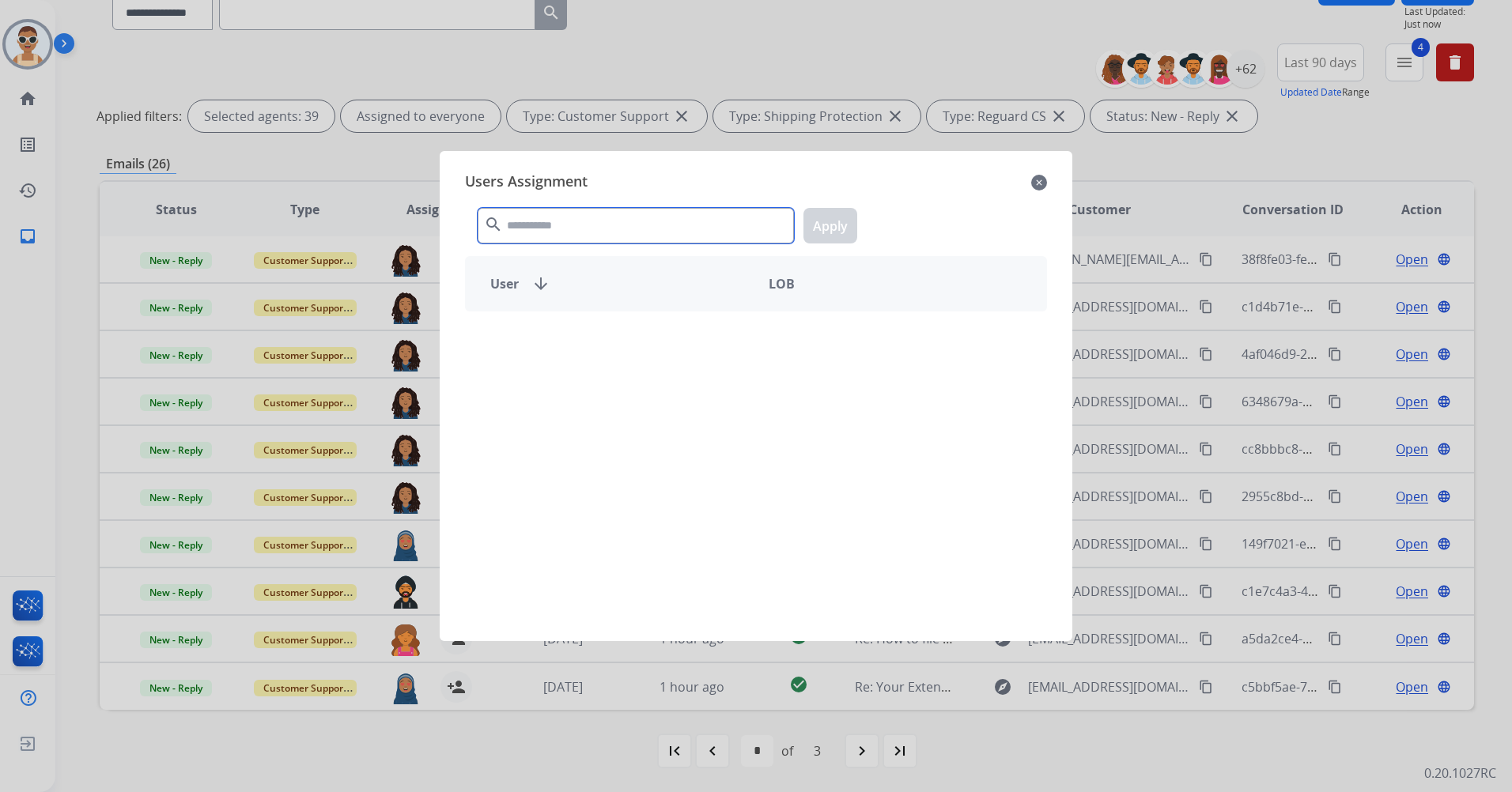
click at [603, 219] on input "text" at bounding box center [635, 226] width 317 height 35
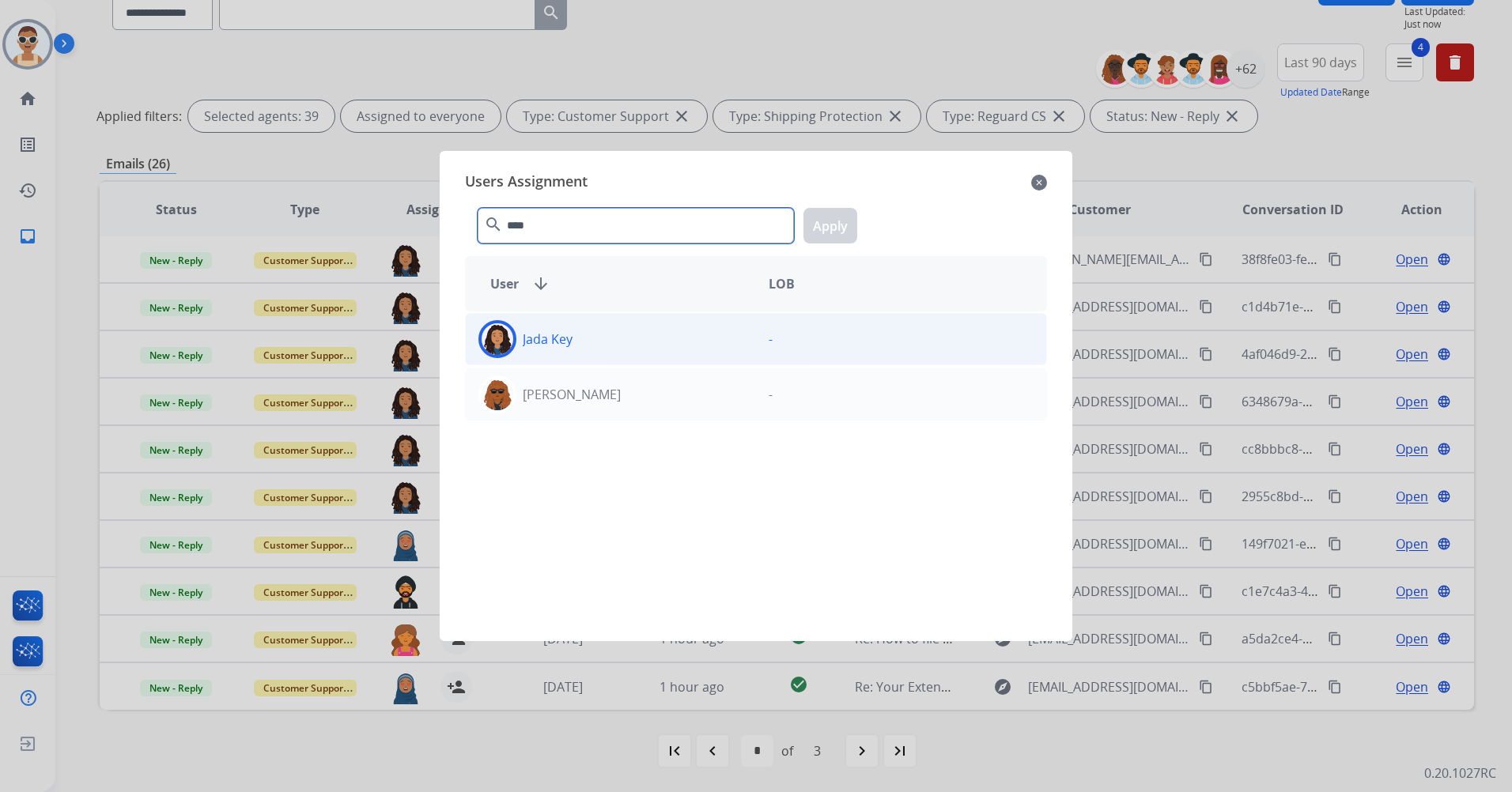
type input "****"
click at [642, 360] on div "[PERSON_NAME] -" at bounding box center [756, 339] width 583 height 52
click at [825, 228] on button "Apply" at bounding box center [830, 226] width 54 height 35
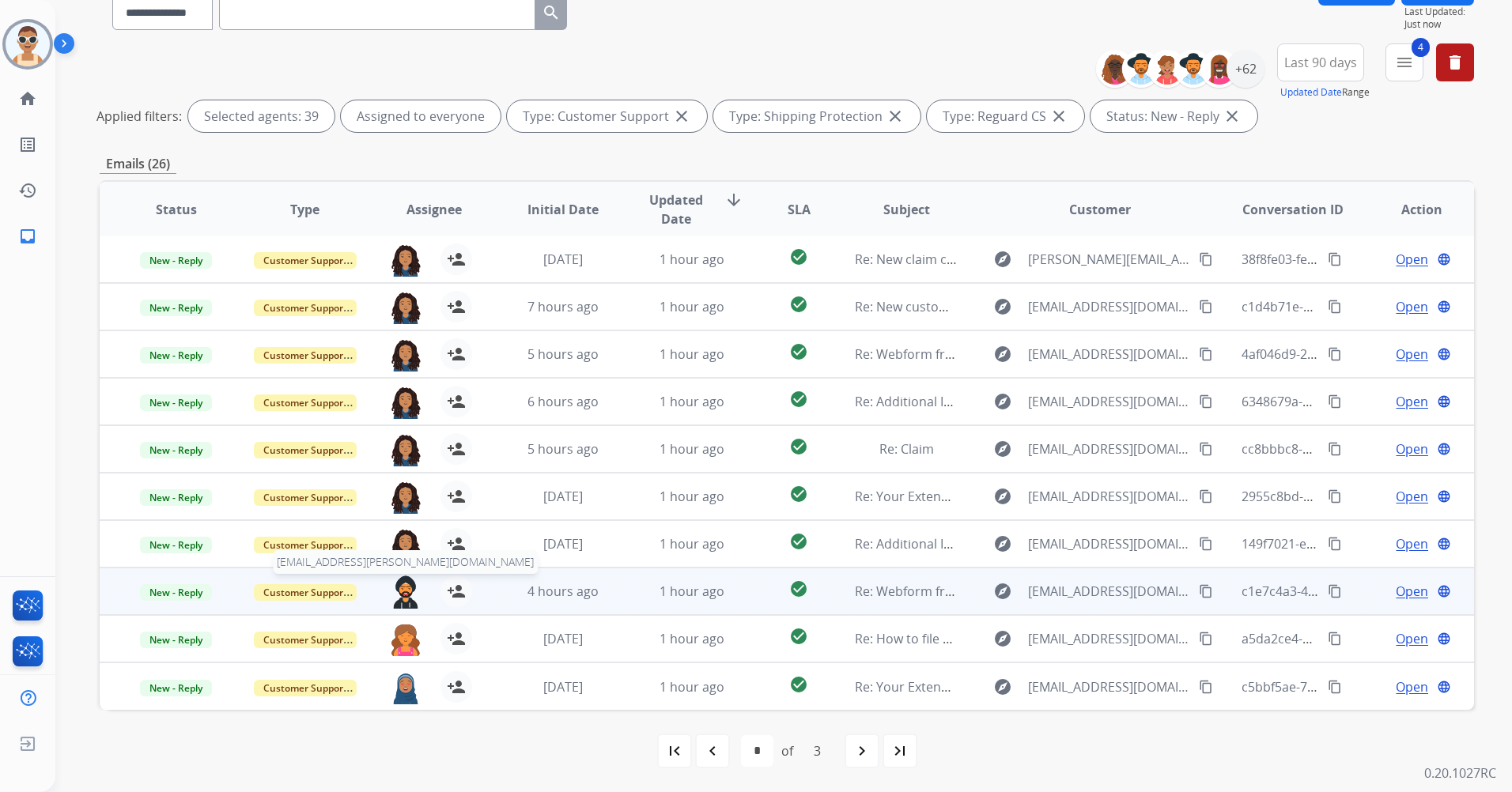
click at [400, 585] on img at bounding box center [405, 592] width 31 height 33
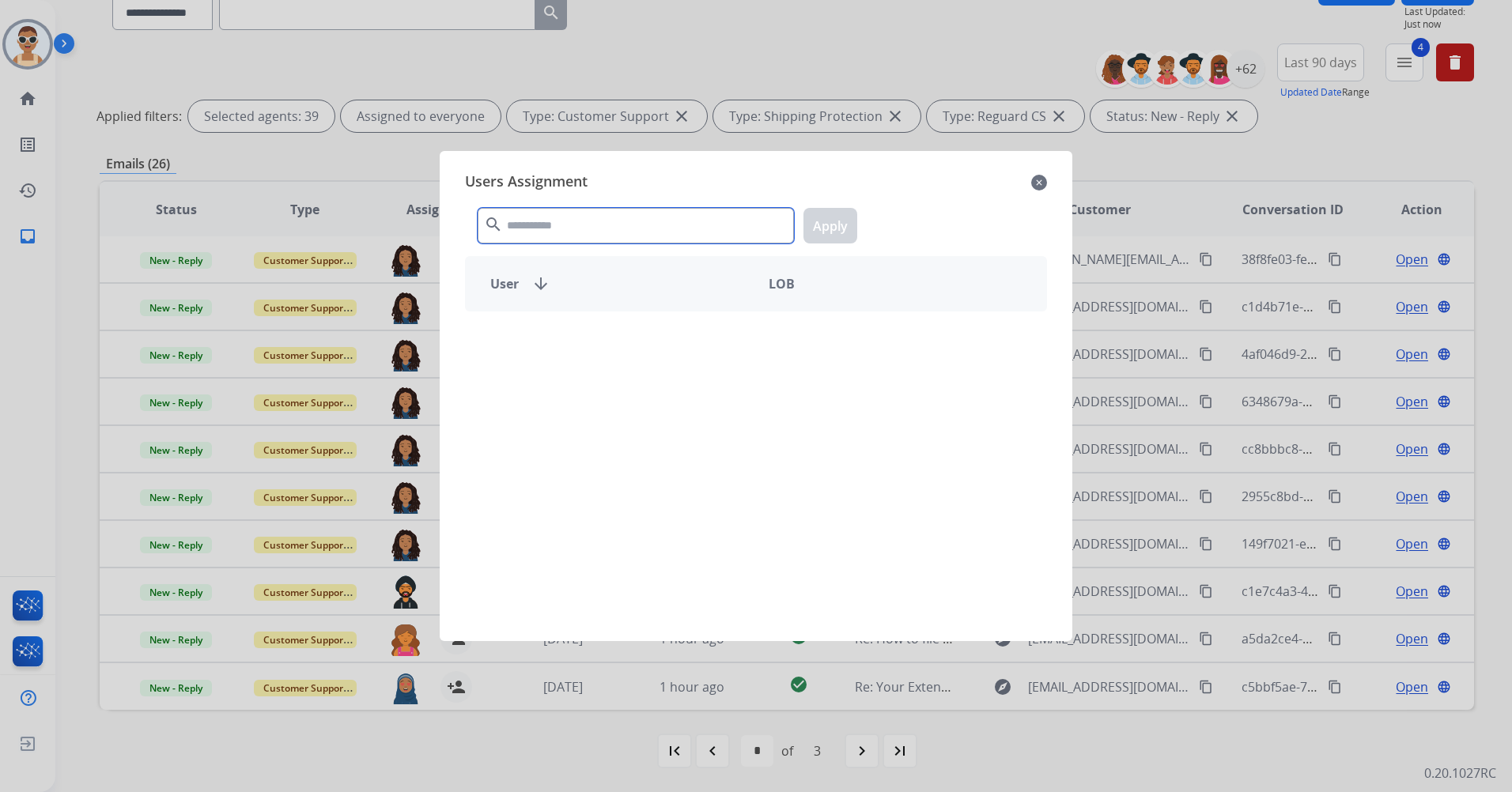
click at [641, 222] on input "text" at bounding box center [635, 226] width 317 height 35
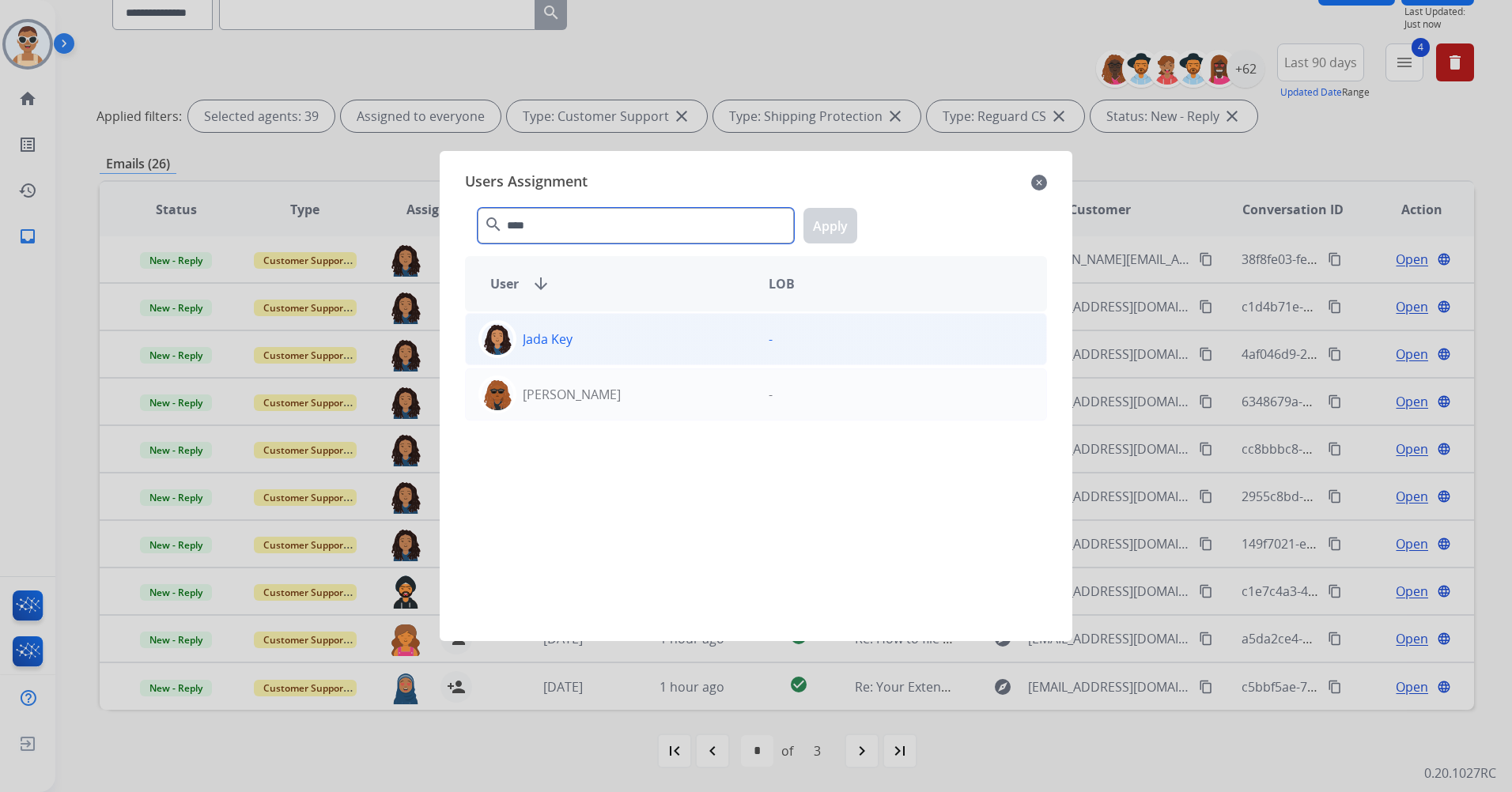
type input "****"
click at [600, 320] on div "[PERSON_NAME] -" at bounding box center [756, 339] width 583 height 52
click at [842, 211] on button "Apply" at bounding box center [830, 226] width 54 height 35
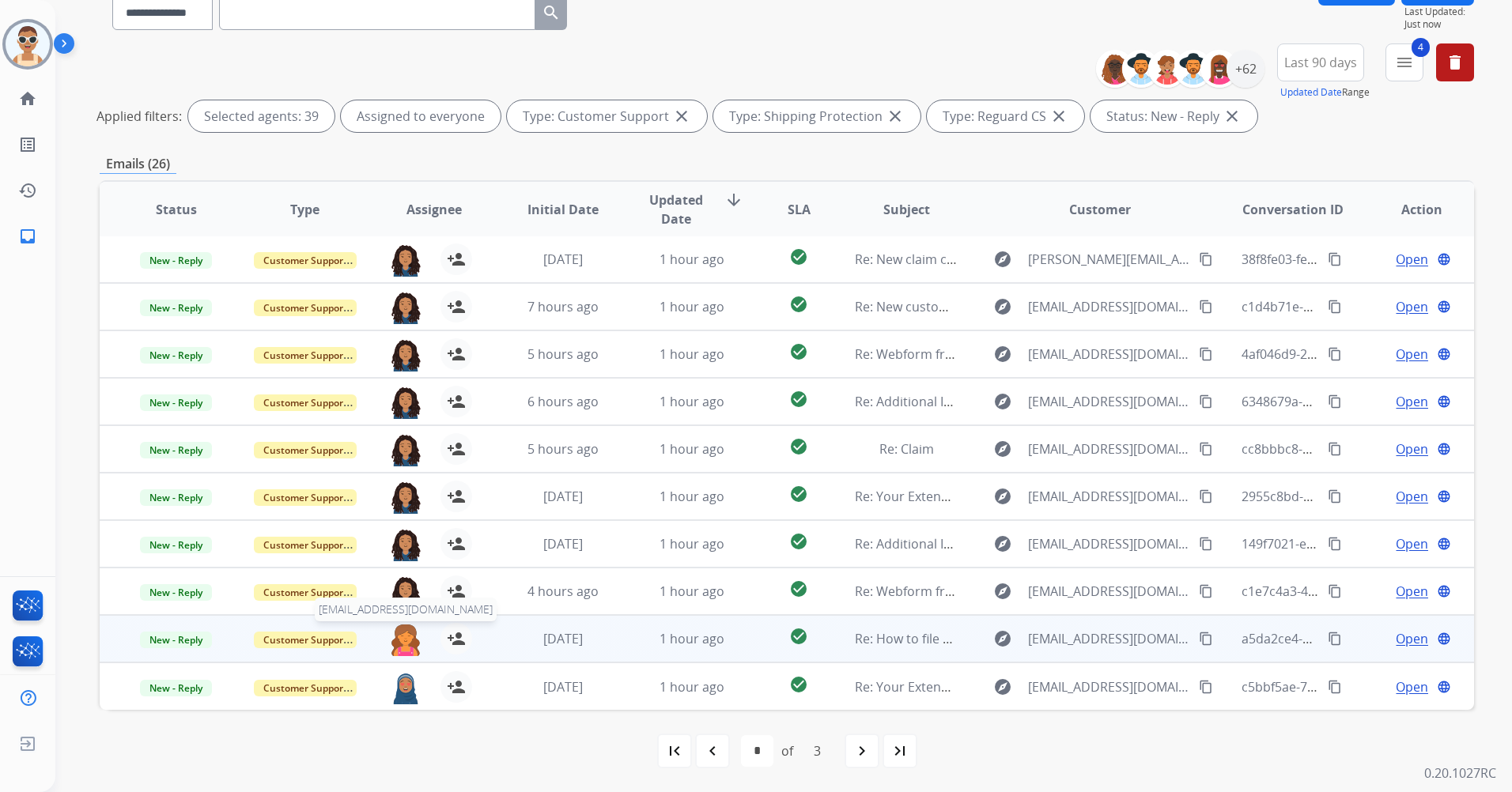
click at [401, 637] on img at bounding box center [405, 639] width 31 height 33
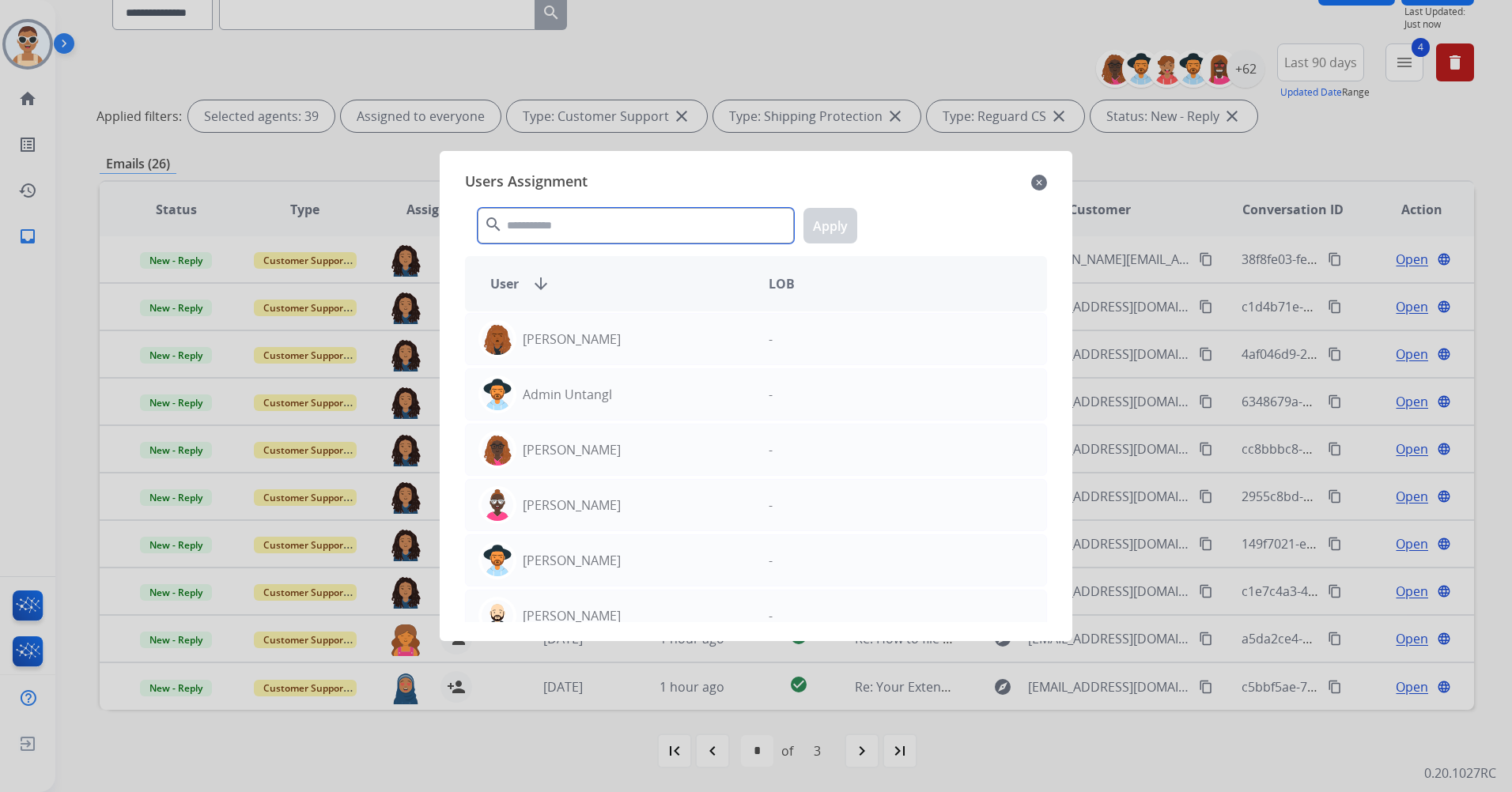
click at [599, 233] on input "text" at bounding box center [635, 226] width 317 height 35
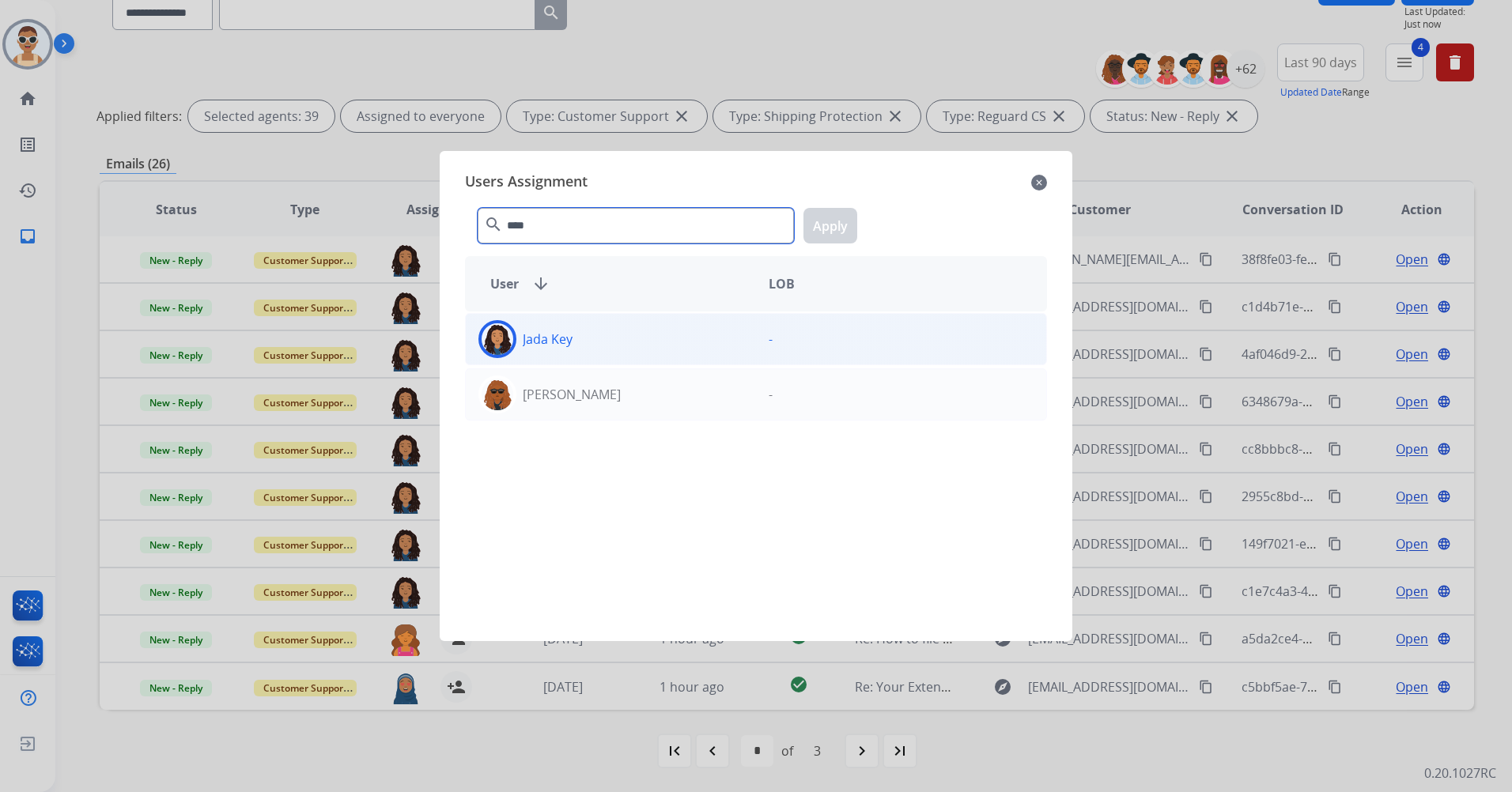
type input "****"
click at [633, 332] on div "Jada Key" at bounding box center [611, 339] width 290 height 38
click at [816, 231] on button "Apply" at bounding box center [830, 226] width 54 height 35
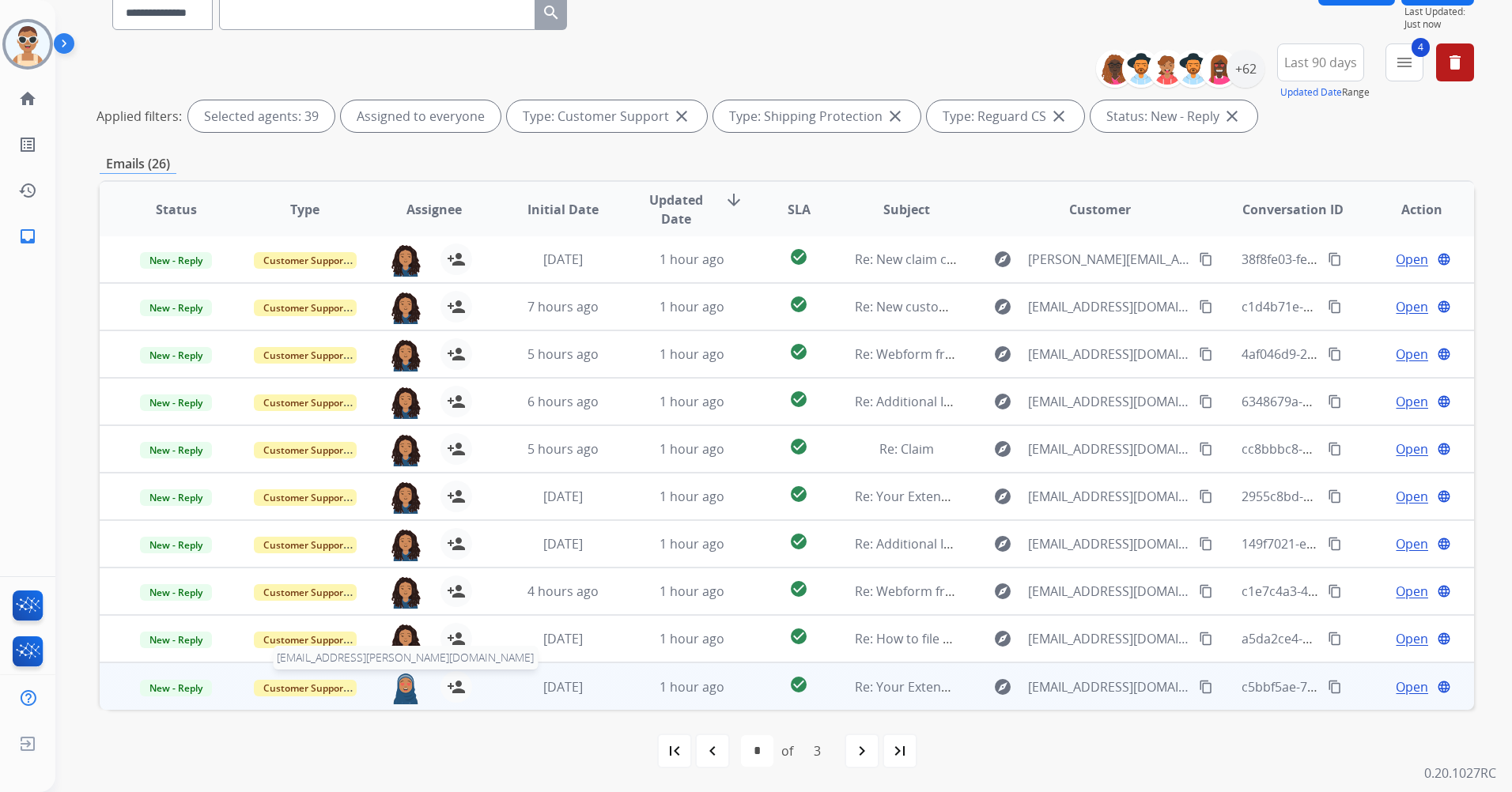
click at [401, 680] on img at bounding box center [405, 687] width 31 height 33
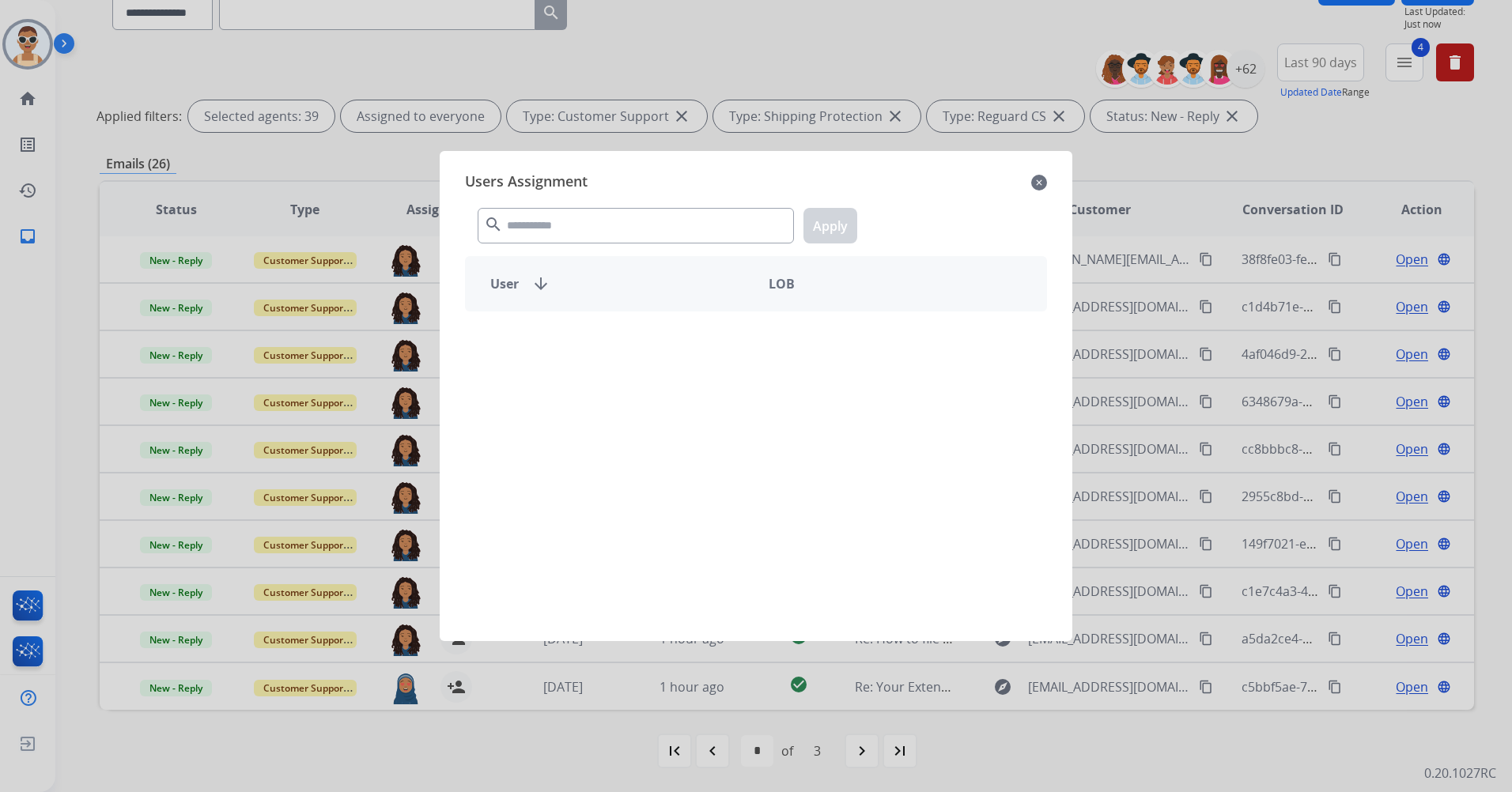
click at [573, 205] on div "search Apply" at bounding box center [756, 223] width 583 height 54
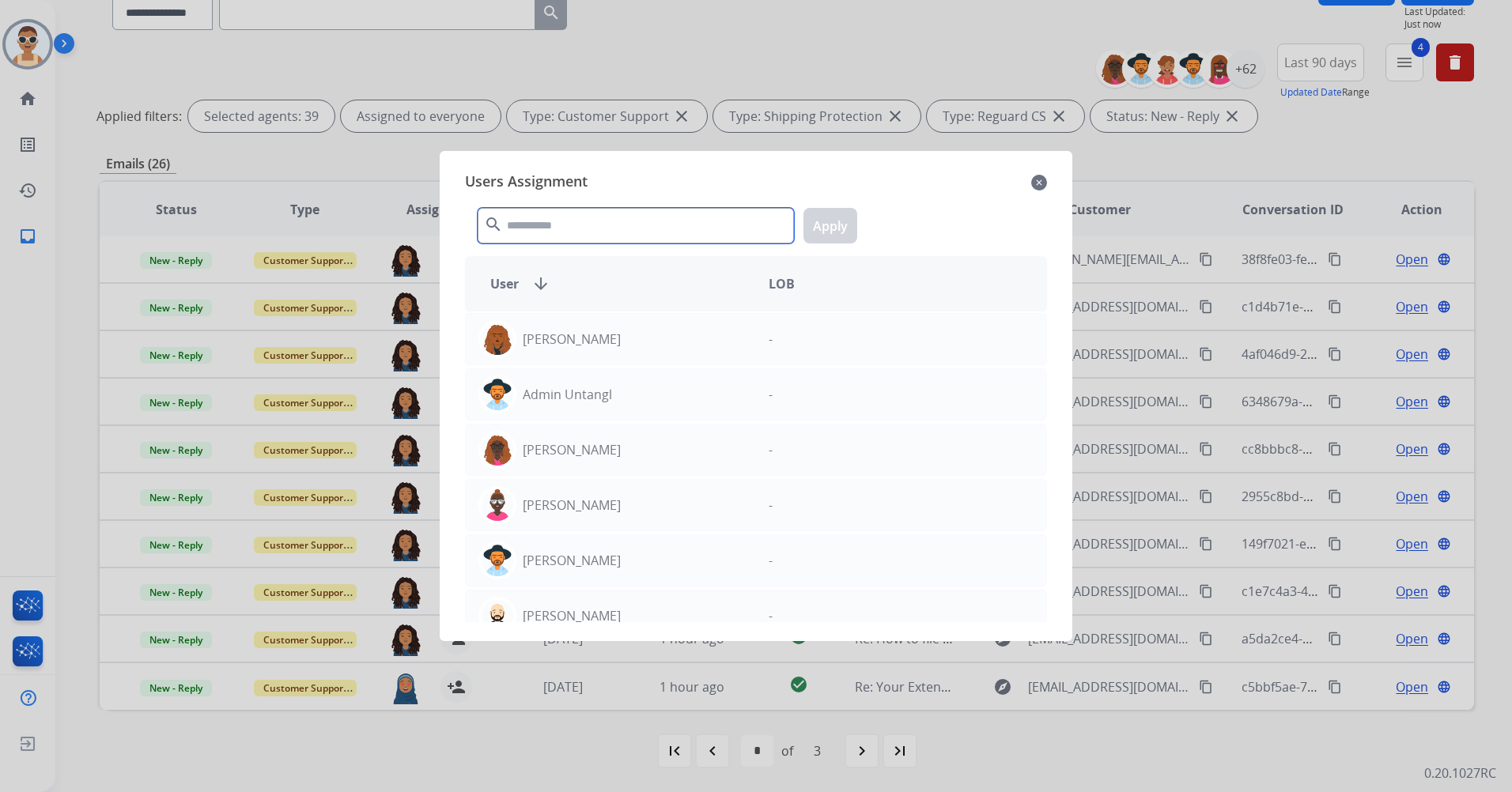
click at [578, 219] on input "text" at bounding box center [635, 226] width 317 height 35
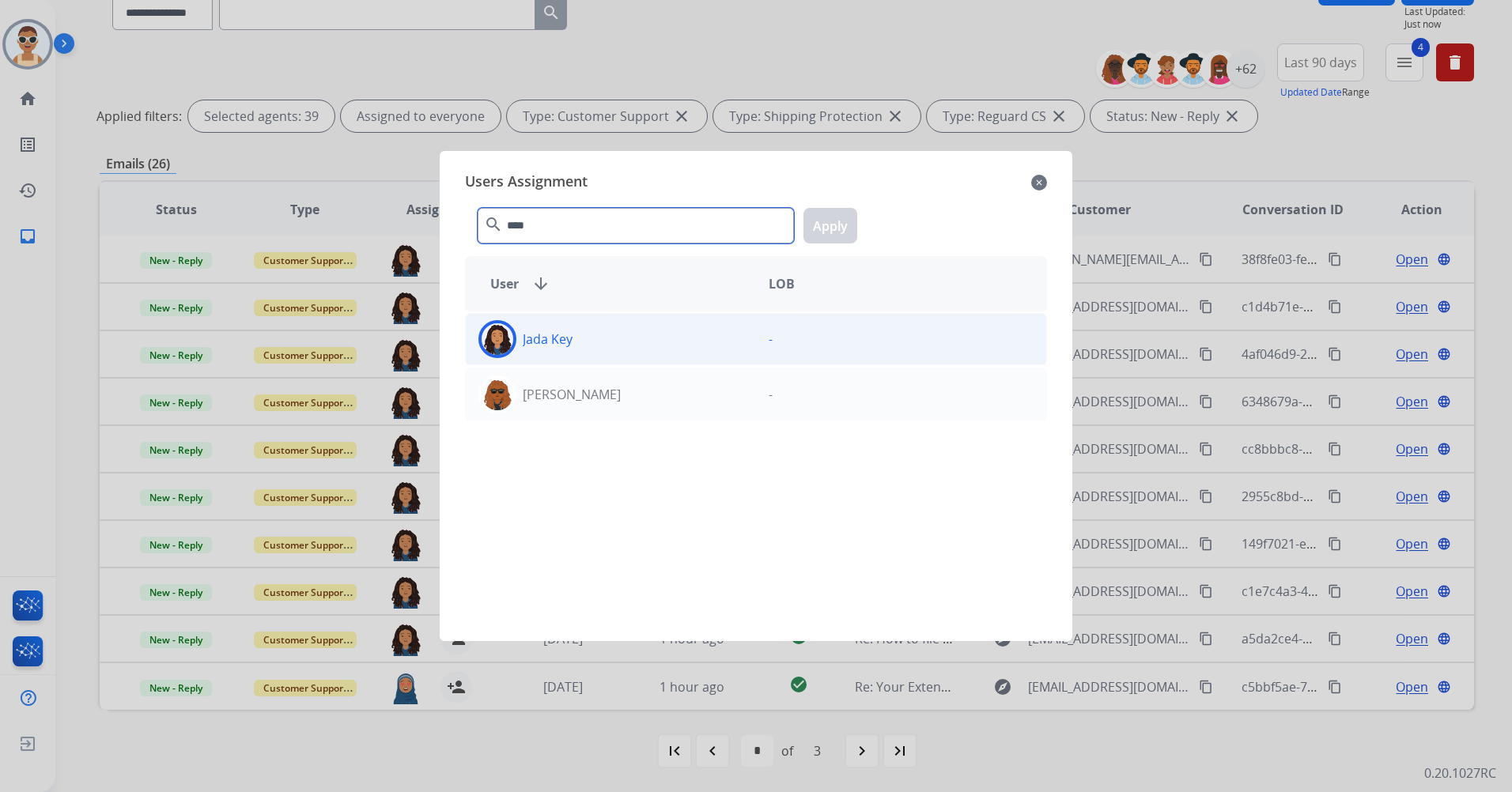
type input "****"
click at [647, 351] on div "Jada Key" at bounding box center [611, 339] width 290 height 38
click at [810, 227] on button "Apply" at bounding box center [830, 226] width 54 height 35
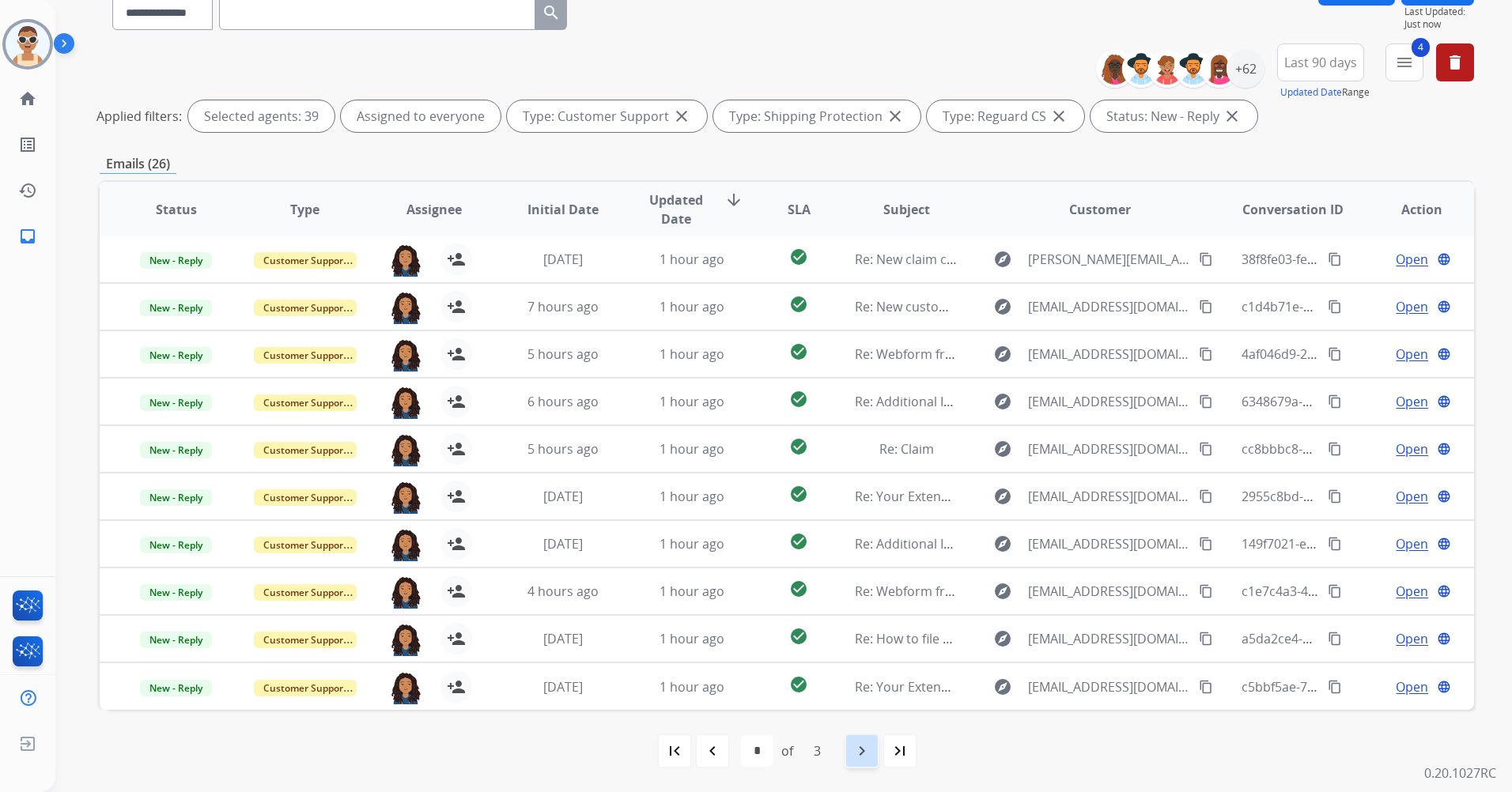
click at [869, 742] on mat-icon "navigate_next" at bounding box center [862, 751] width 19 height 19
select select "*"
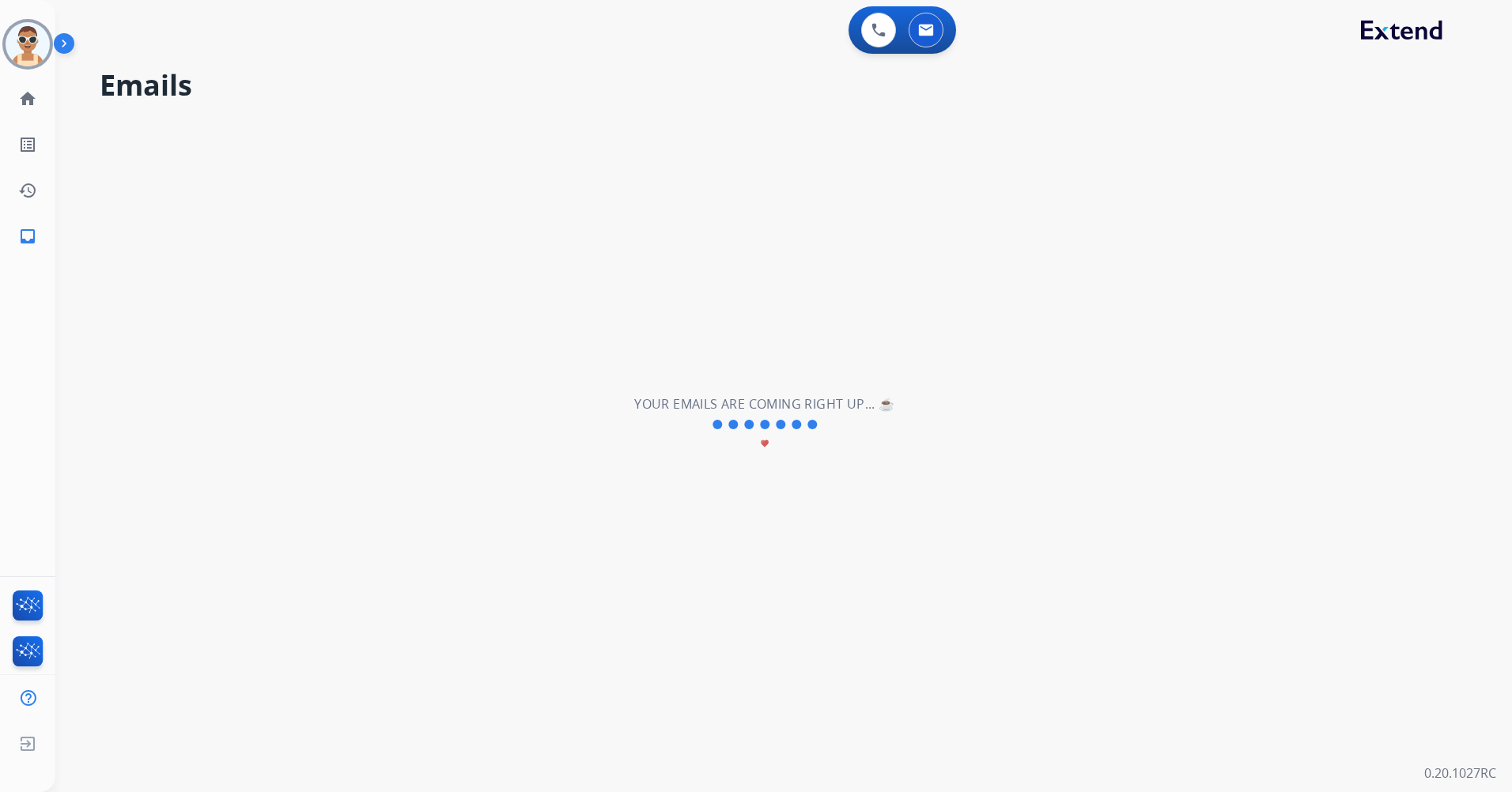
scroll to position [0, 0]
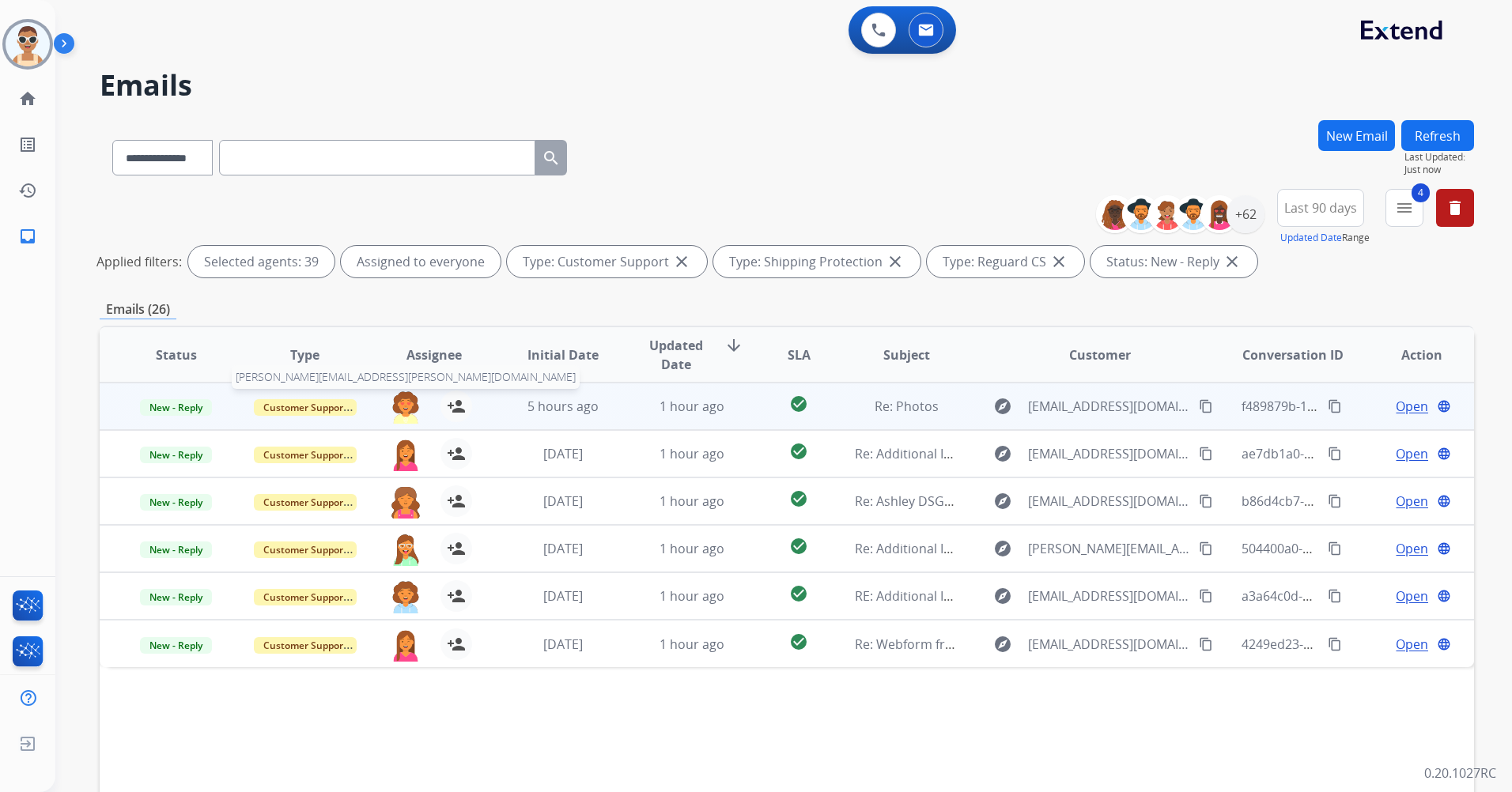
click at [399, 392] on img at bounding box center [405, 407] width 31 height 33
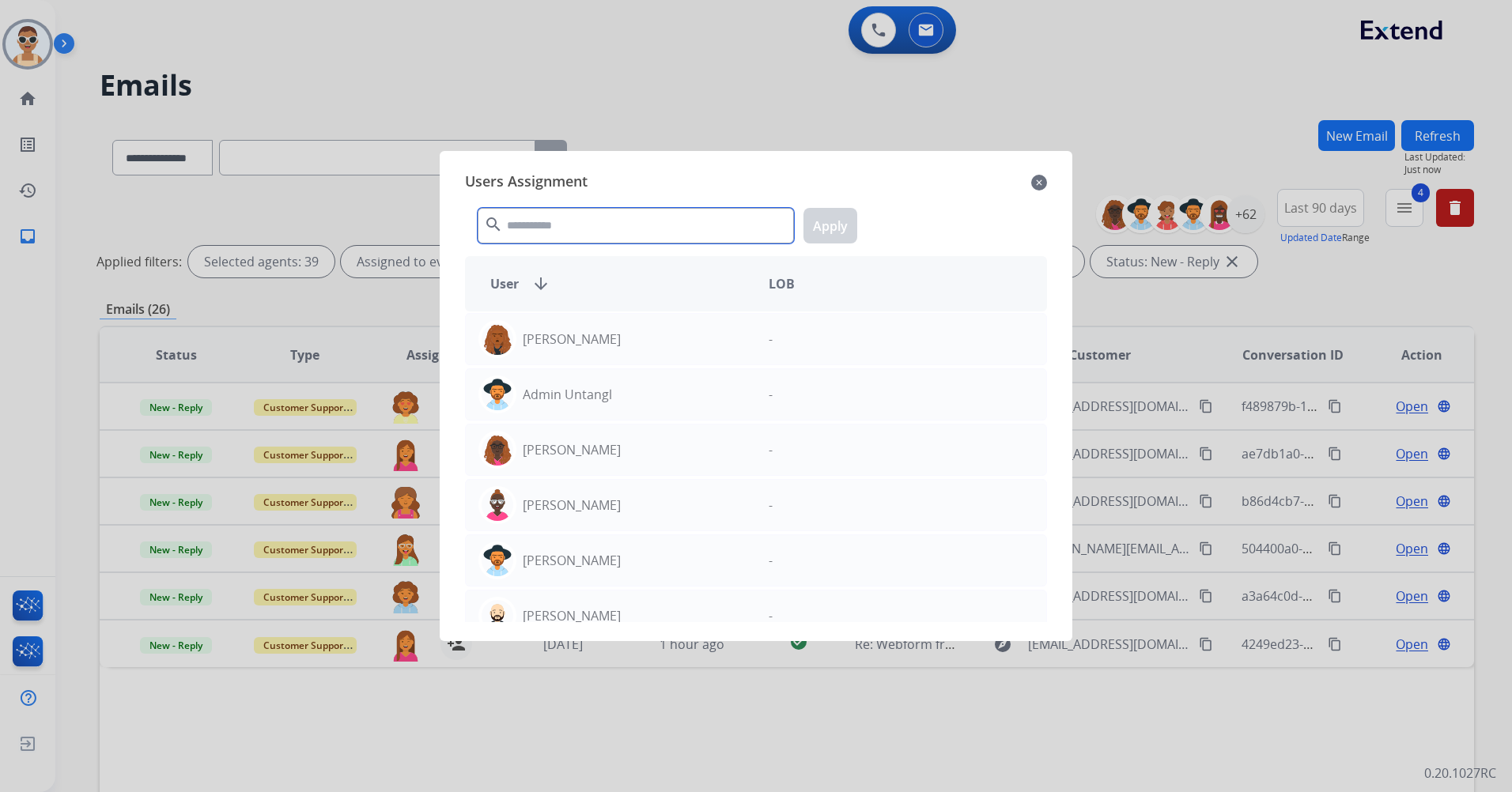
click at [552, 230] on input "text" at bounding box center [635, 226] width 317 height 35
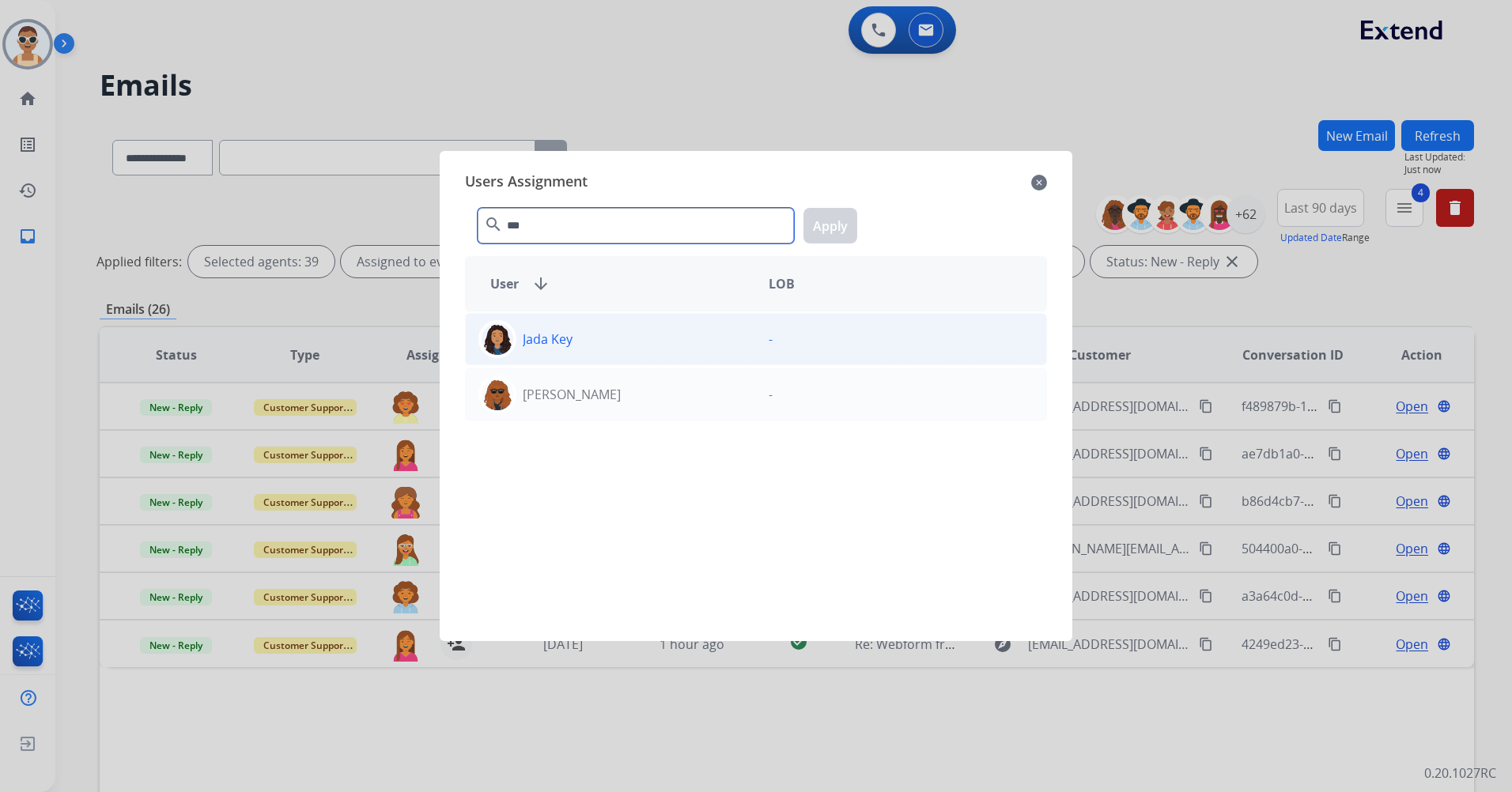
type input "***"
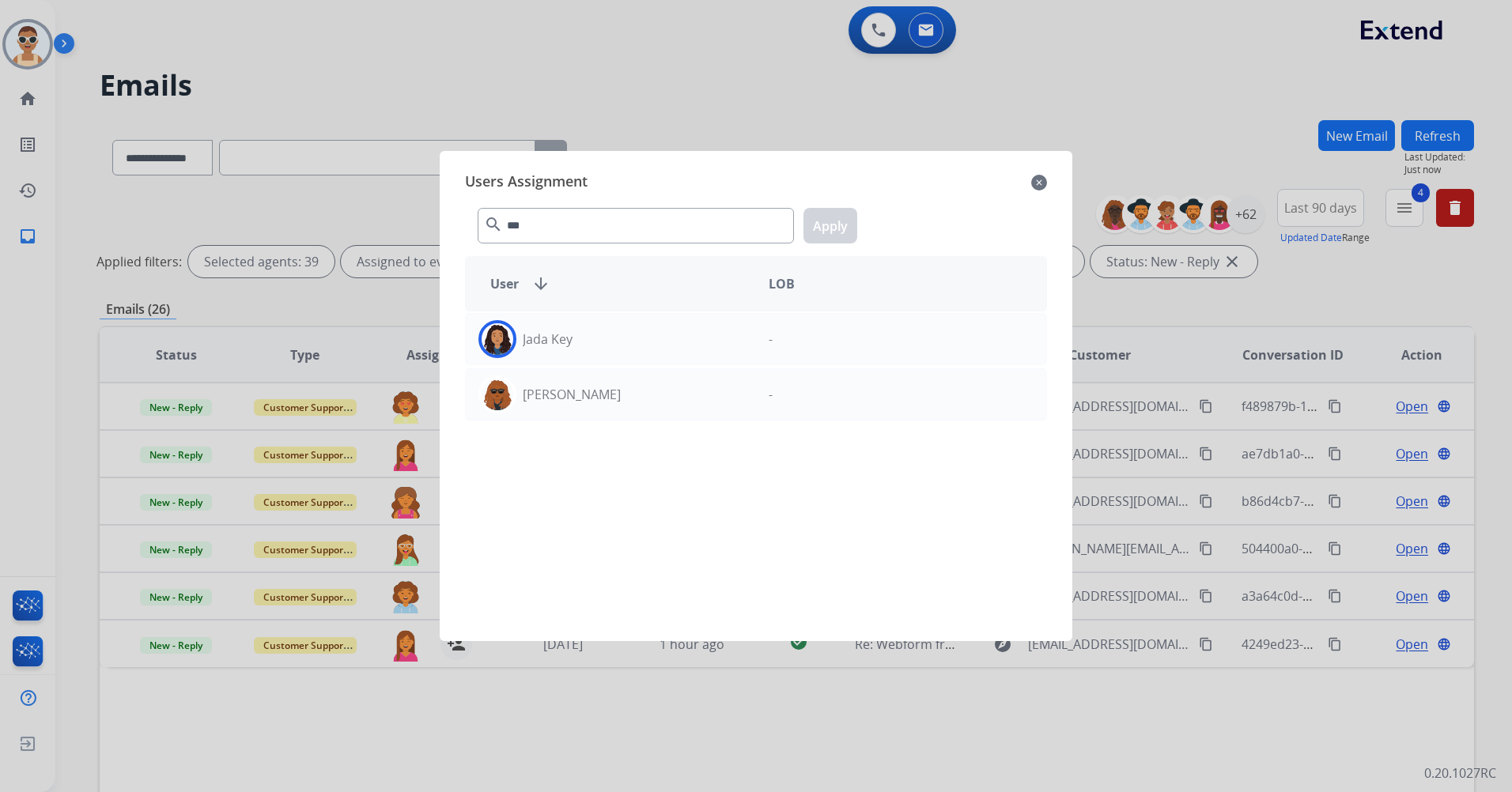
drag, startPoint x: 582, startPoint y: 336, endPoint x: 862, endPoint y: 275, distance: 286.6
click at [584, 334] on div "Jada Key" at bounding box center [611, 339] width 290 height 38
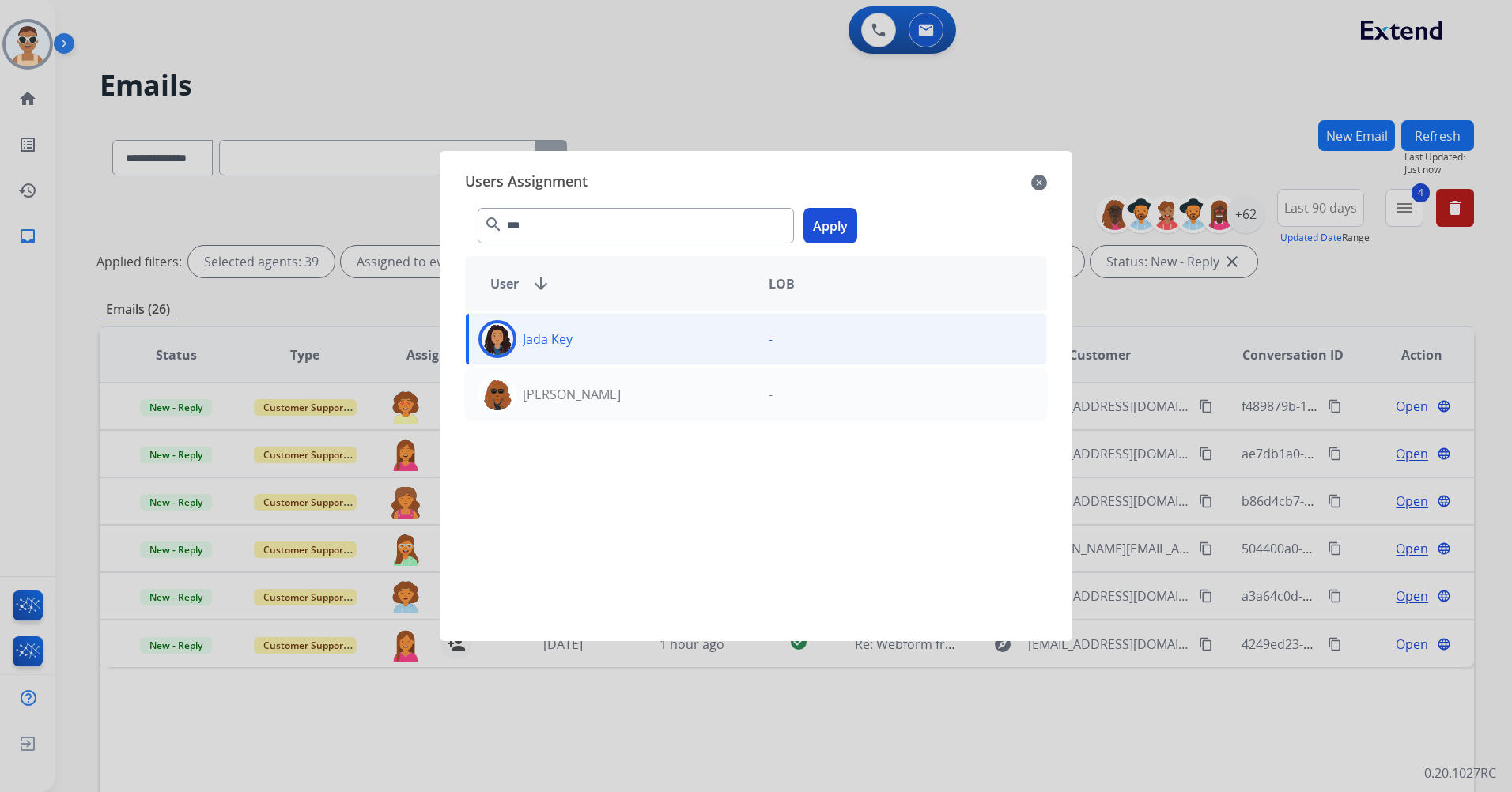
click at [841, 226] on button "Apply" at bounding box center [830, 226] width 54 height 35
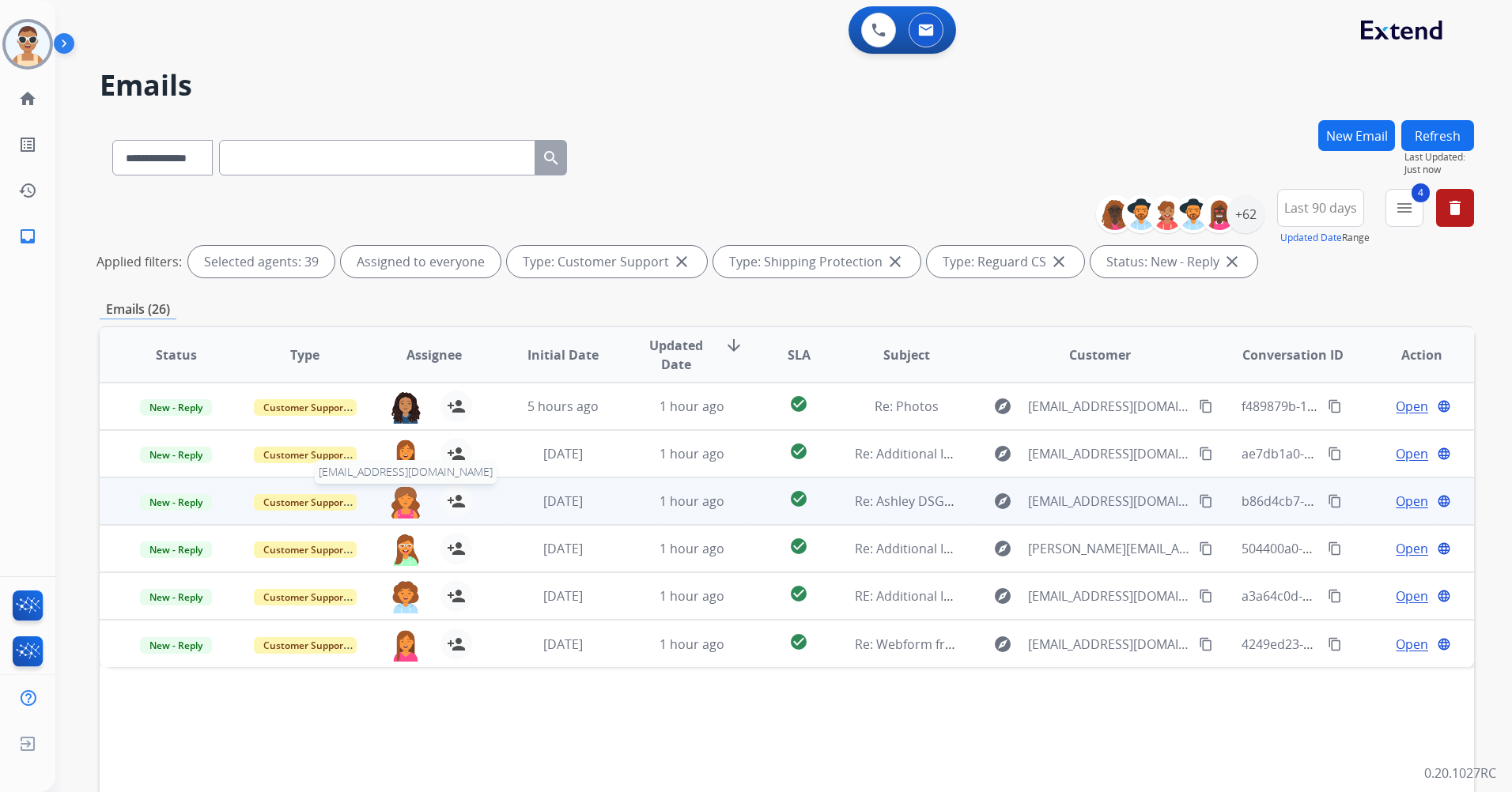
click at [399, 460] on table "Status Type Assignee Initial Date Updated Date arrow_downward SLA Subject Custo…" at bounding box center [787, 497] width 1375 height 340
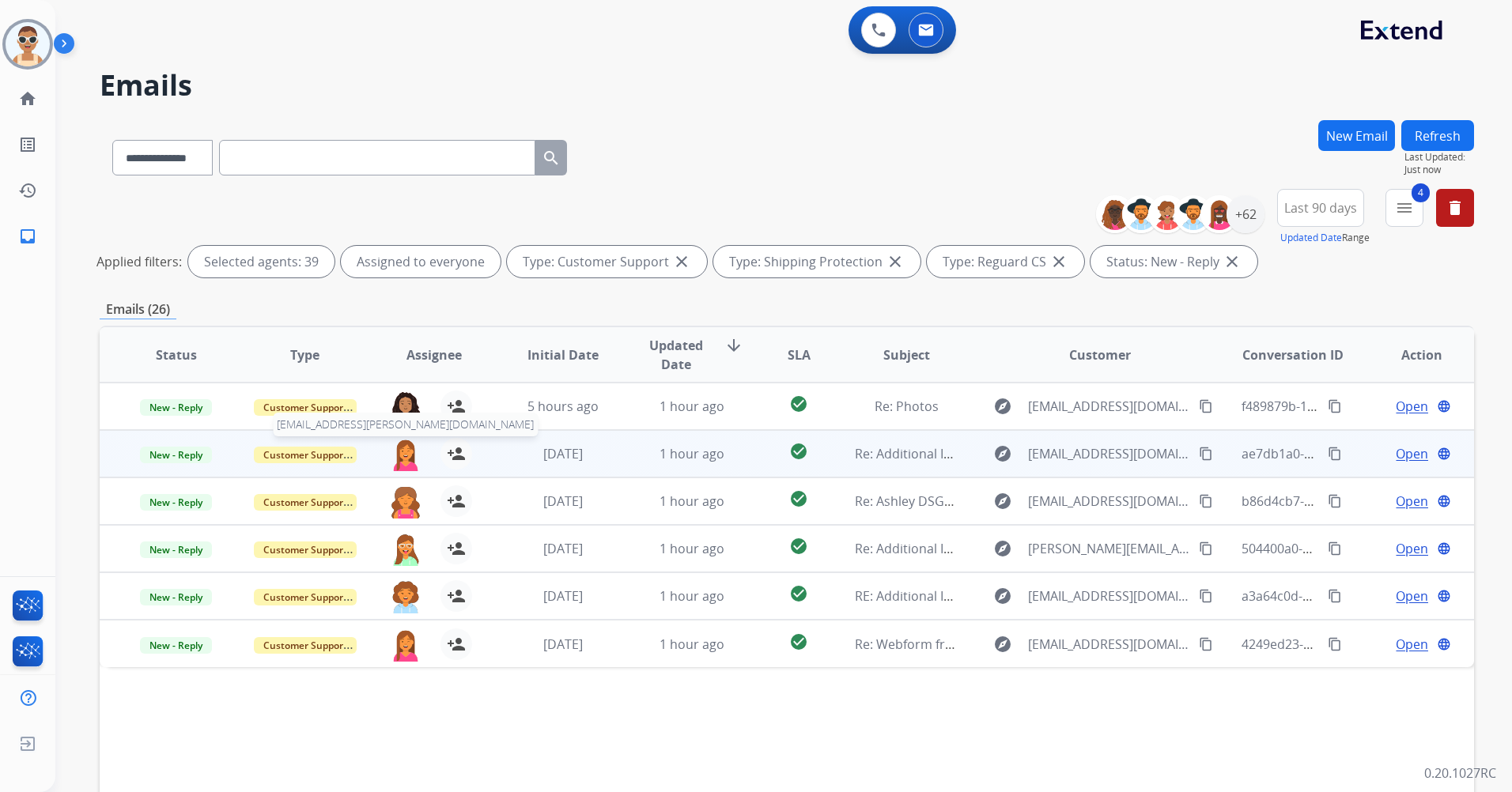
click at [408, 451] on img at bounding box center [405, 454] width 31 height 33
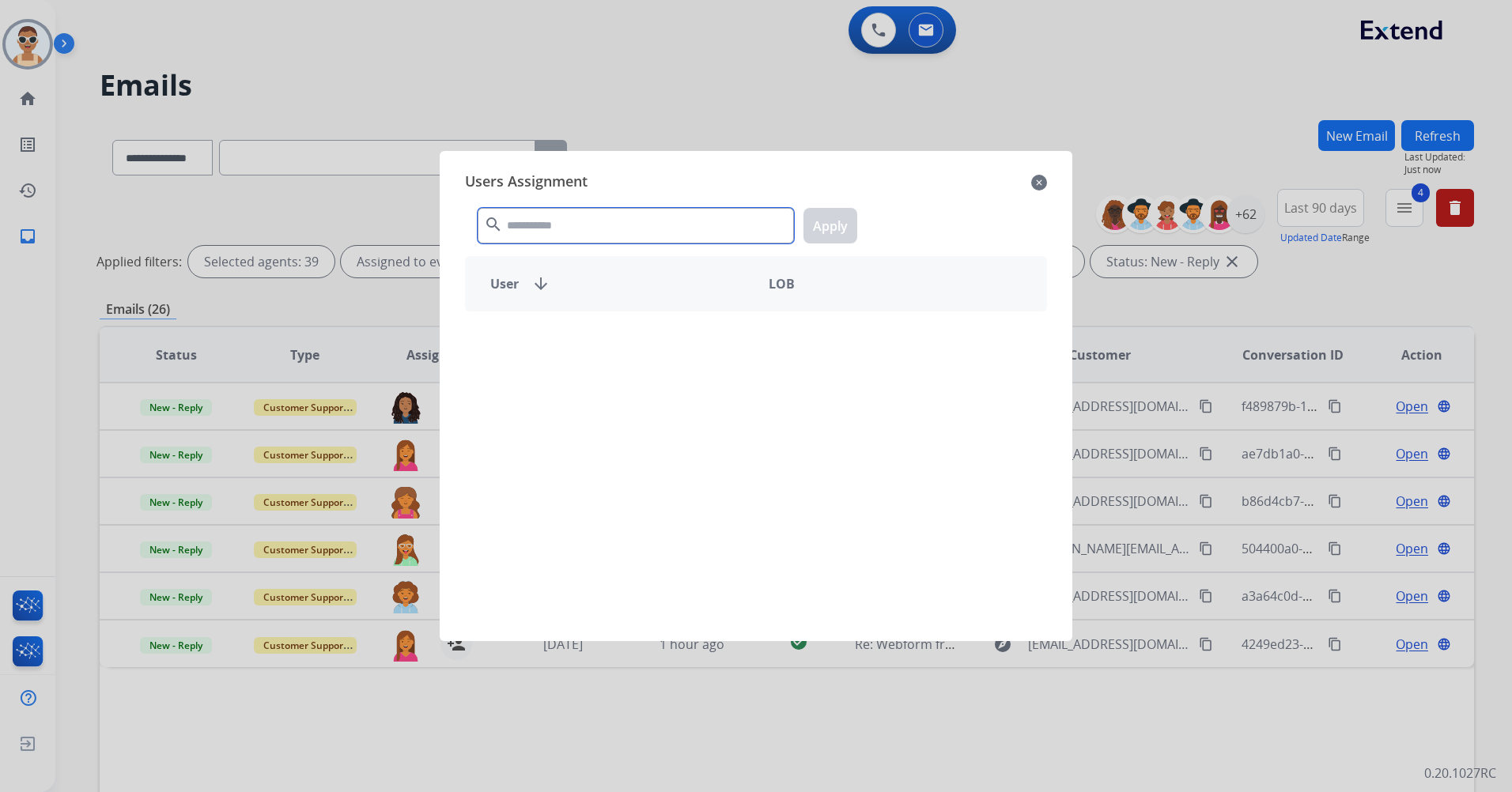
click at [571, 225] on input "text" at bounding box center [635, 226] width 317 height 35
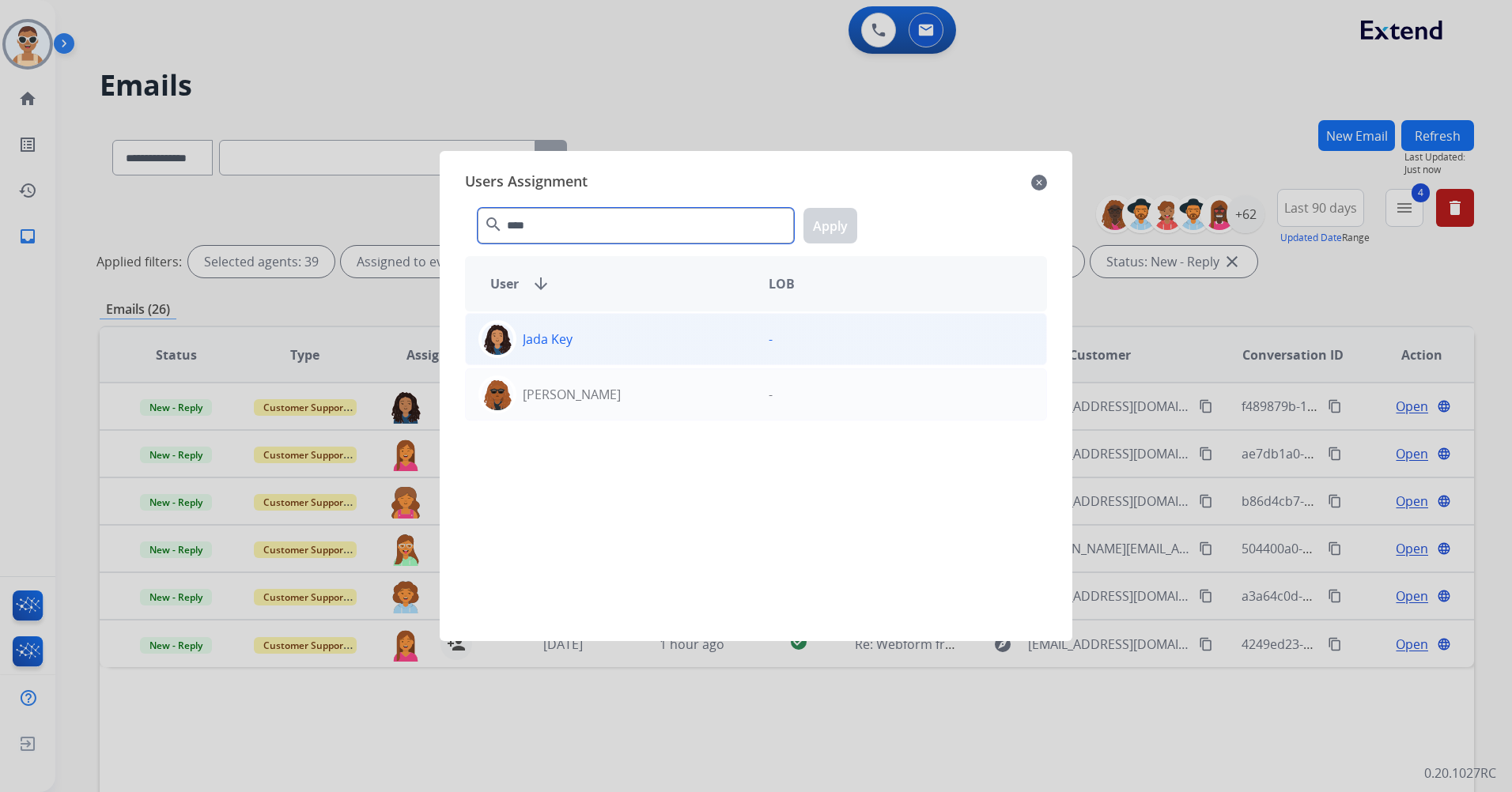
type input "****"
click at [619, 333] on div "Jada Key" at bounding box center [611, 339] width 290 height 38
click at [814, 224] on button "Apply" at bounding box center [830, 226] width 54 height 35
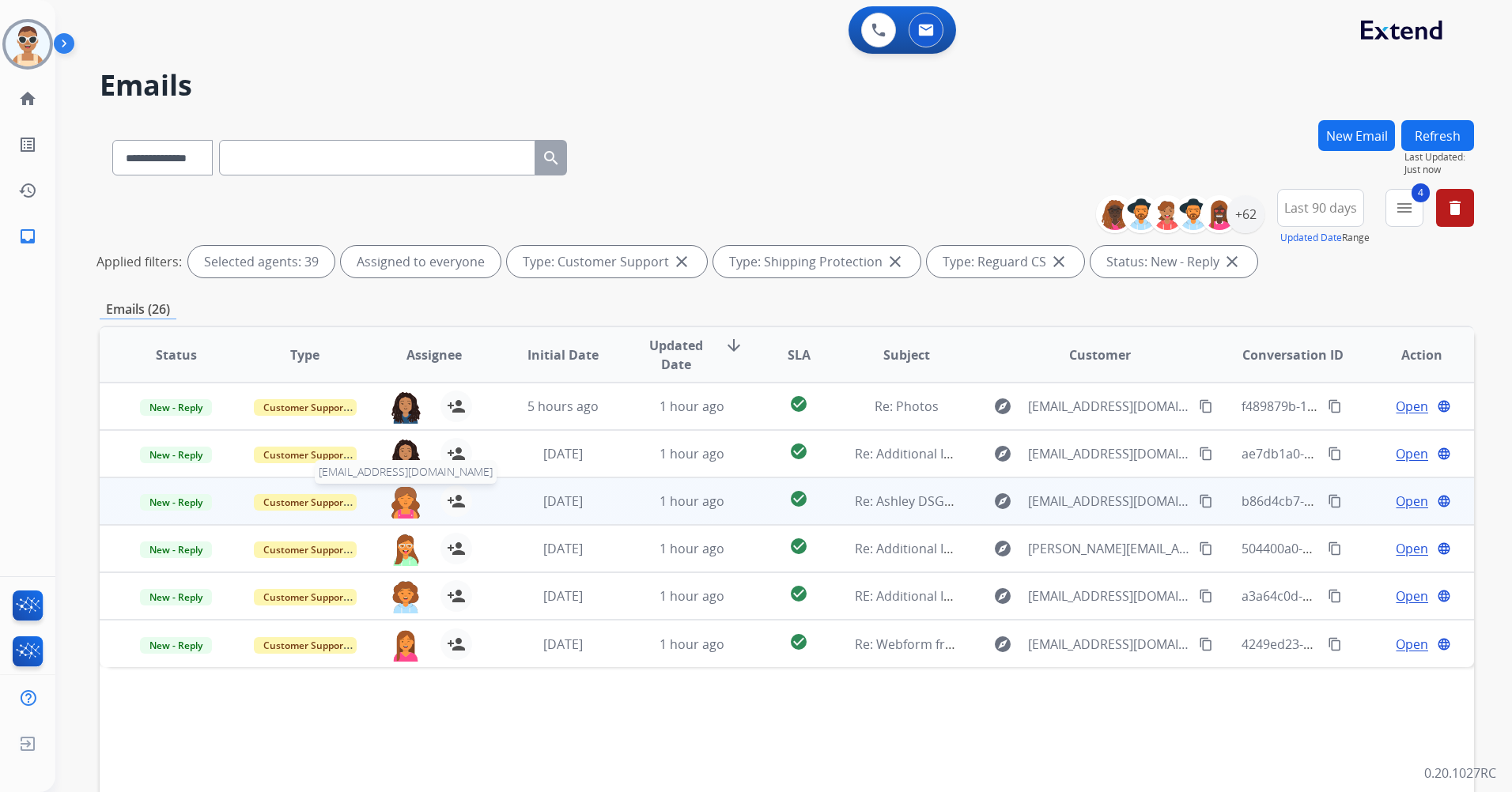
click at [403, 497] on img at bounding box center [405, 501] width 31 height 33
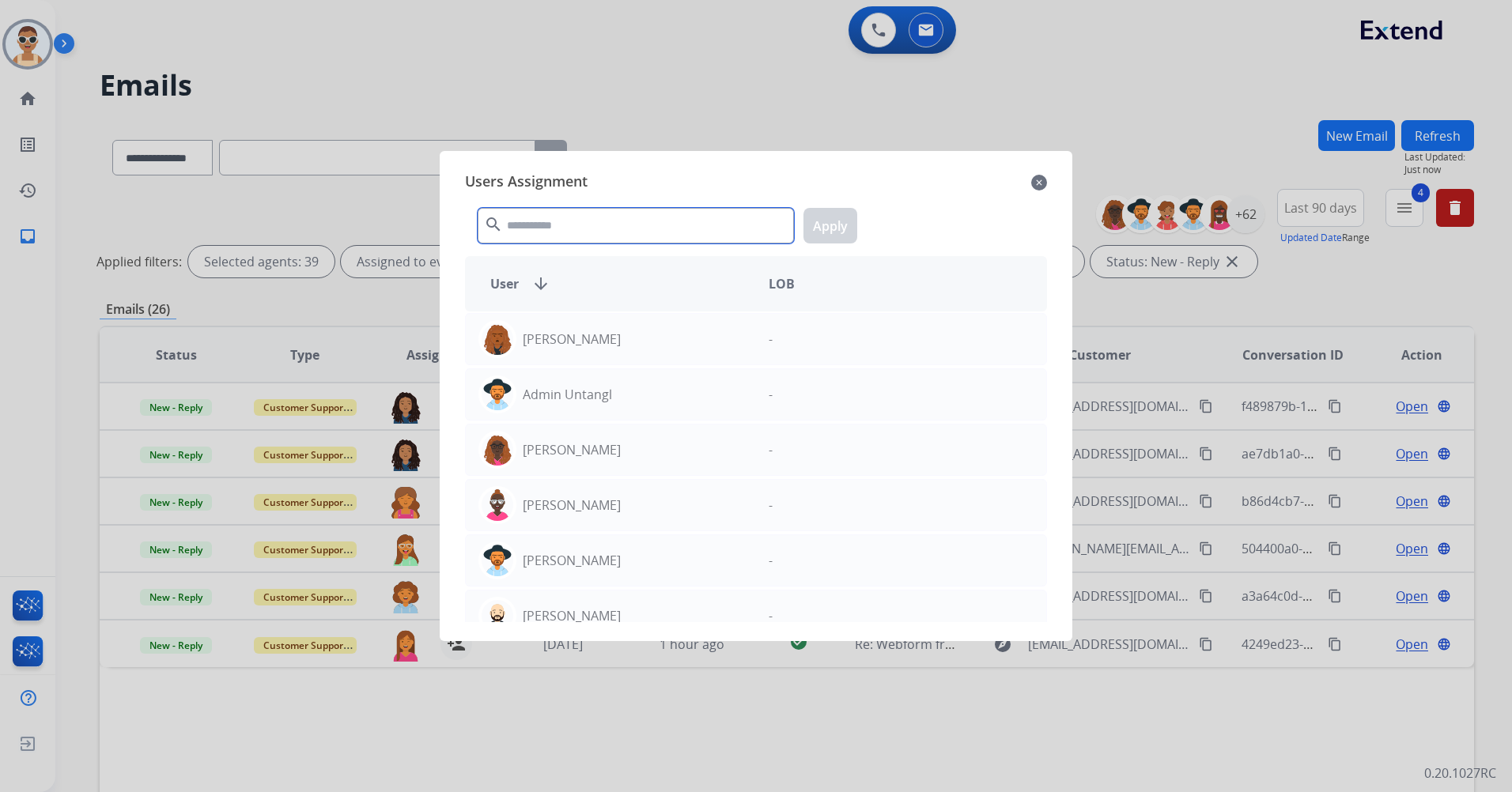
click at [572, 221] on input "text" at bounding box center [635, 226] width 317 height 35
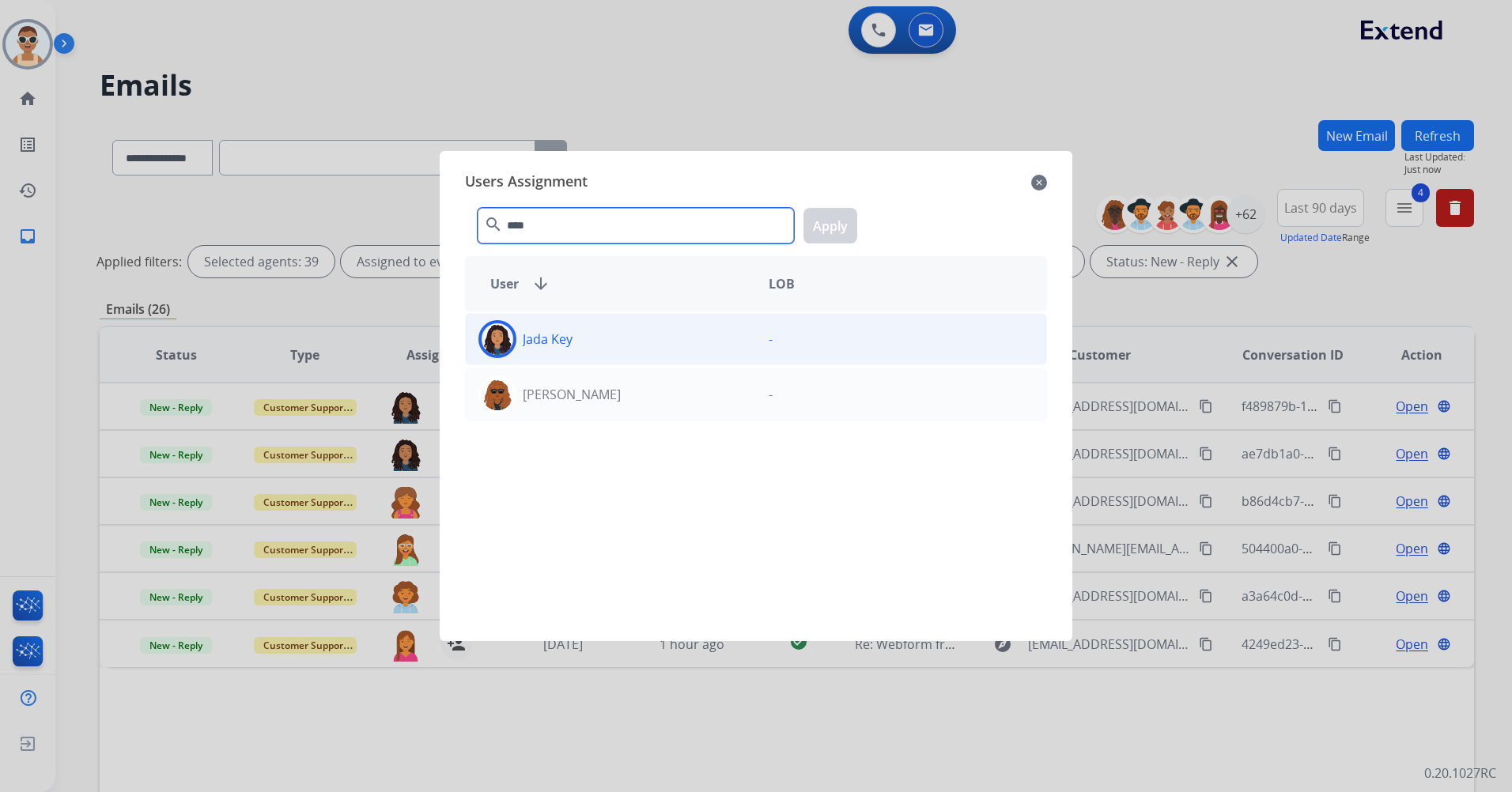
type input "****"
click at [653, 350] on div "Jada Key" at bounding box center [611, 339] width 290 height 38
click at [829, 242] on button "Apply" at bounding box center [830, 226] width 54 height 35
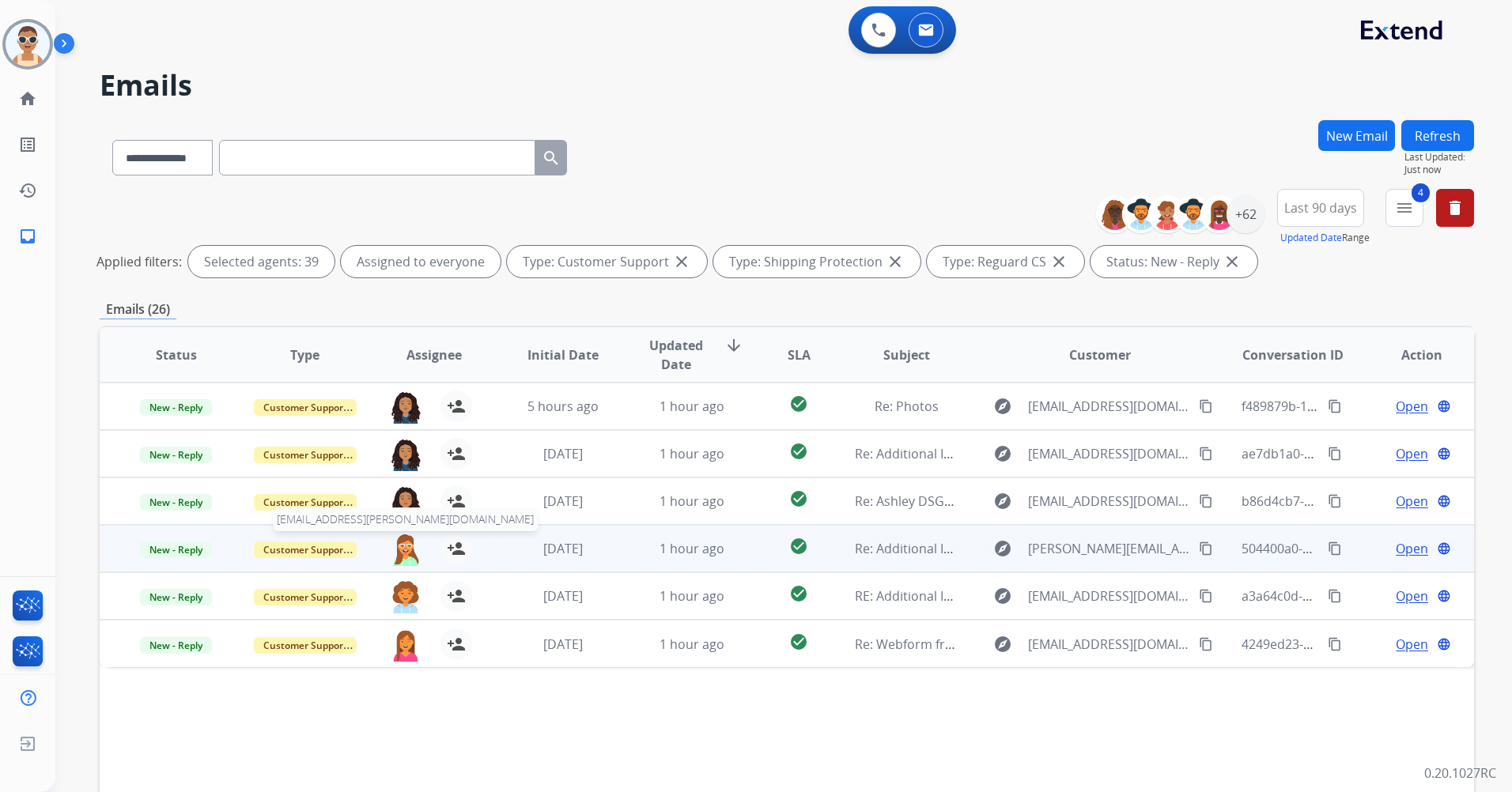
click at [400, 552] on img at bounding box center [405, 549] width 31 height 33
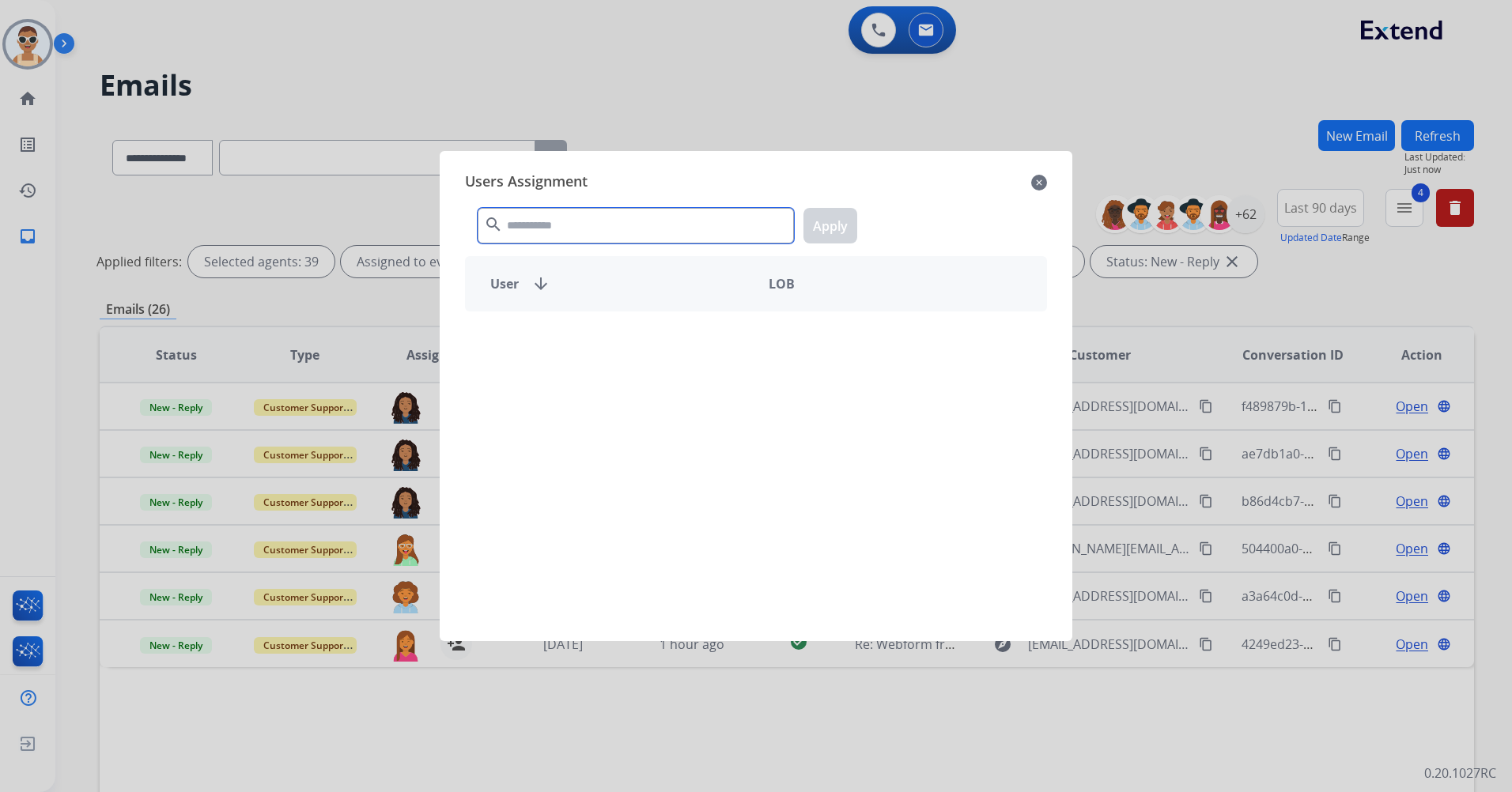
click at [590, 210] on input "text" at bounding box center [635, 226] width 317 height 35
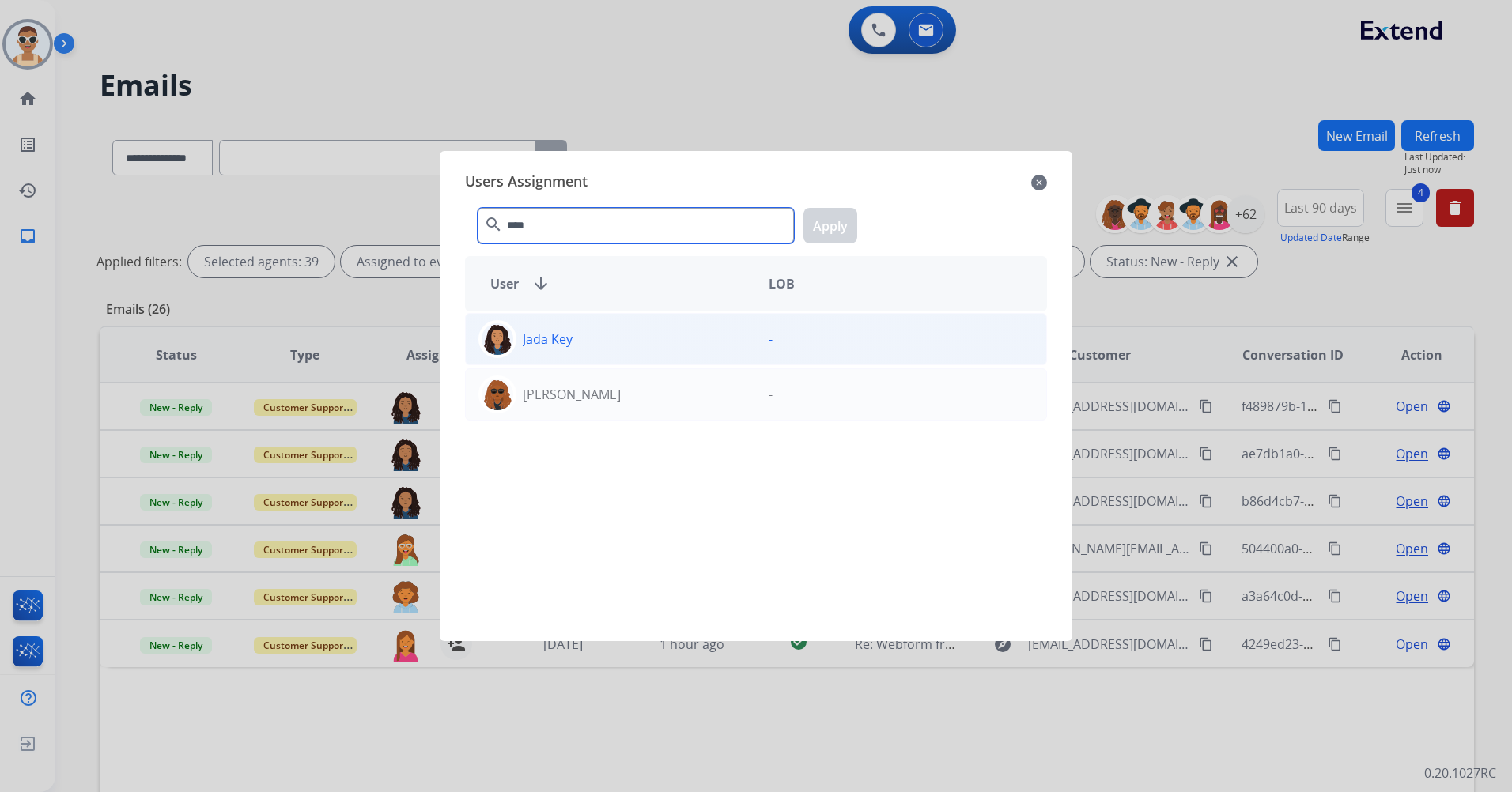
type input "****"
click at [616, 324] on div "Jada Key" at bounding box center [611, 339] width 290 height 38
drag, startPoint x: 815, startPoint y: 226, endPoint x: 695, endPoint y: 304, distance: 143.1
click at [816, 225] on button "Apply" at bounding box center [830, 226] width 54 height 35
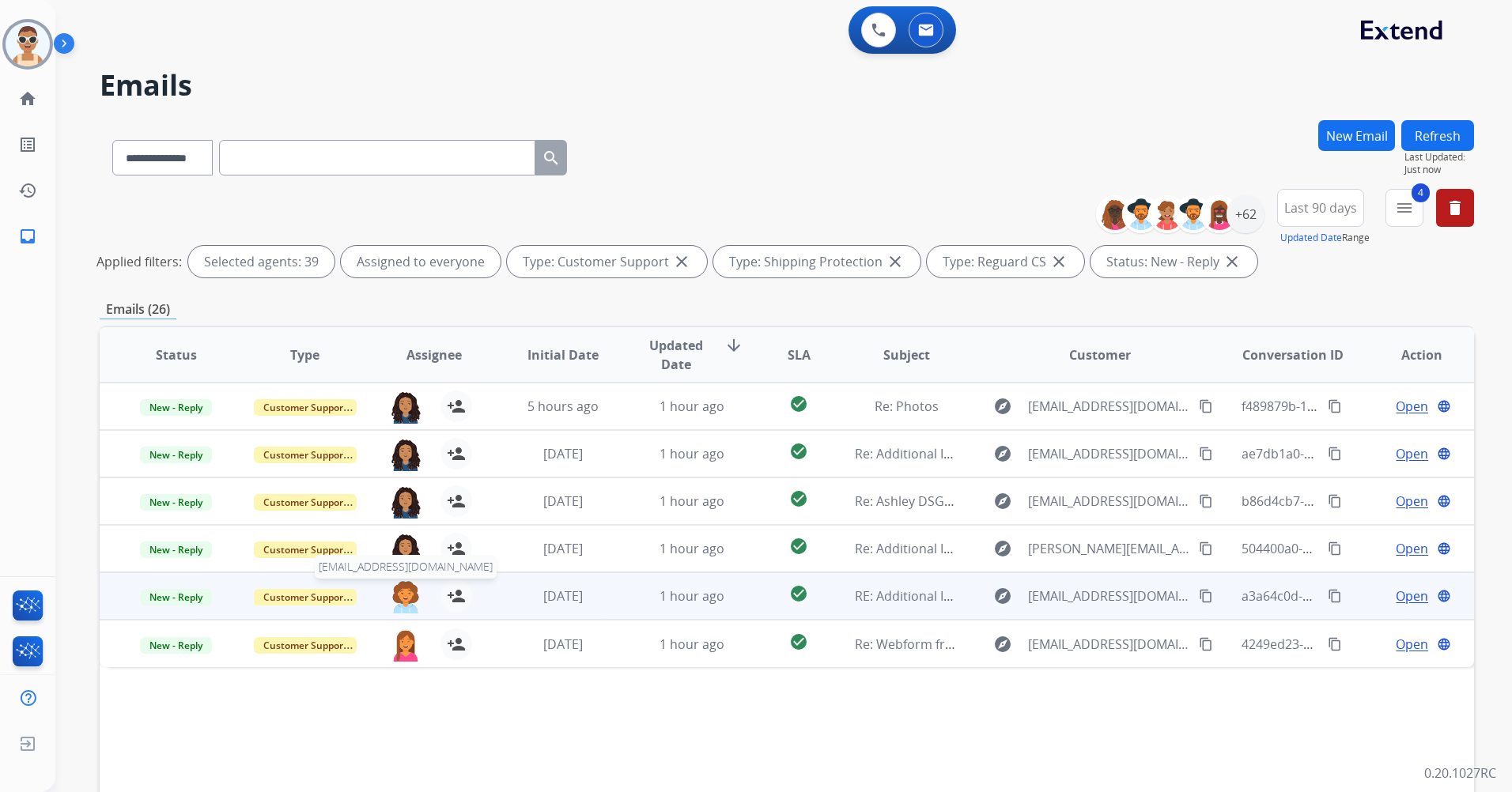
click at [401, 589] on img at bounding box center [405, 597] width 31 height 33
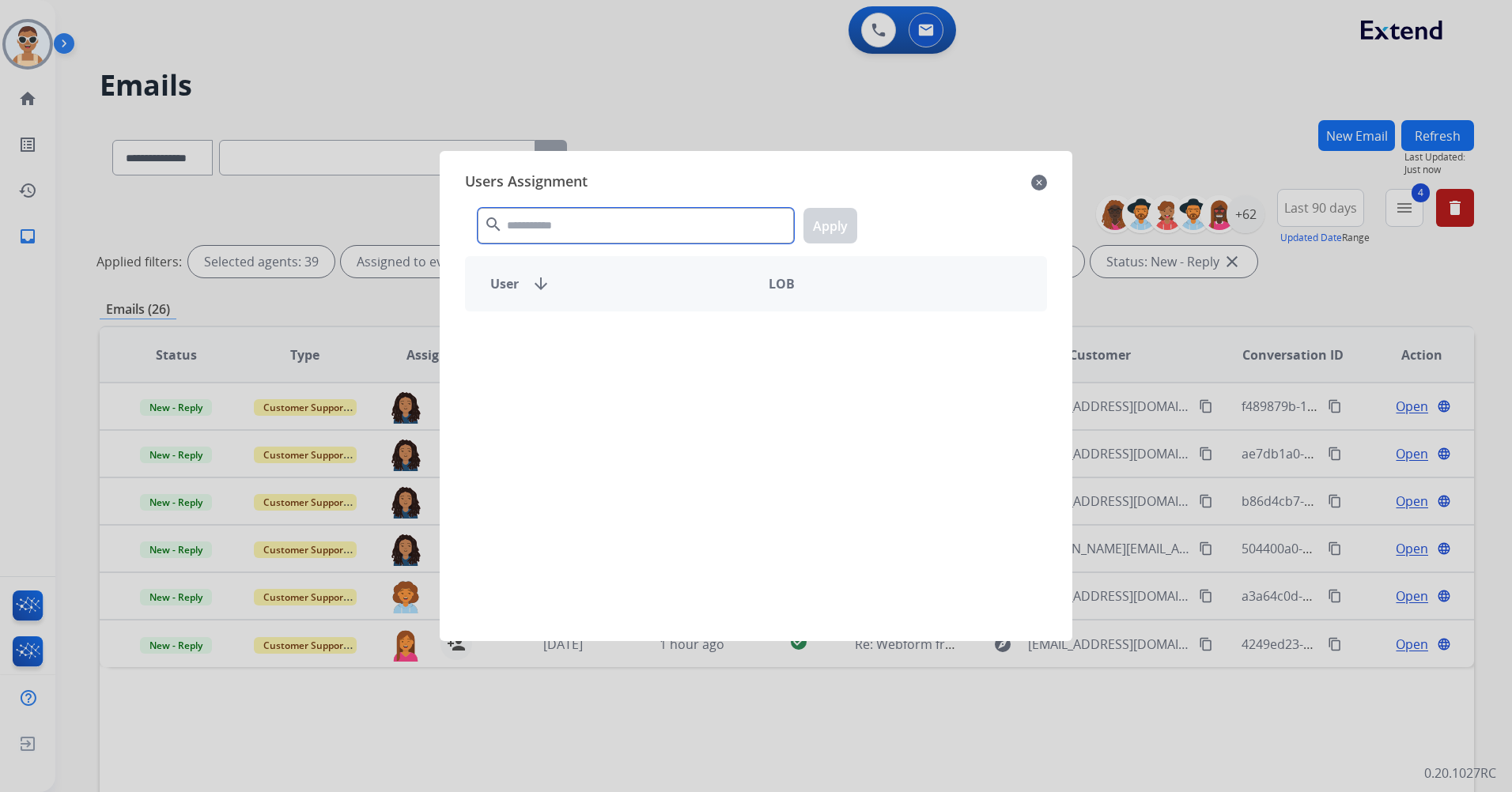
click at [586, 222] on input "text" at bounding box center [635, 226] width 317 height 35
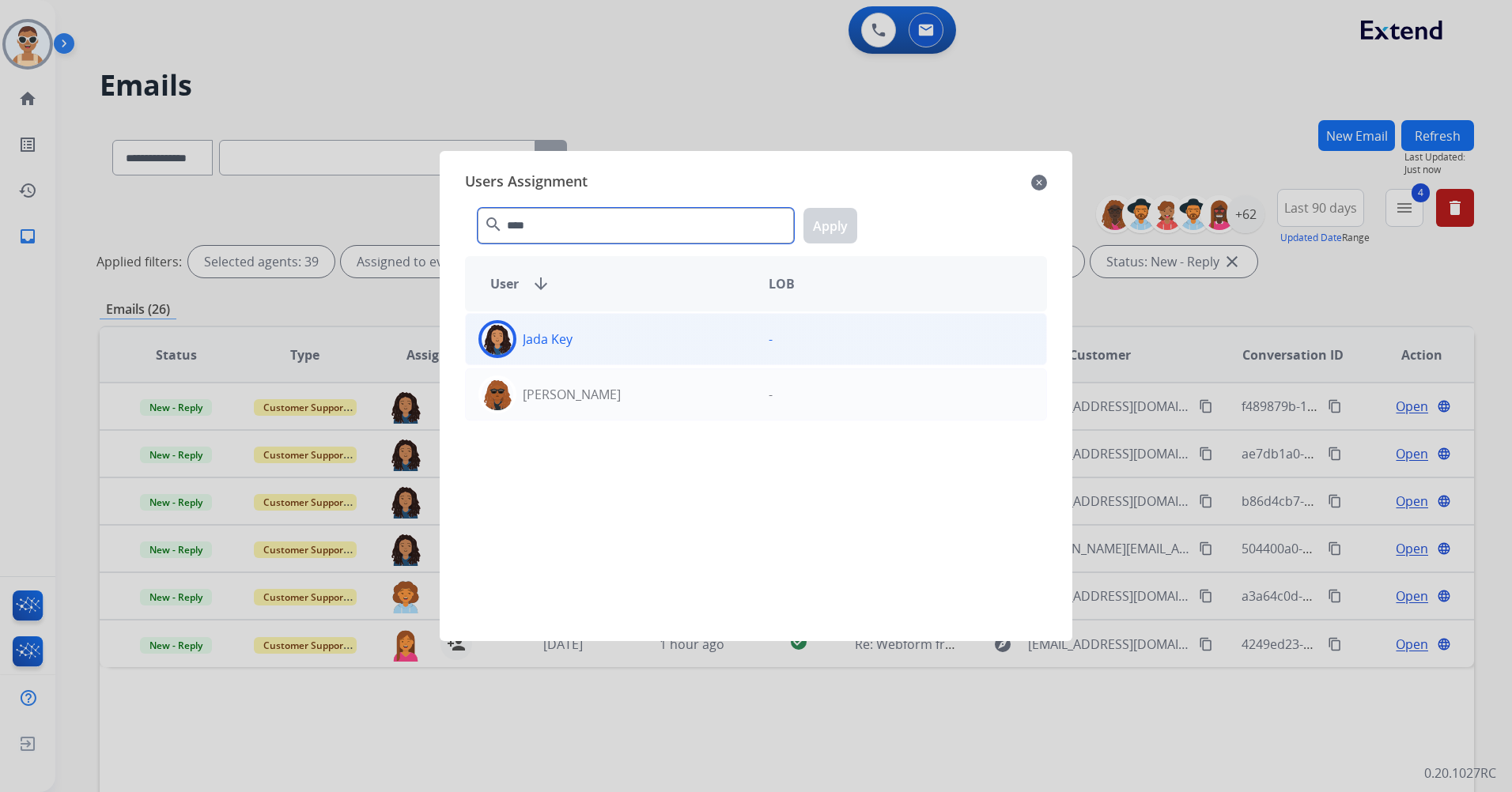
type input "****"
click at [602, 343] on div "Jada Key" at bounding box center [611, 339] width 290 height 38
click at [817, 231] on button "Apply" at bounding box center [830, 226] width 54 height 35
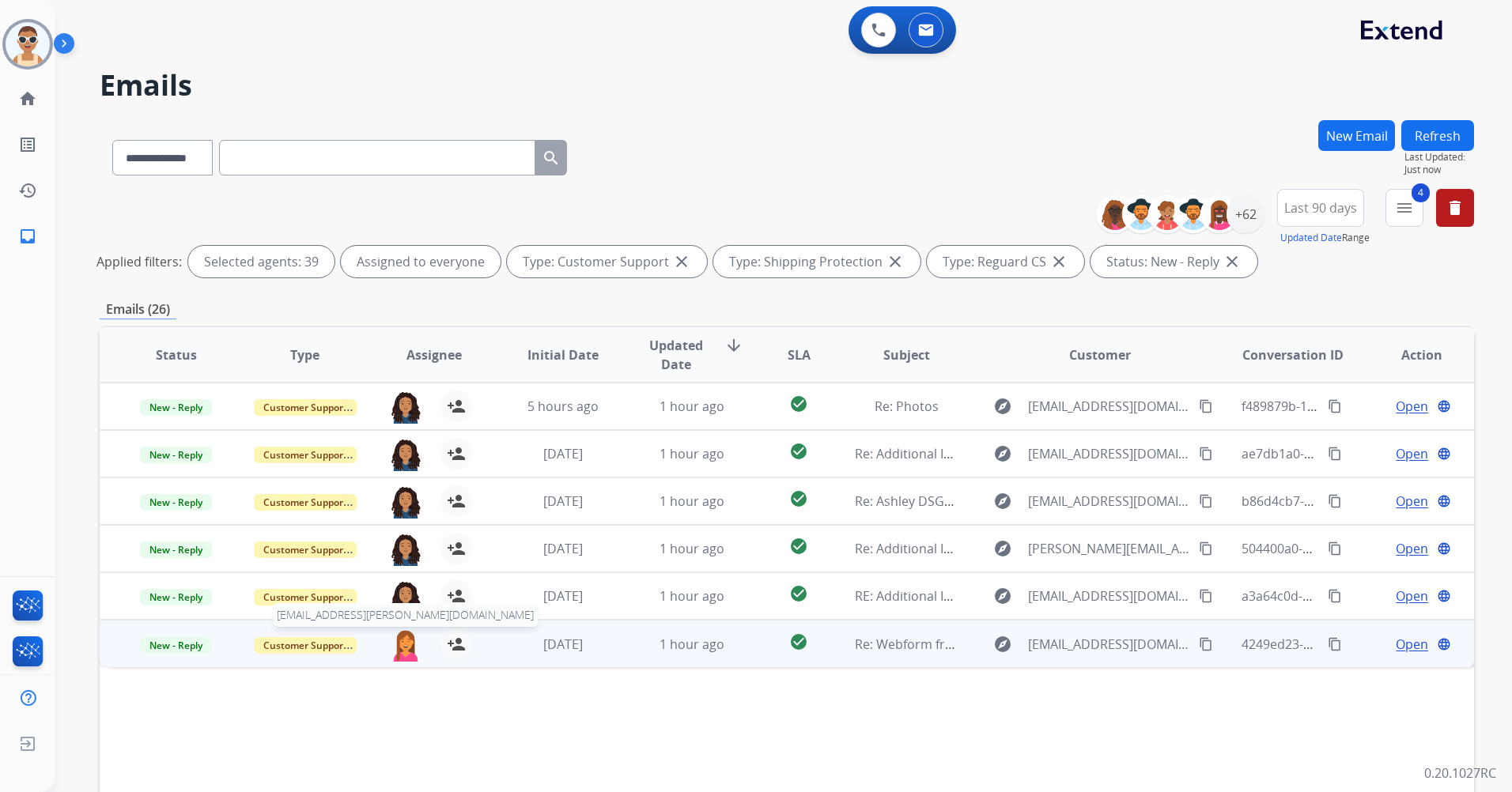
click at [401, 645] on img at bounding box center [405, 645] width 31 height 33
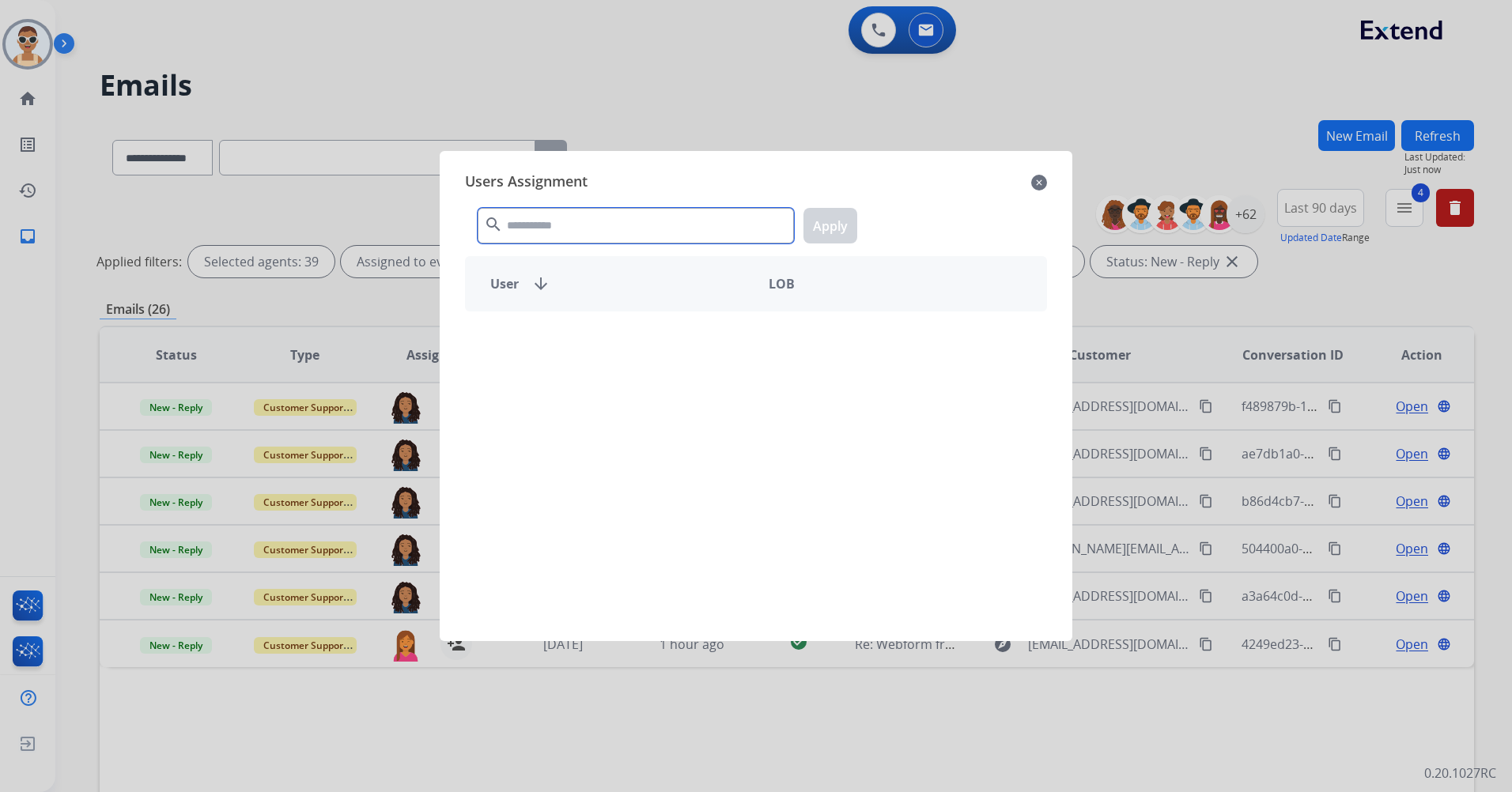
click at [644, 234] on input "text" at bounding box center [635, 226] width 317 height 35
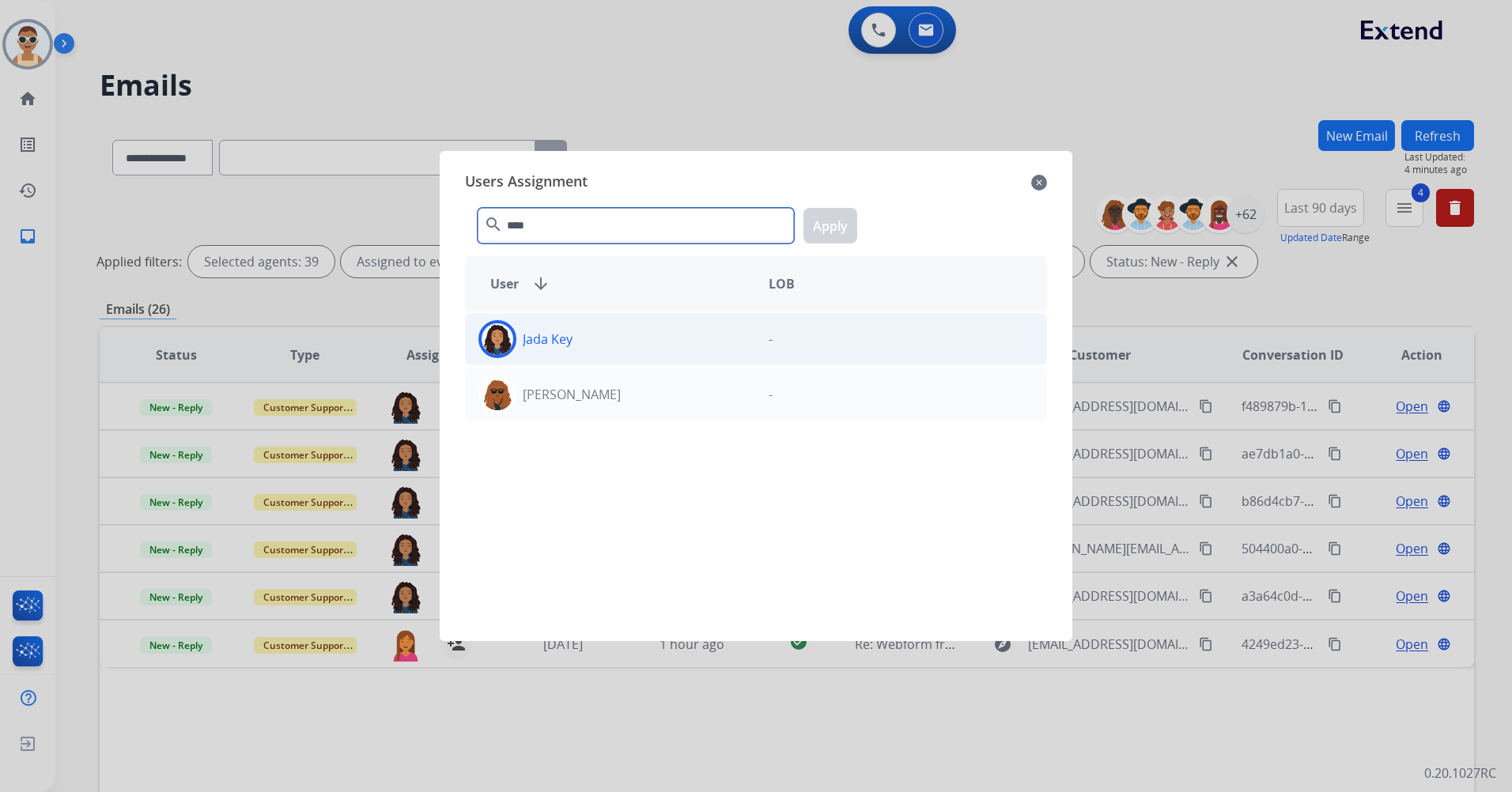
type input "****"
drag, startPoint x: 674, startPoint y: 347, endPoint x: 705, endPoint y: 328, distance: 36.4
click at [674, 344] on div "Jada Key" at bounding box center [611, 339] width 290 height 38
click at [829, 227] on button "Apply" at bounding box center [830, 226] width 54 height 35
